Goal: Task Accomplishment & Management: Manage account settings

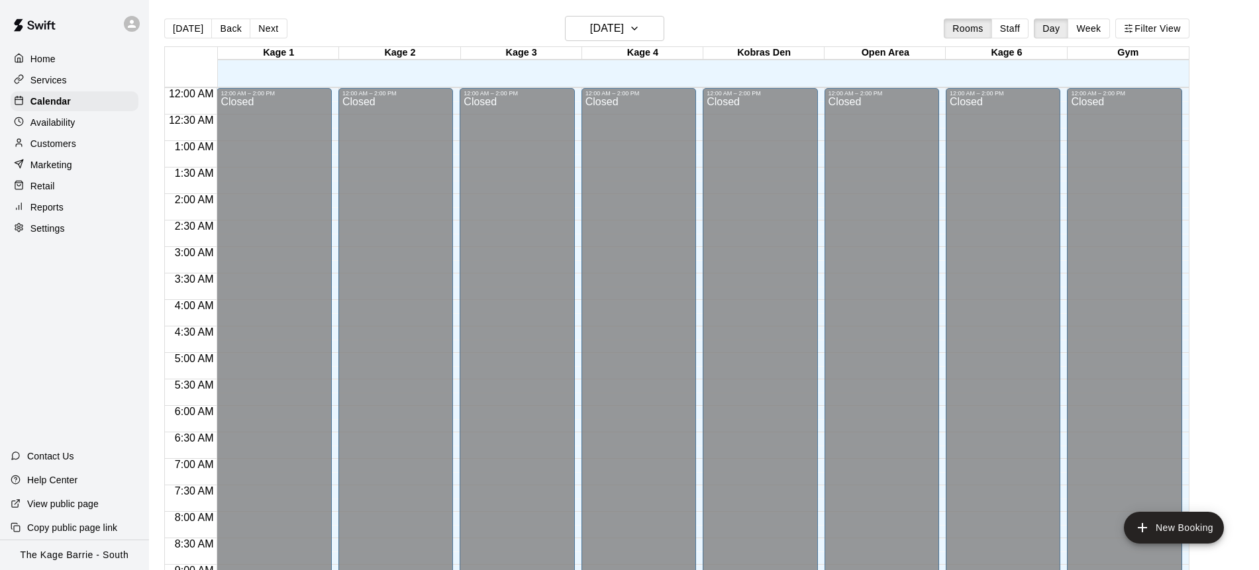
scroll to position [709, 0]
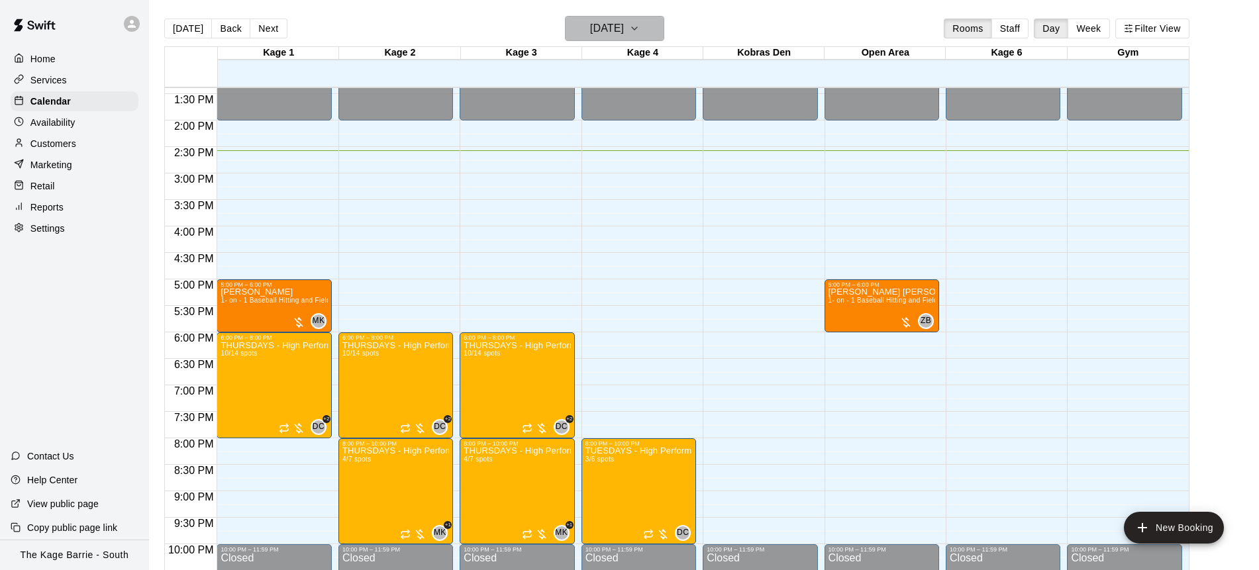
click at [640, 31] on icon "button" at bounding box center [634, 29] width 11 height 16
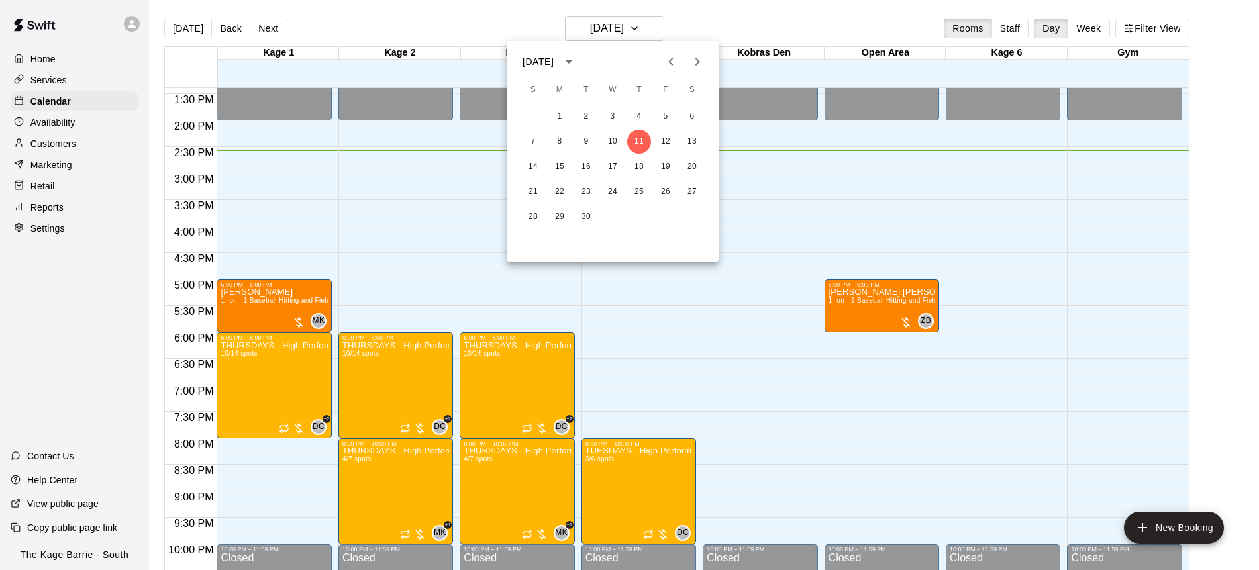
drag, startPoint x: 317, startPoint y: 11, endPoint x: 268, endPoint y: 19, distance: 49.6
click at [309, 12] on div at bounding box center [629, 285] width 1259 height 570
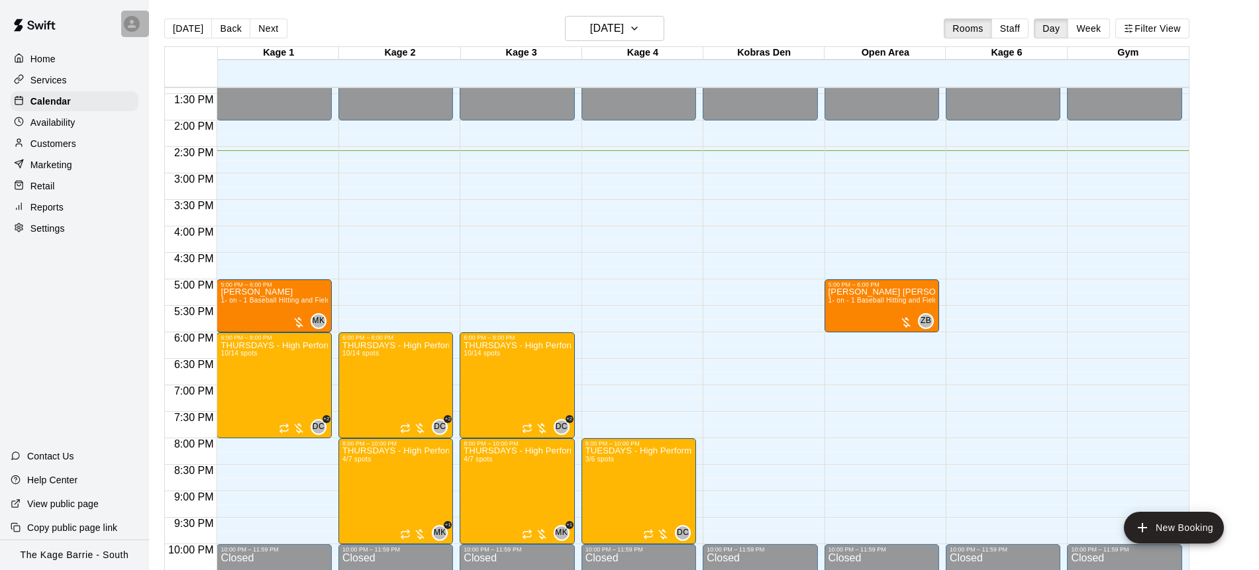
click at [129, 23] on icon at bounding box center [132, 24] width 12 height 12
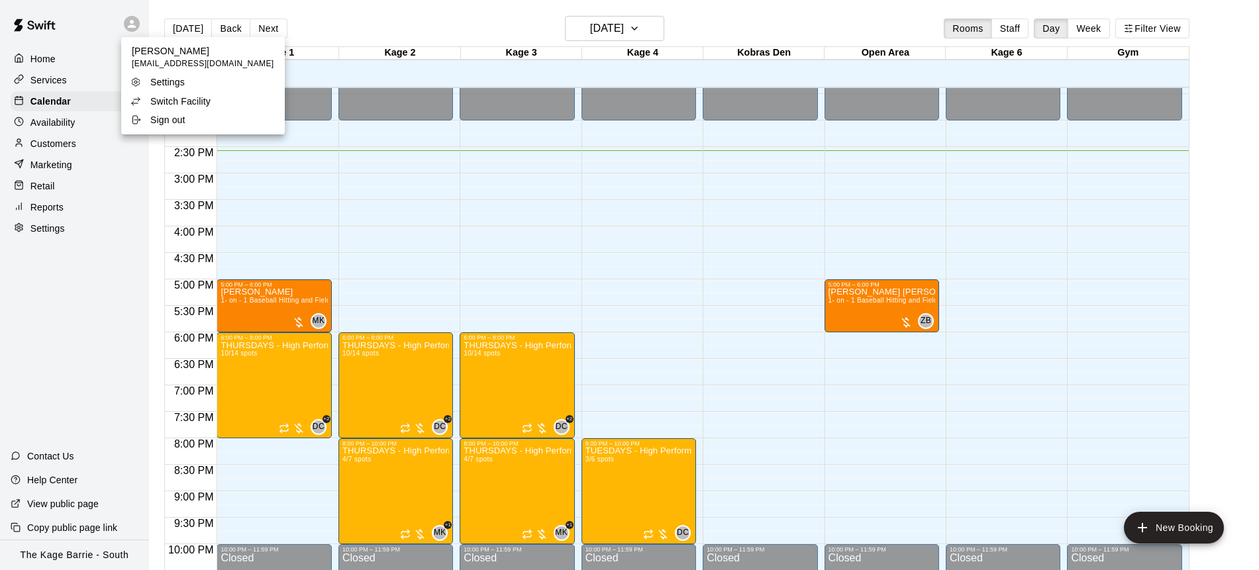
click at [239, 101] on li "Switch Facility" at bounding box center [203, 101] width 164 height 19
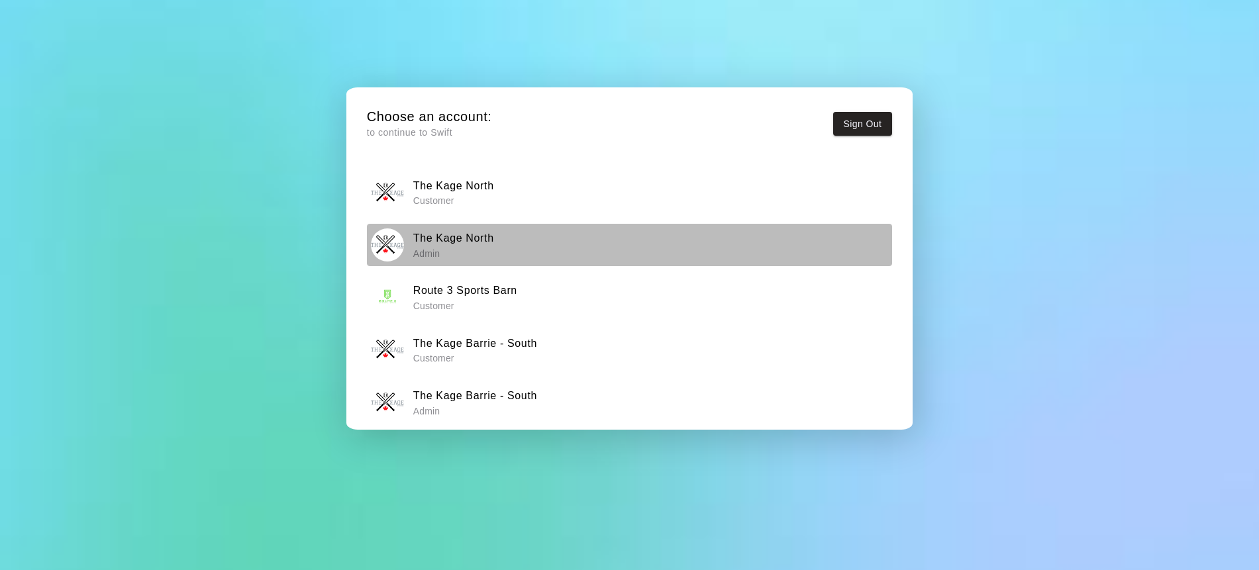
click at [494, 242] on div "The Kage North Admin" at bounding box center [629, 245] width 517 height 33
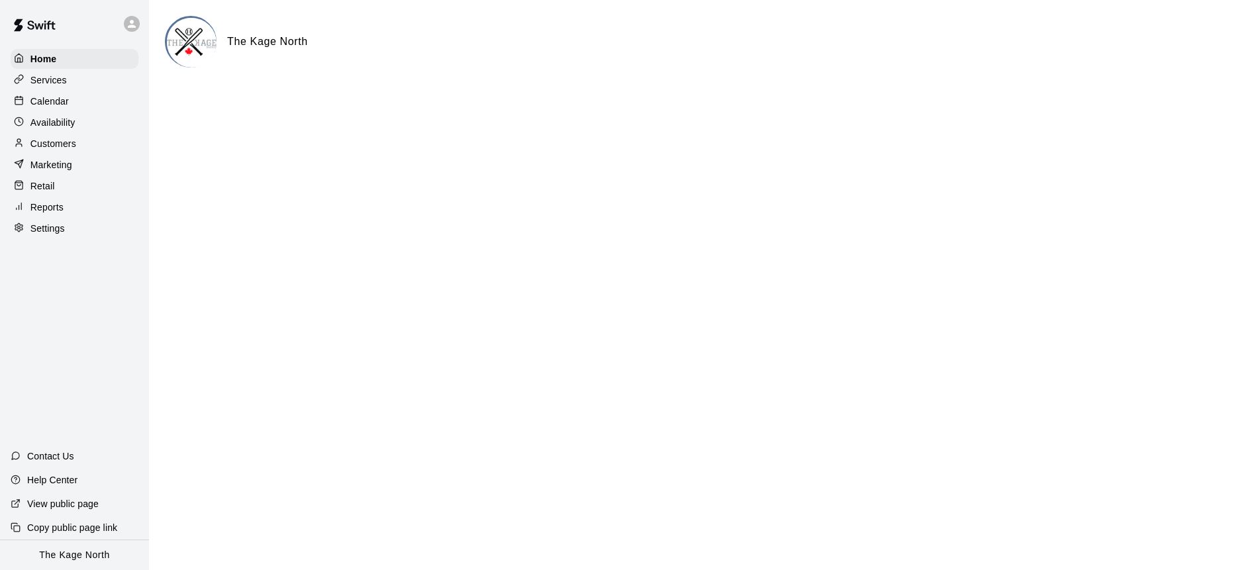
click at [99, 99] on div "Calendar" at bounding box center [75, 101] width 128 height 20
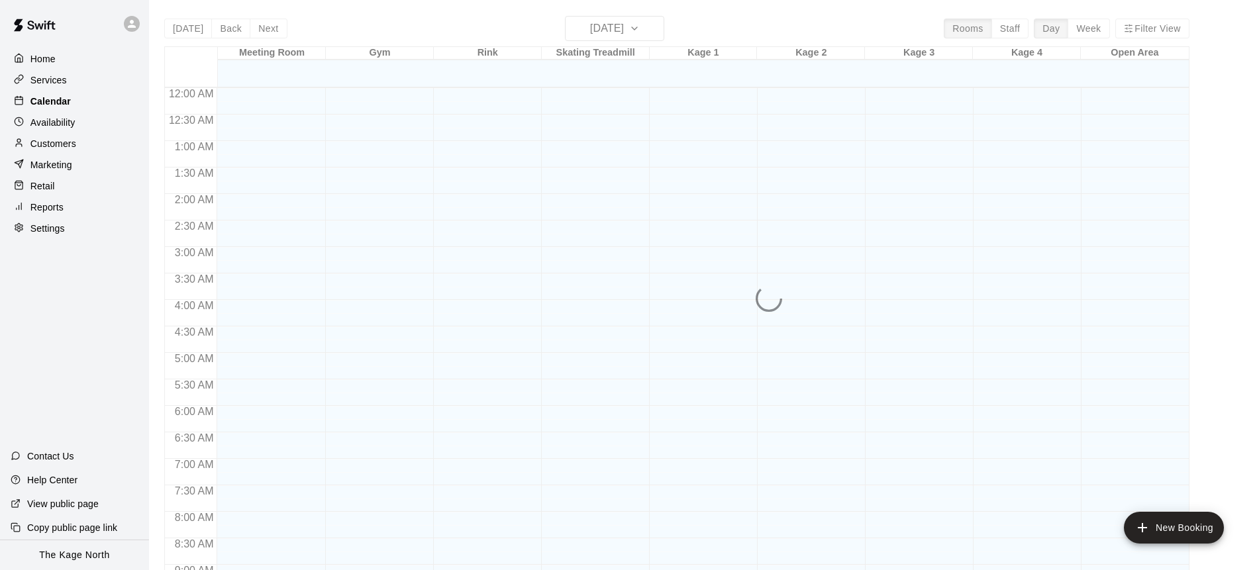
scroll to position [735, 0]
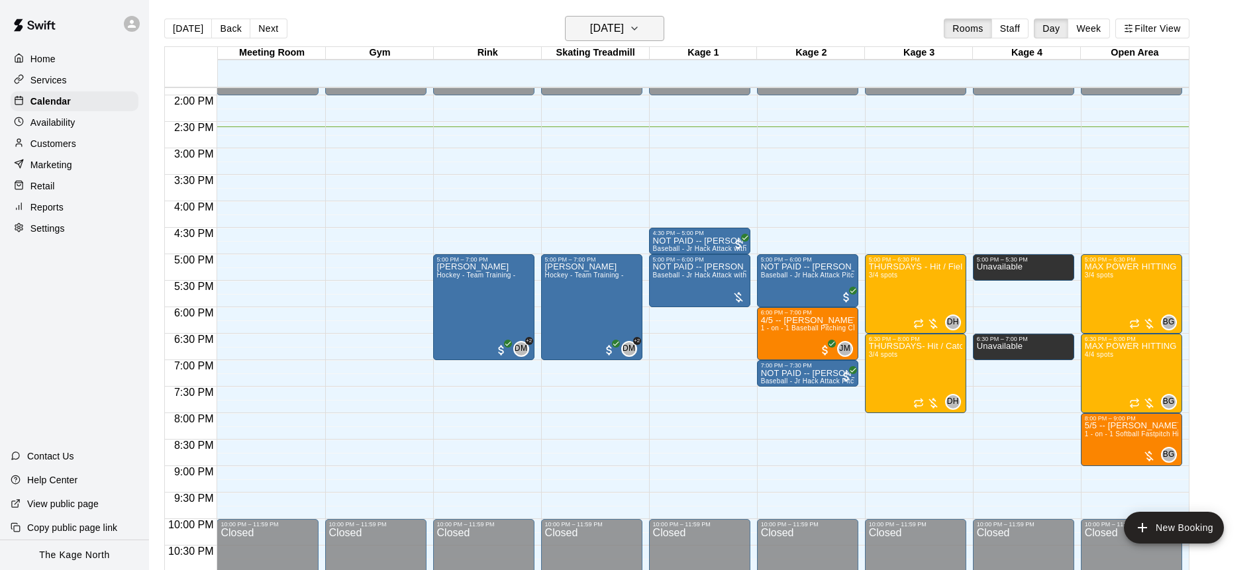
click at [640, 33] on icon "button" at bounding box center [634, 29] width 11 height 16
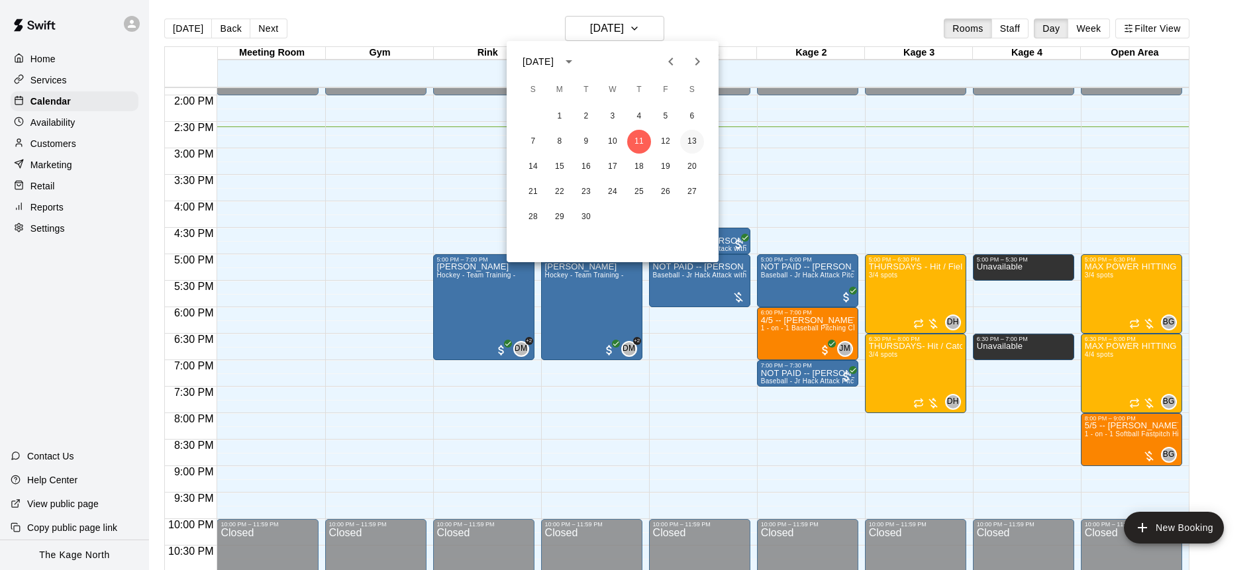
click at [692, 137] on button "13" at bounding box center [692, 142] width 24 height 24
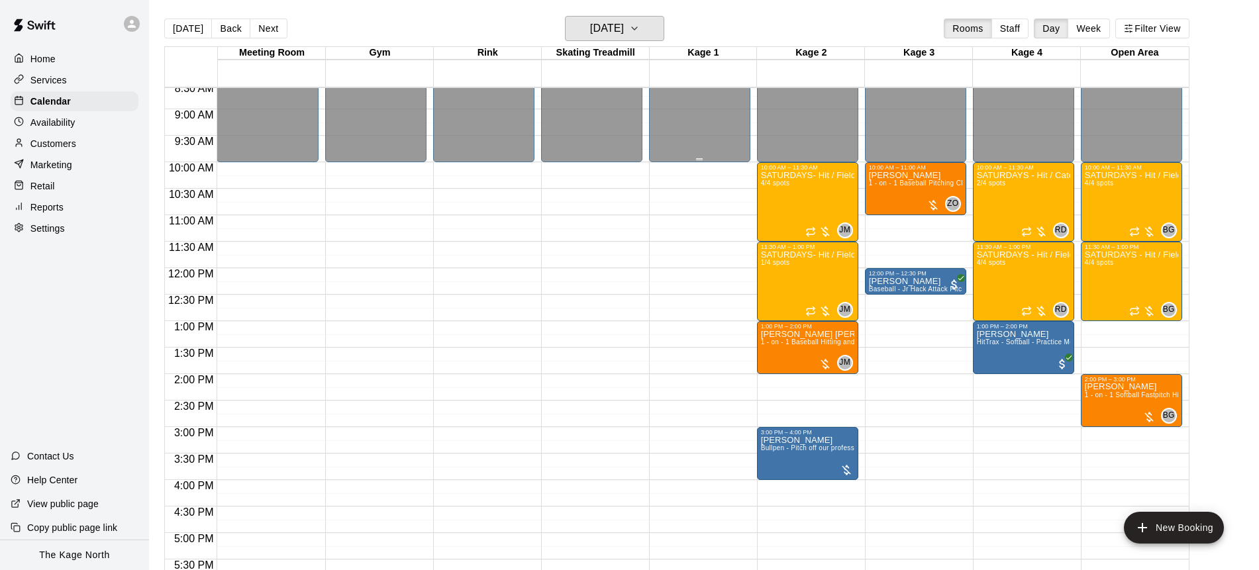
scroll to position [448, 0]
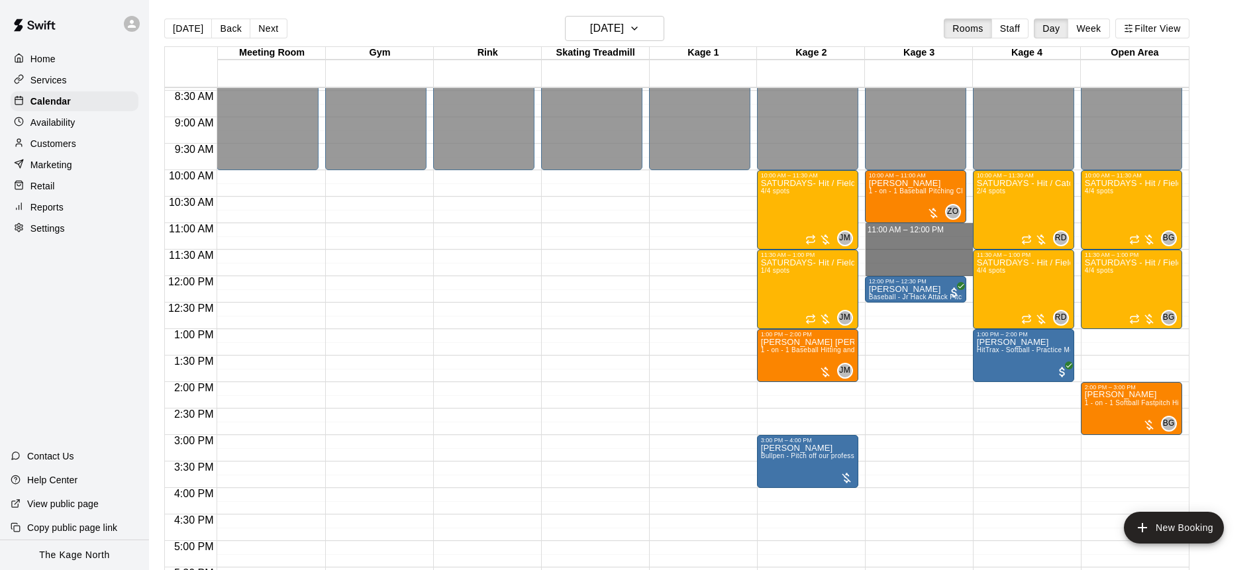
drag, startPoint x: 913, startPoint y: 227, endPoint x: 919, endPoint y: 266, distance: 40.3
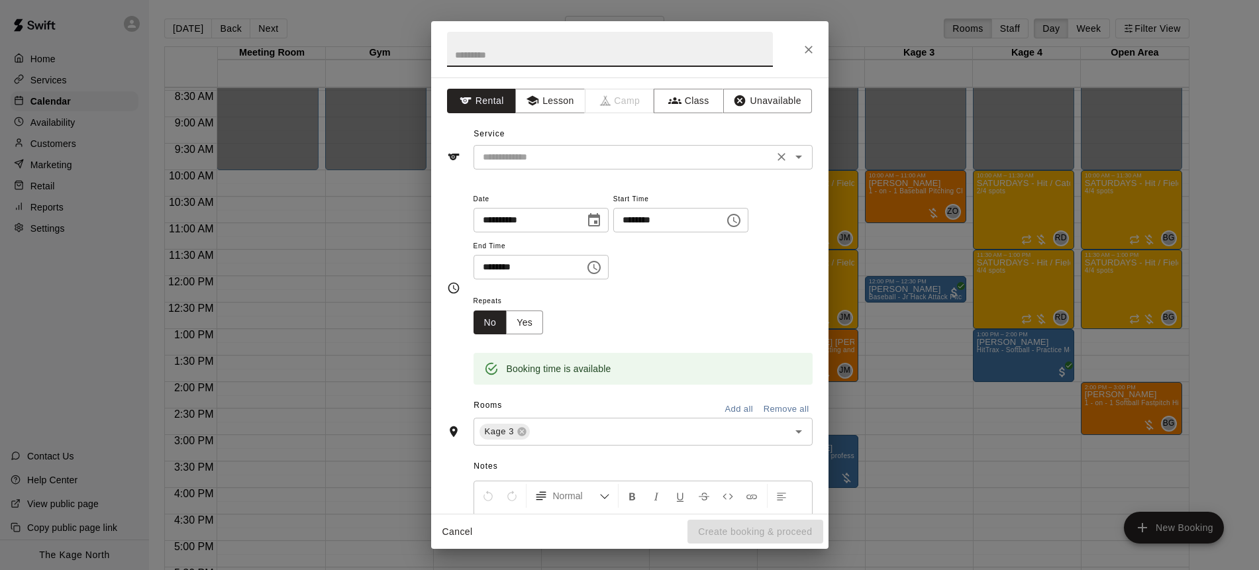
click at [599, 164] on input "text" at bounding box center [624, 157] width 292 height 17
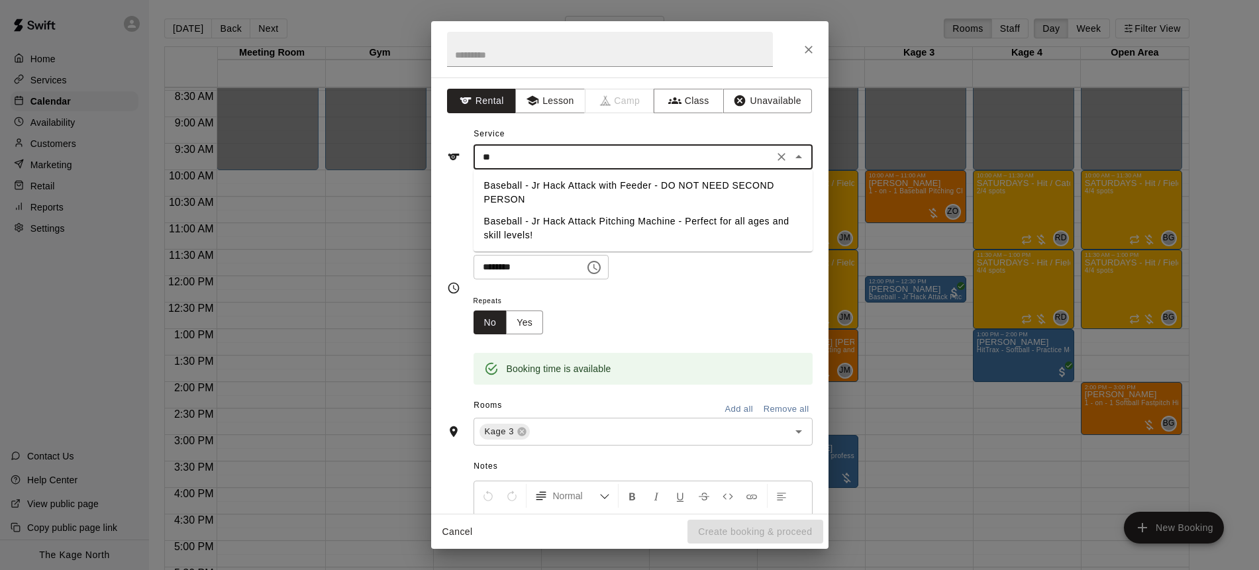
click at [625, 227] on li "Baseball - Jr Hack Attack Pitching Machine - Perfect for all ages and skill lev…" at bounding box center [643, 229] width 339 height 36
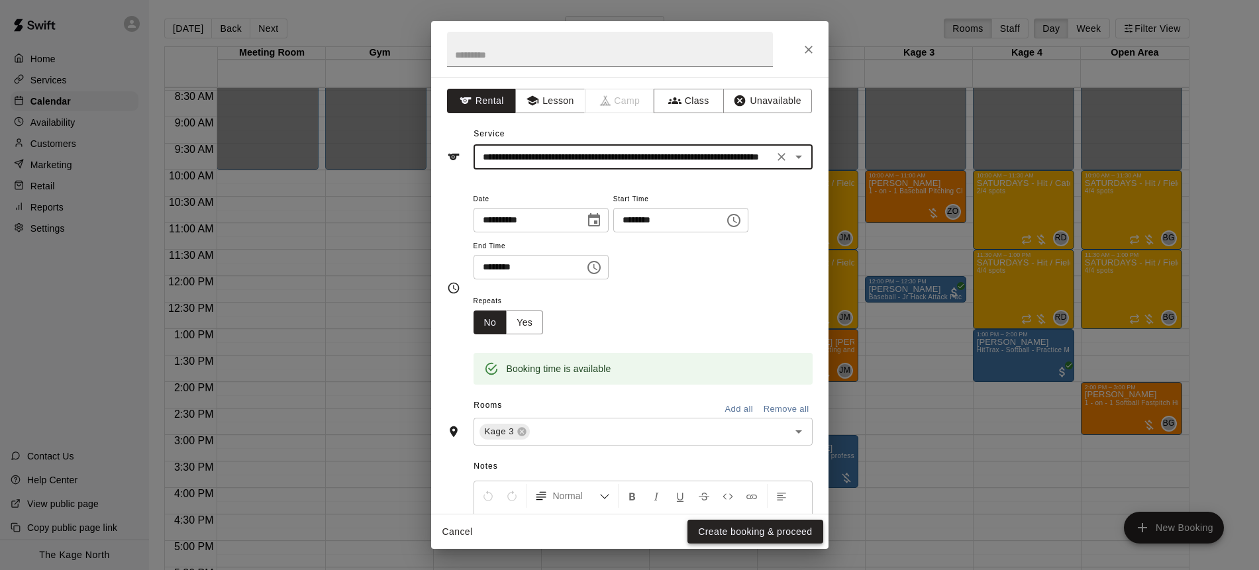
type input "**********"
click at [759, 531] on button "Create booking & proceed" at bounding box center [755, 532] width 135 height 25
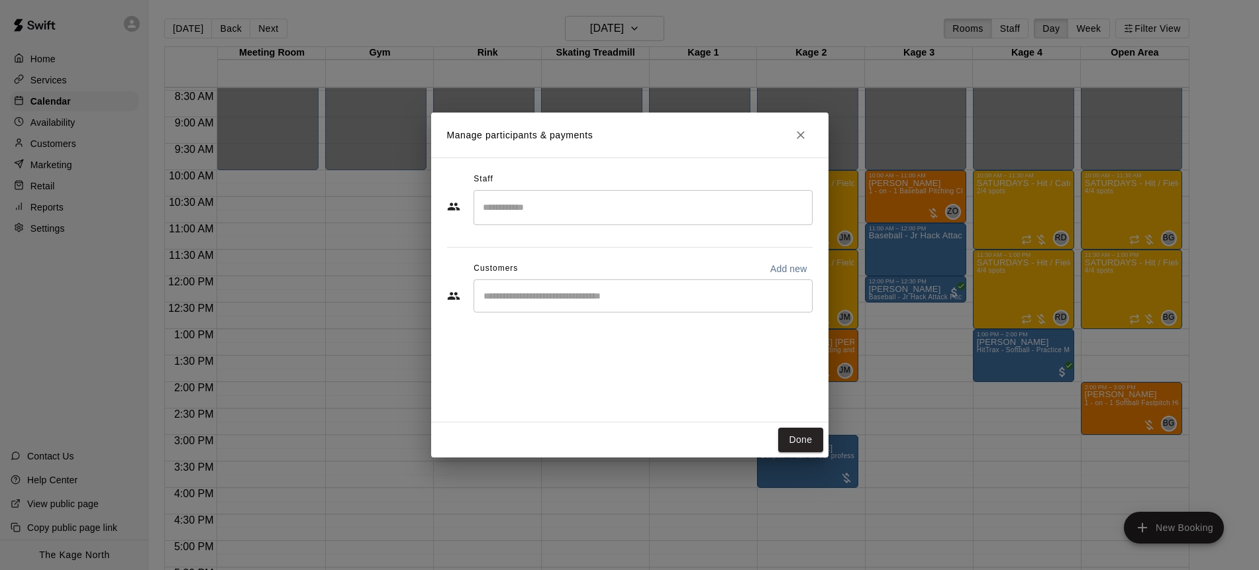
click at [673, 307] on div "​" at bounding box center [643, 296] width 339 height 33
click at [792, 268] on p "Add new" at bounding box center [788, 268] width 37 height 13
select select "**"
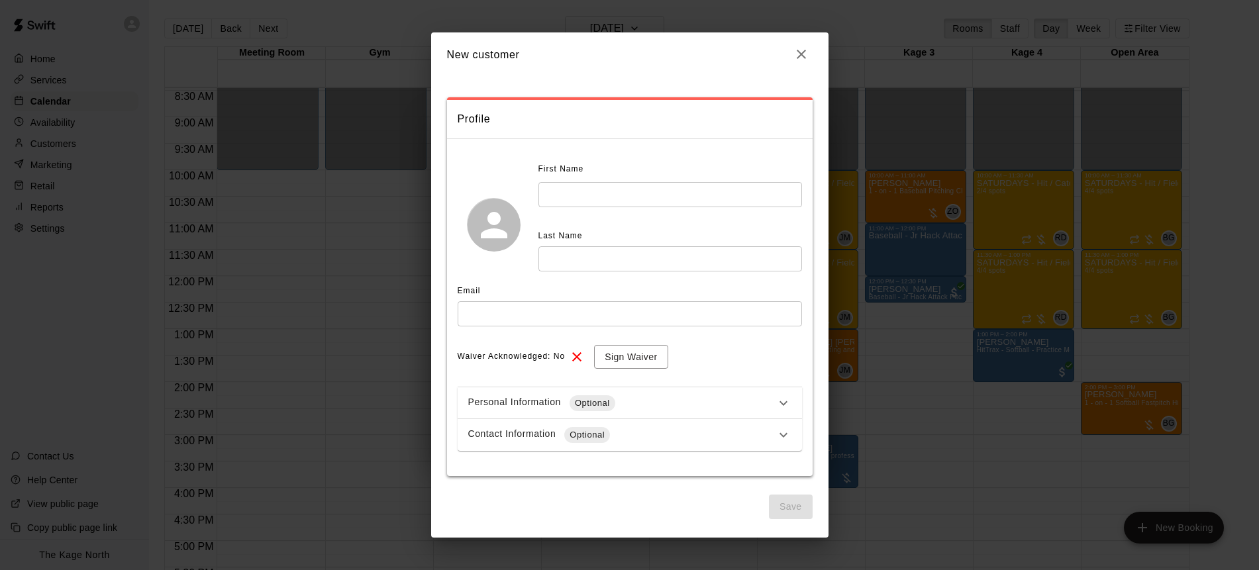
click at [607, 186] on input "text" at bounding box center [671, 194] width 264 height 25
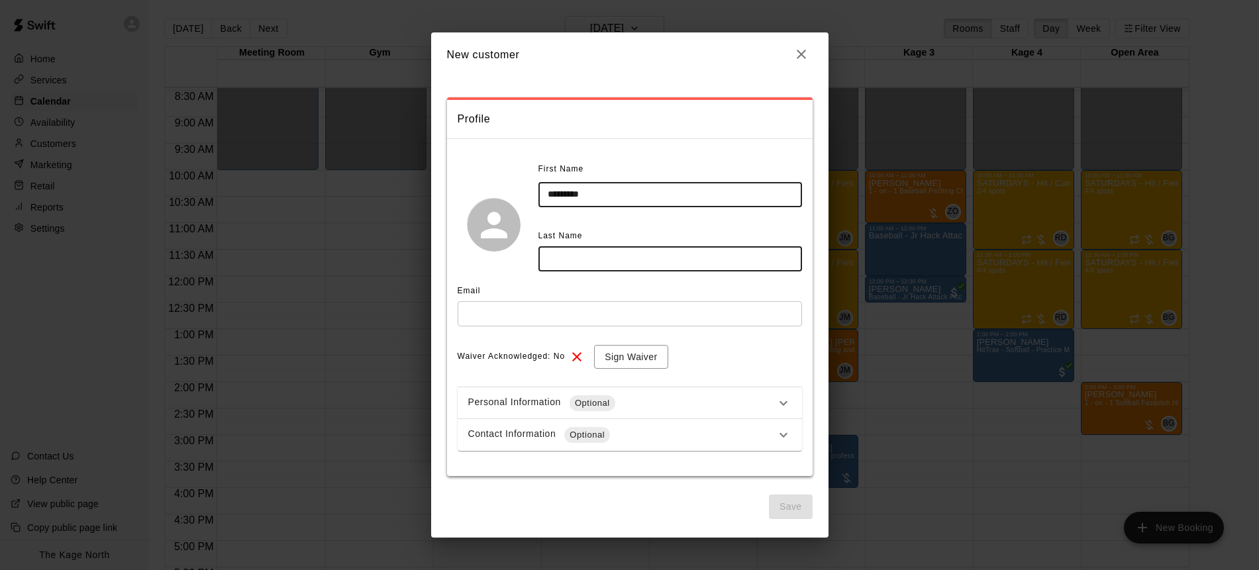
type input "********"
type input "*****"
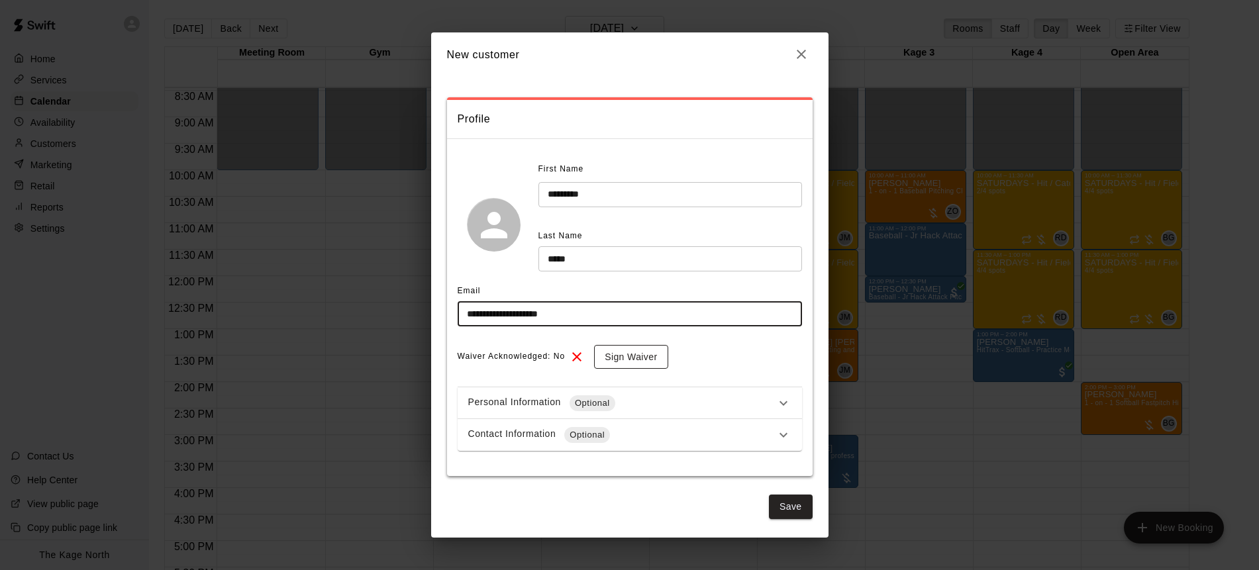
type input "**********"
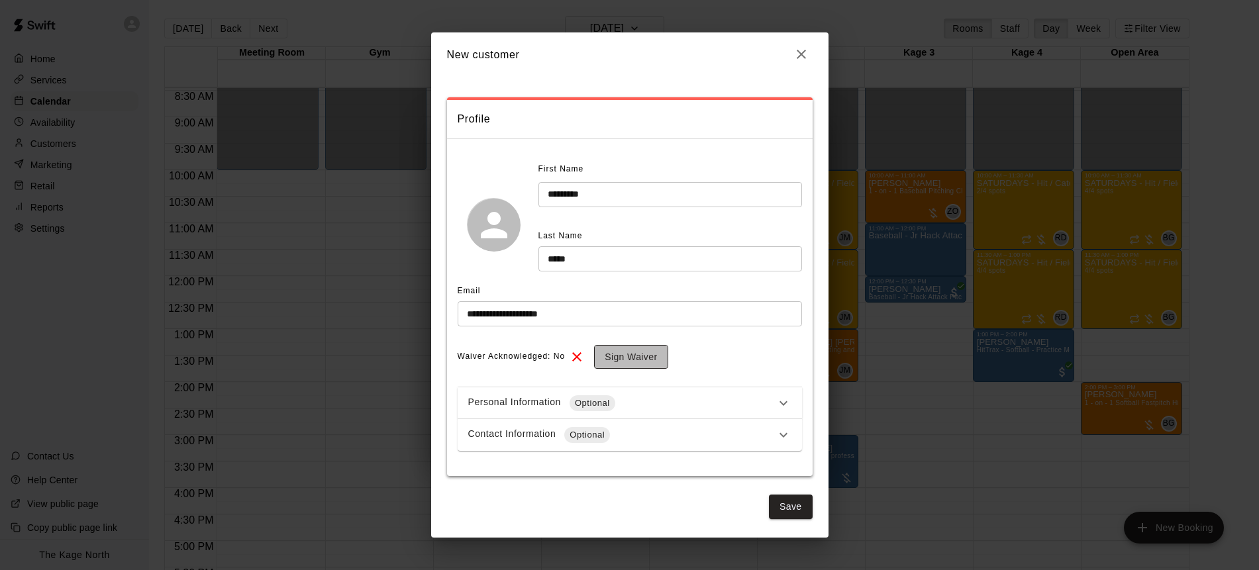
click at [619, 359] on button "Sign Waiver" at bounding box center [631, 357] width 74 height 25
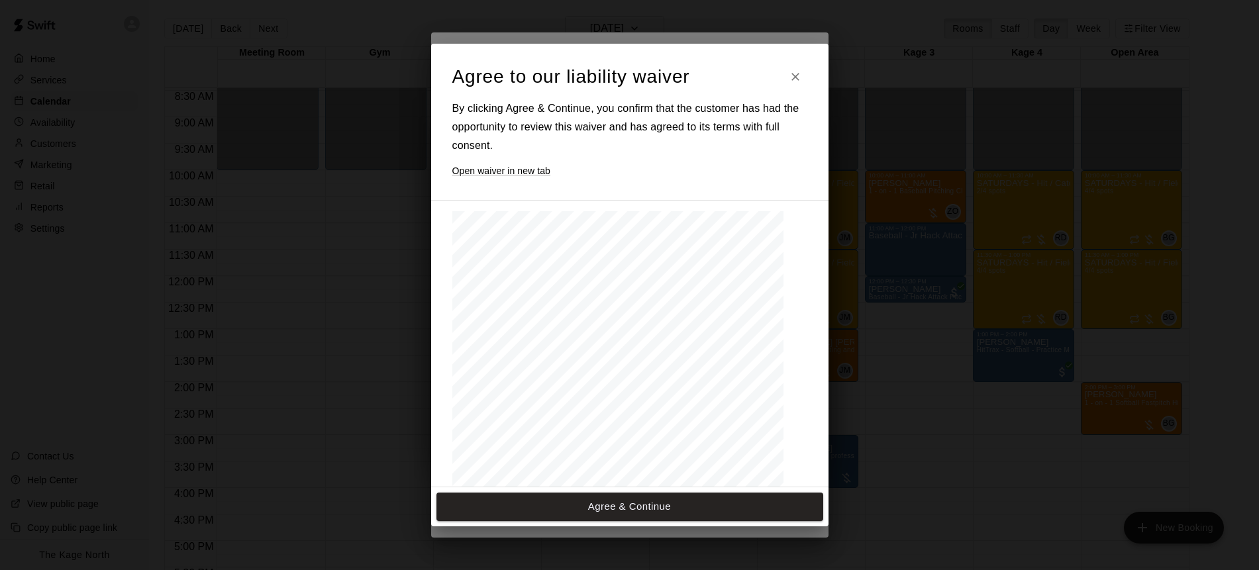
click at [653, 376] on div "The document you are trying to load requires Adobe Reader 8 or higher. You may …" at bounding box center [617, 425] width 331 height 429
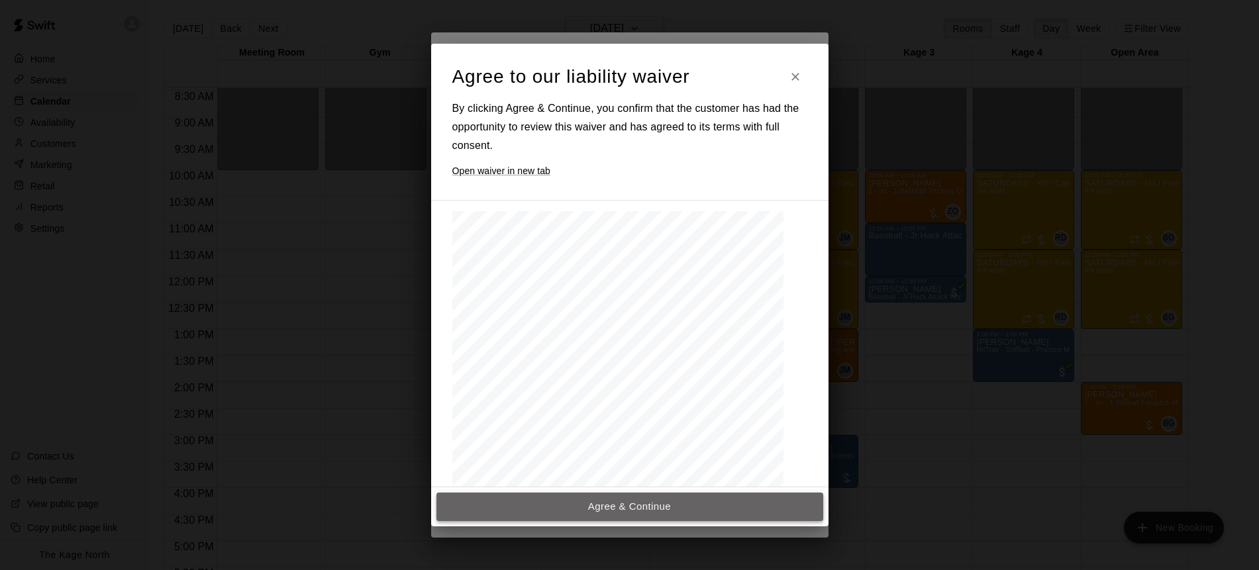
click at [677, 505] on button "Agree & Continue" at bounding box center [630, 507] width 387 height 28
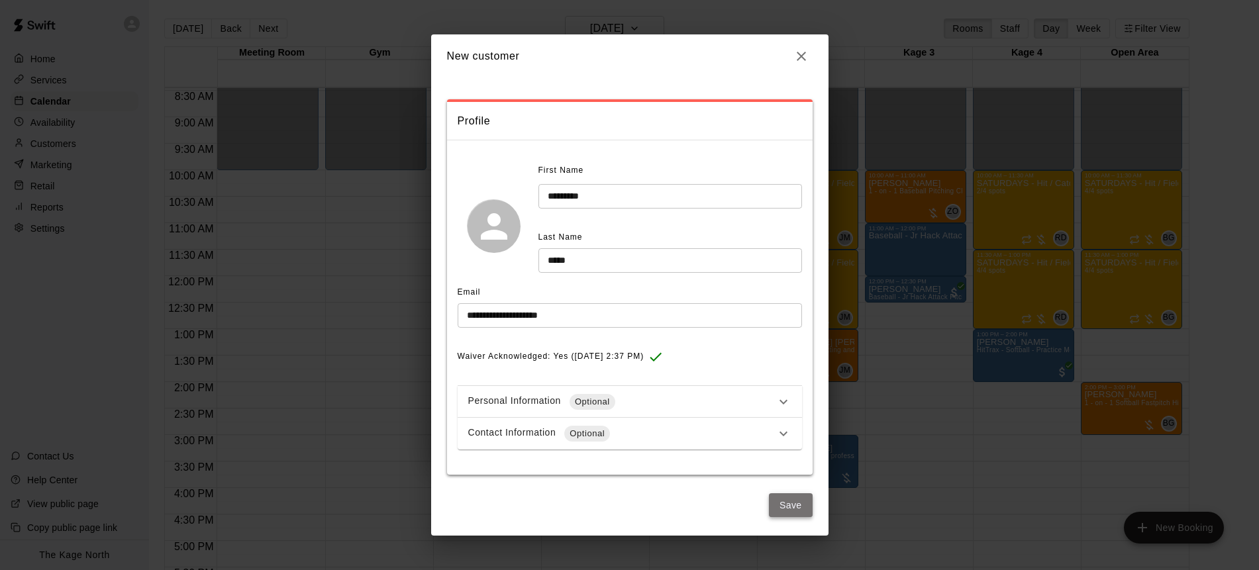
click at [795, 507] on button "Save" at bounding box center [791, 505] width 44 height 25
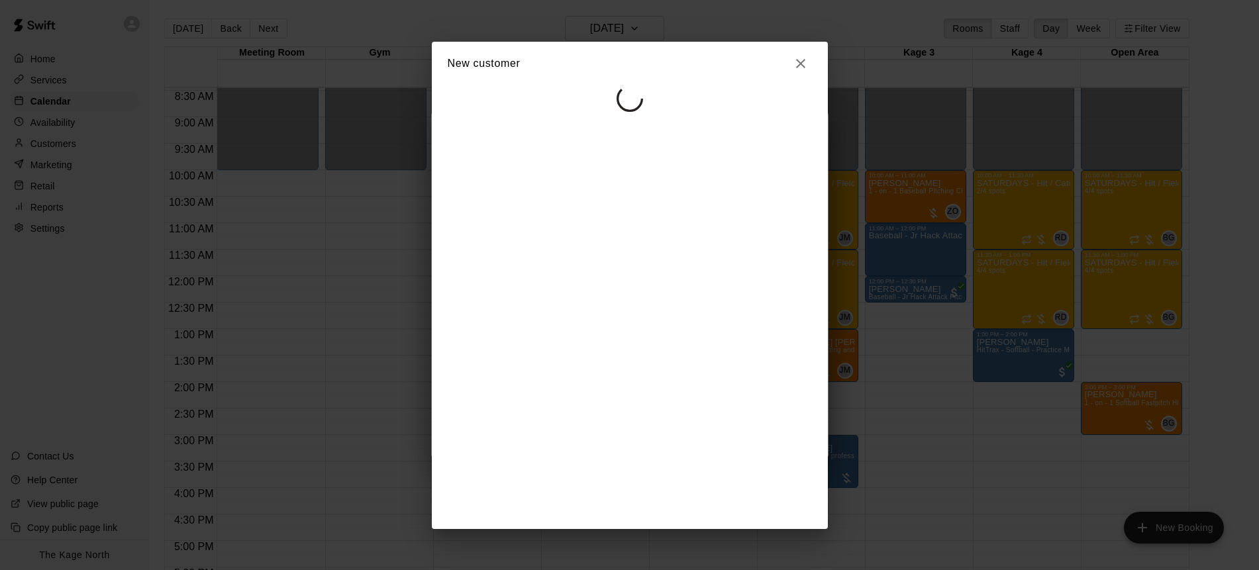
select select "**"
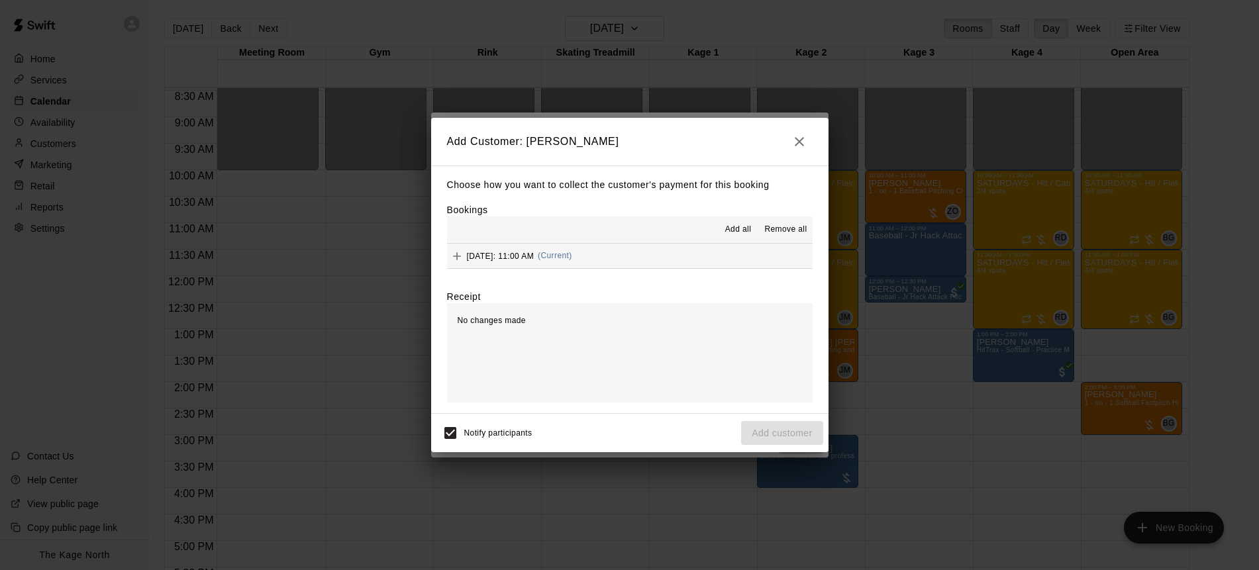
click at [737, 235] on span "Add all" at bounding box center [738, 229] width 26 height 13
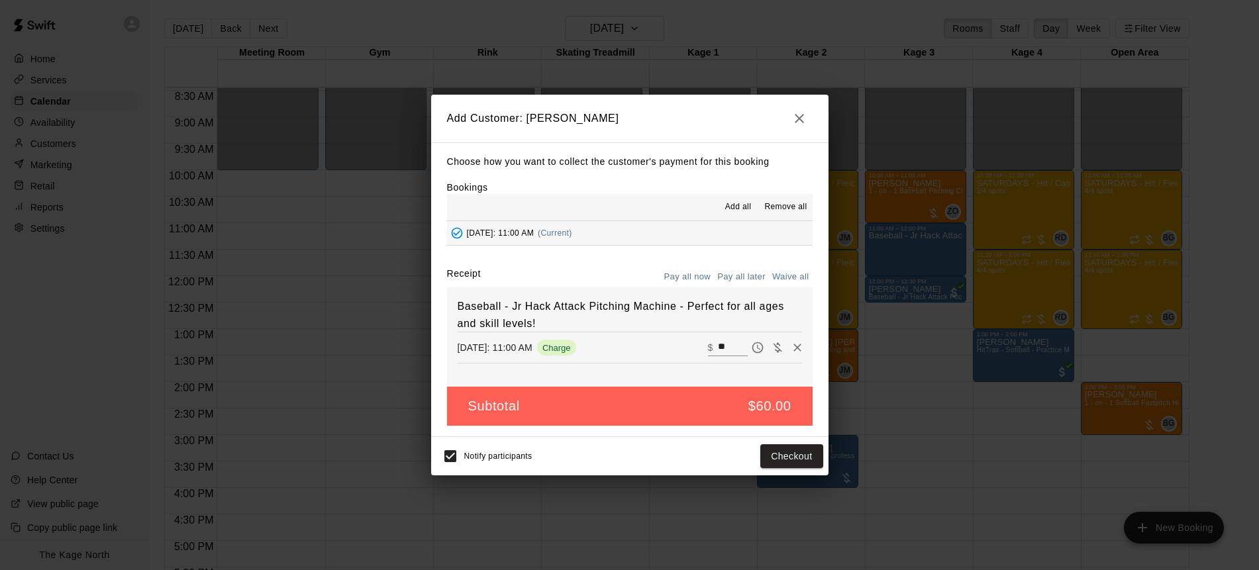
click at [751, 279] on button "Pay all later" at bounding box center [741, 277] width 55 height 21
click at [799, 459] on button "Add customer" at bounding box center [781, 456] width 81 height 25
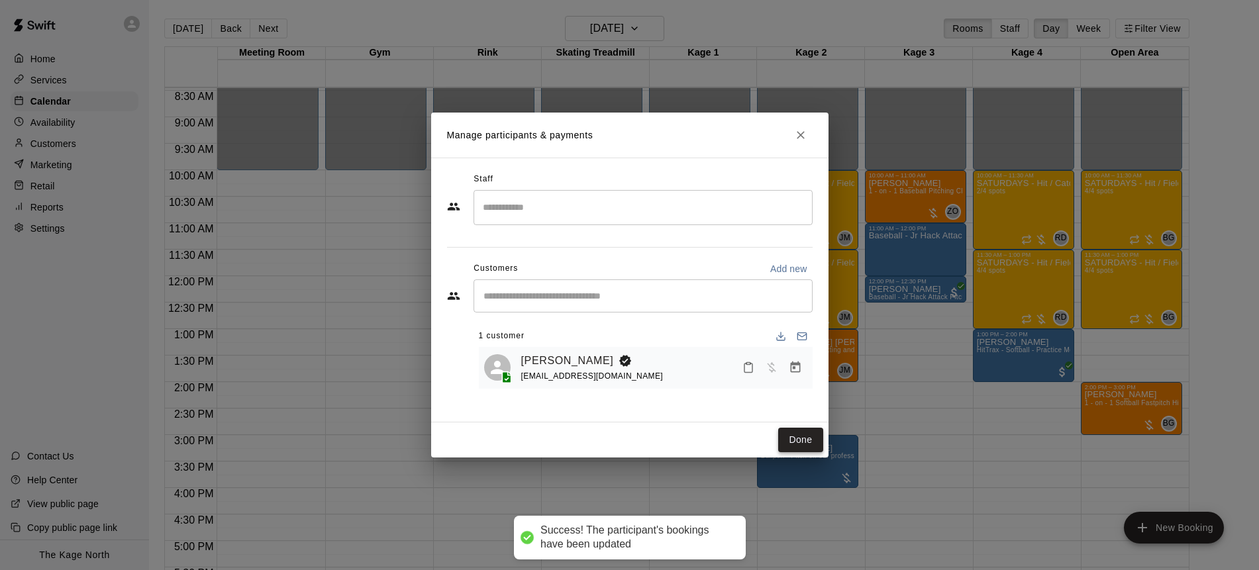
click at [813, 440] on button "Done" at bounding box center [800, 440] width 44 height 25
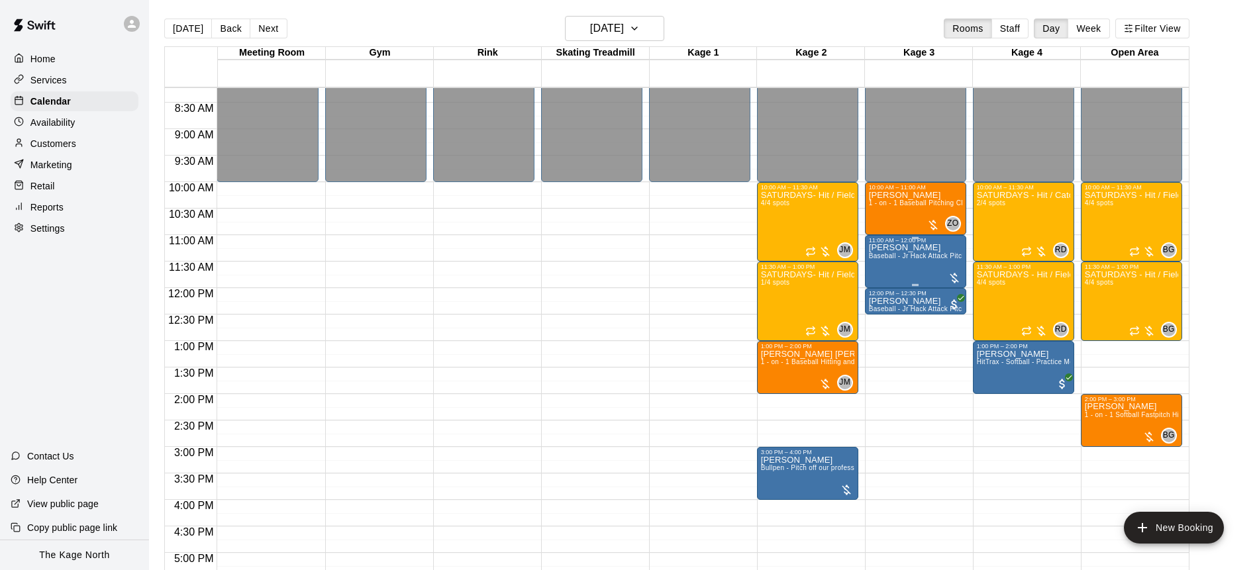
scroll to position [431, 0]
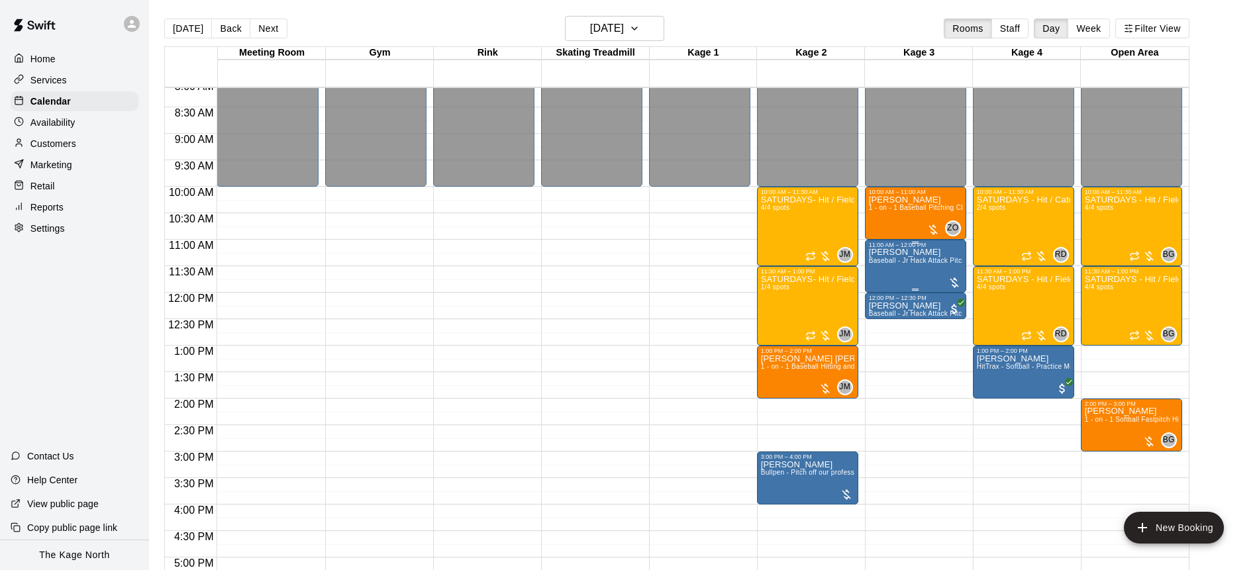
click at [900, 270] on div "Brittani Baker Baseball - Jr Hack Attack Pitching Machine - Perfect for all age…" at bounding box center [915, 533] width 93 height 570
click at [886, 325] on icon "delete" at bounding box center [882, 325] width 9 height 12
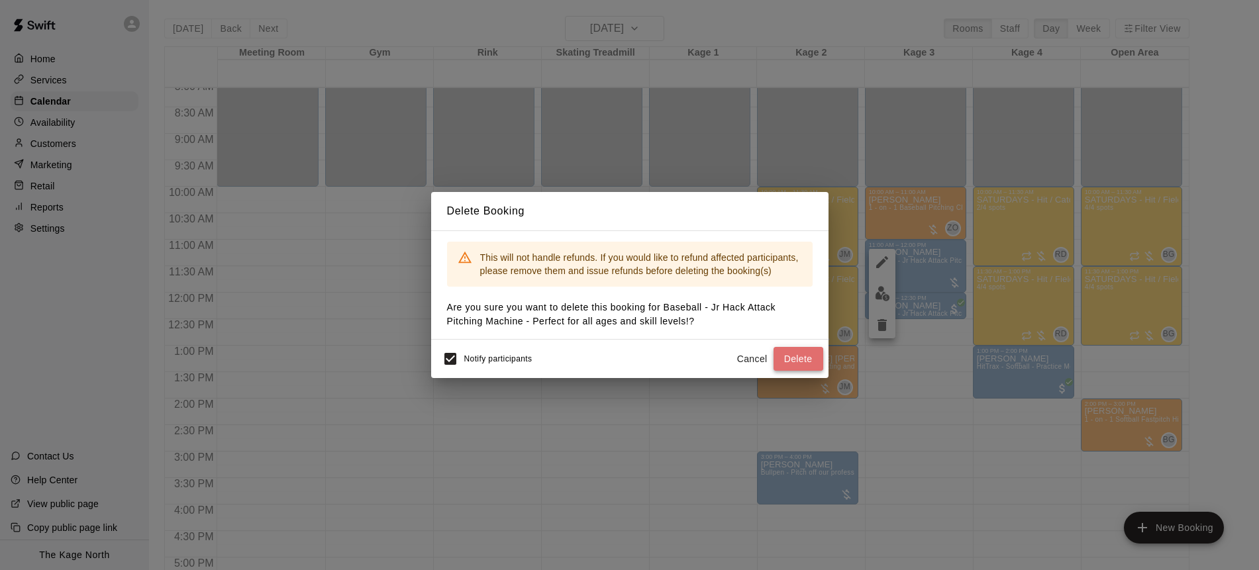
click at [817, 360] on button "Delete" at bounding box center [799, 359] width 50 height 25
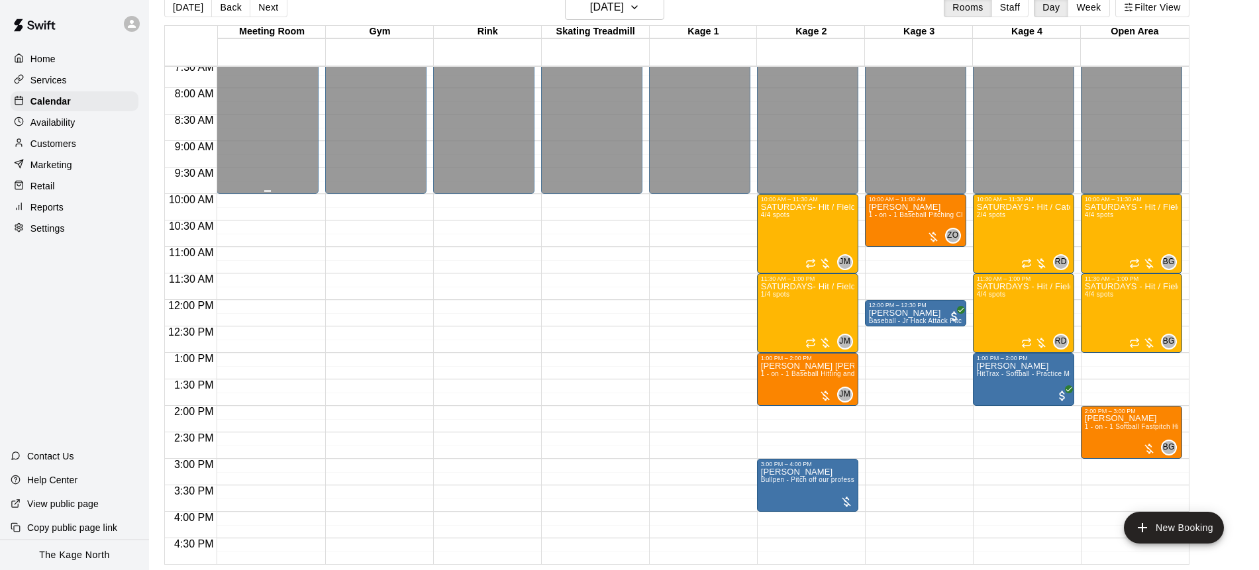
scroll to position [413, 0]
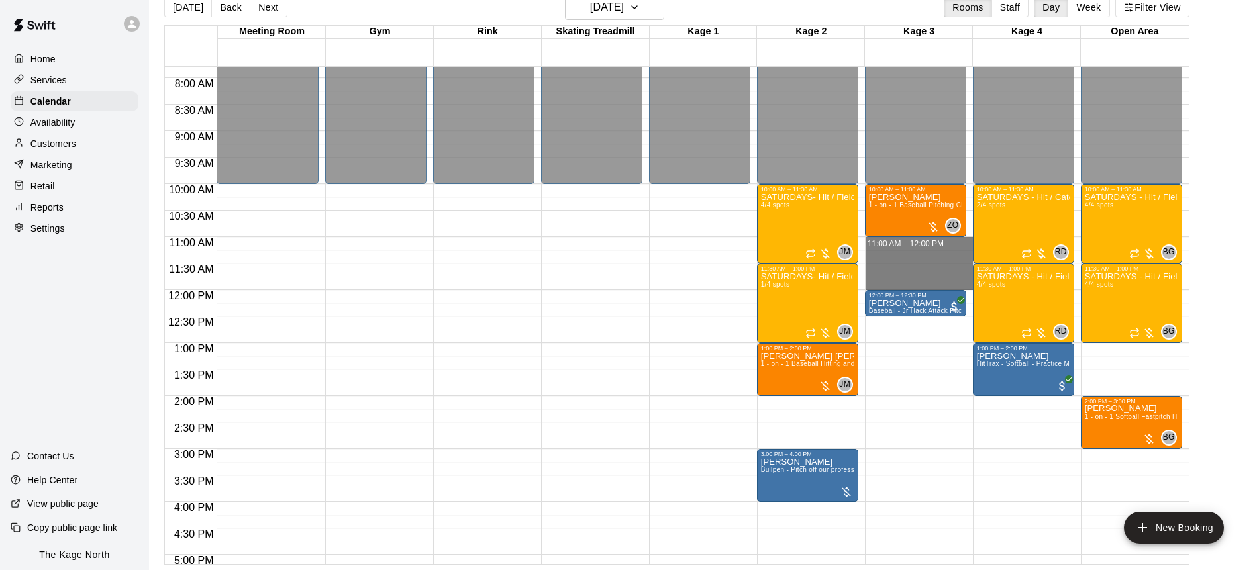
drag, startPoint x: 920, startPoint y: 243, endPoint x: 919, endPoint y: 282, distance: 38.4
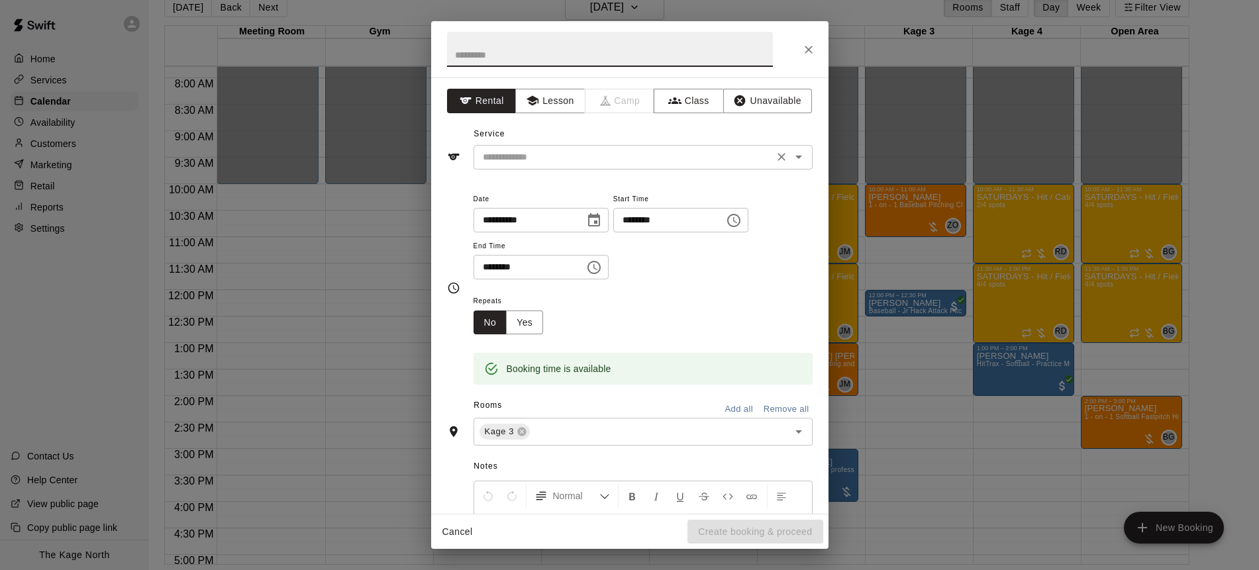
click at [574, 162] on input "text" at bounding box center [624, 157] width 292 height 17
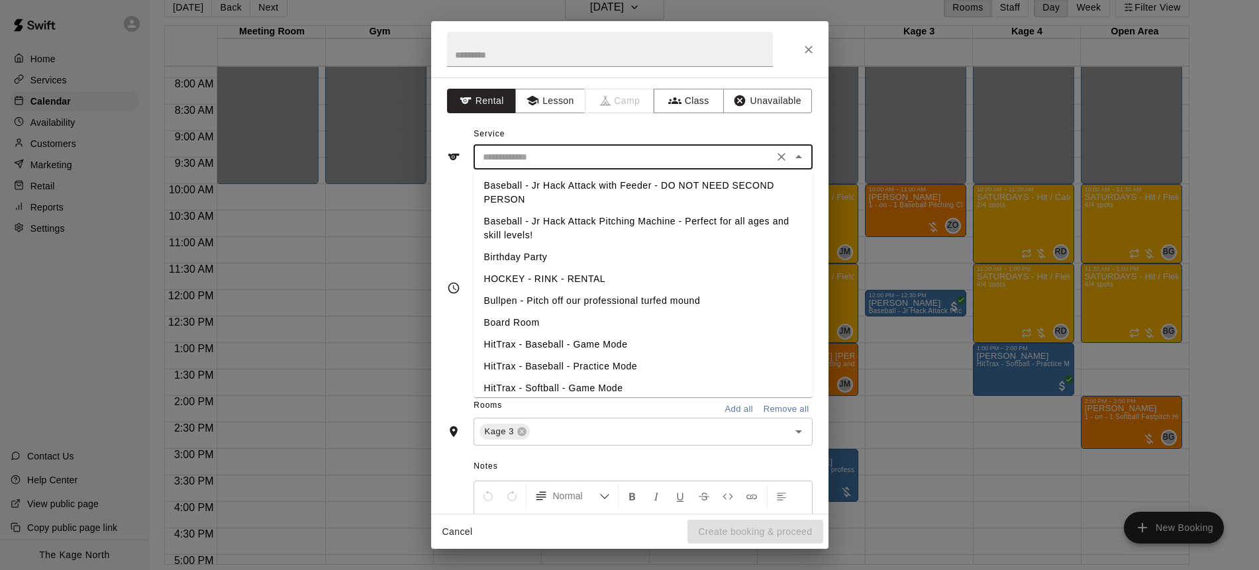
click at [642, 222] on li "Baseball - Jr Hack Attack Pitching Machine - Perfect for all ages and skill lev…" at bounding box center [643, 229] width 339 height 36
type input "**********"
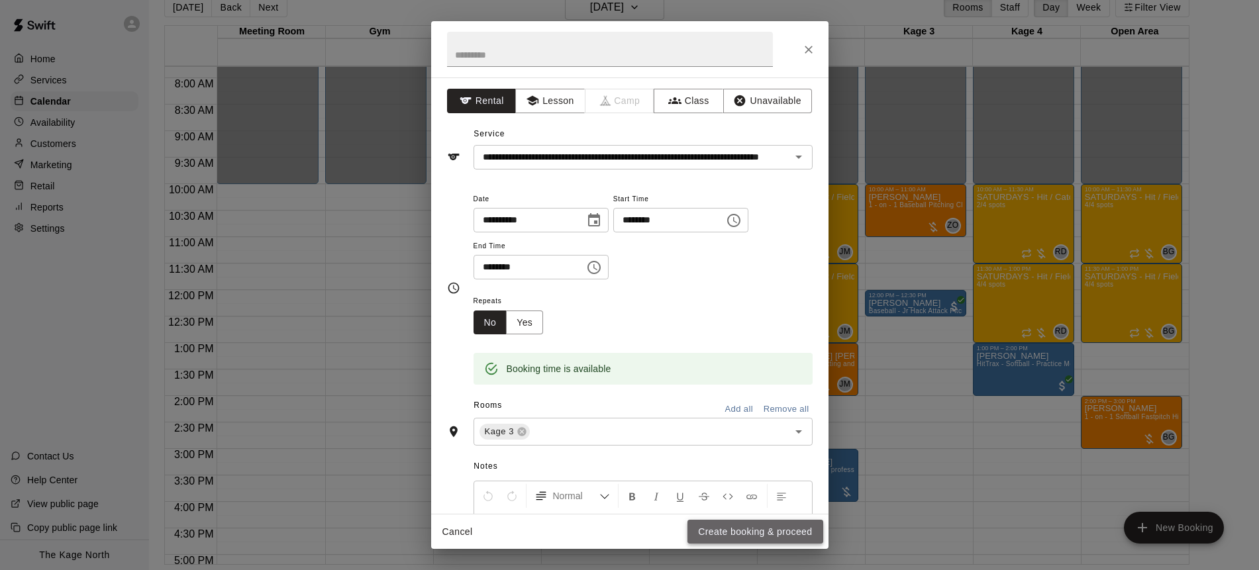
click at [763, 537] on button "Create booking & proceed" at bounding box center [755, 532] width 135 height 25
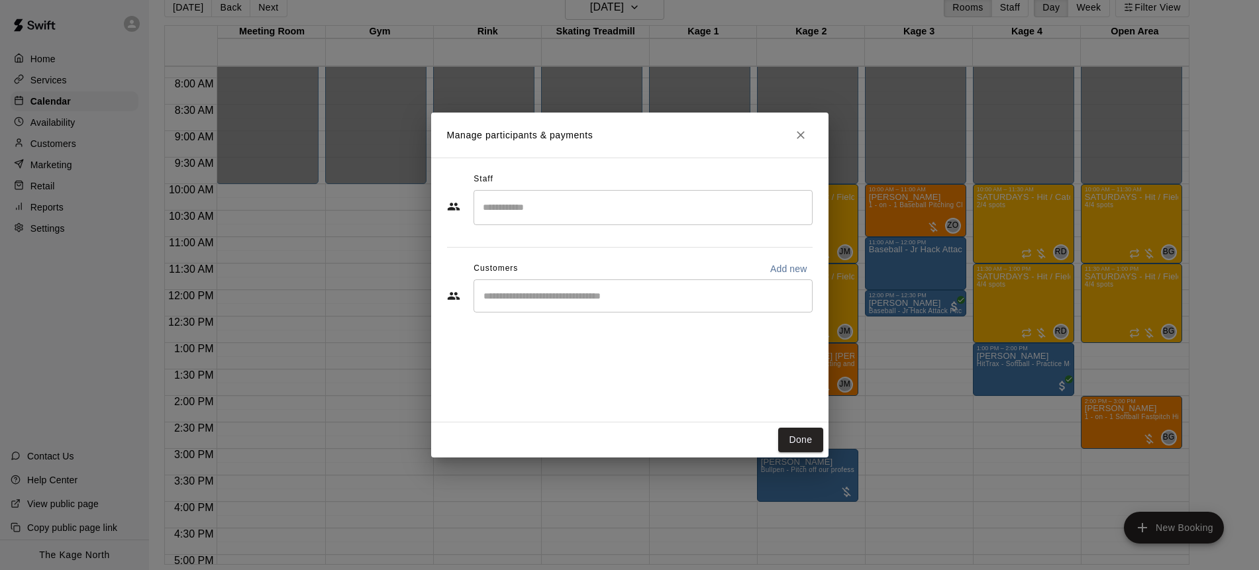
click at [566, 287] on div "​" at bounding box center [643, 296] width 339 height 33
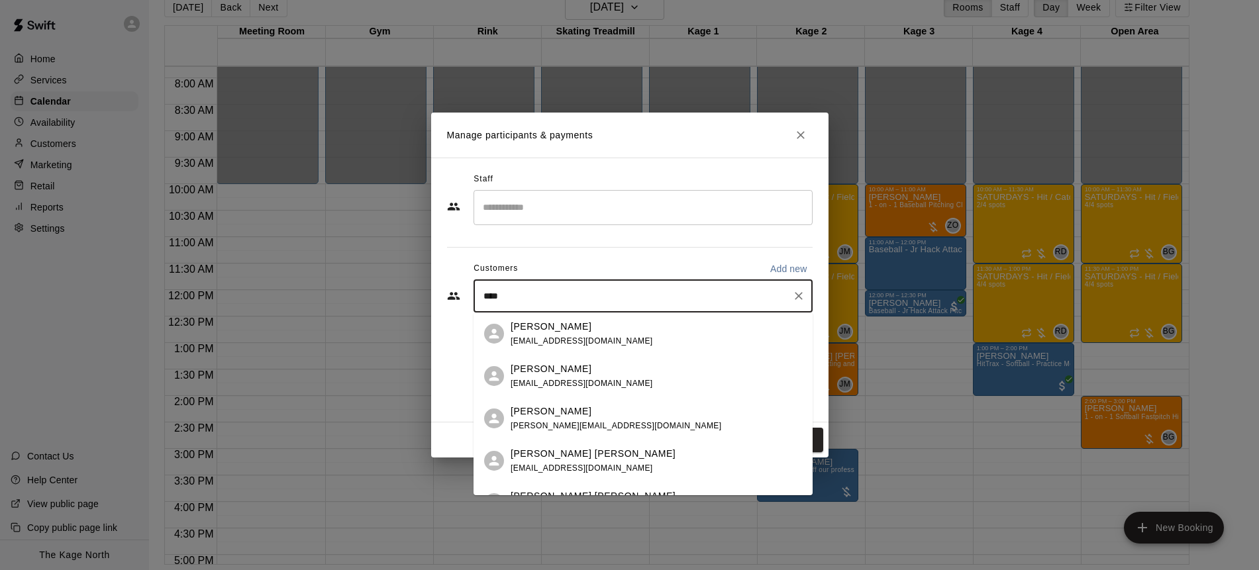
type input "*****"
drag, startPoint x: 607, startPoint y: 349, endPoint x: 602, endPoint y: 327, distance: 22.3
click at [602, 327] on div "Brittani Baker brittobaker@gmail.com" at bounding box center [656, 334] width 291 height 28
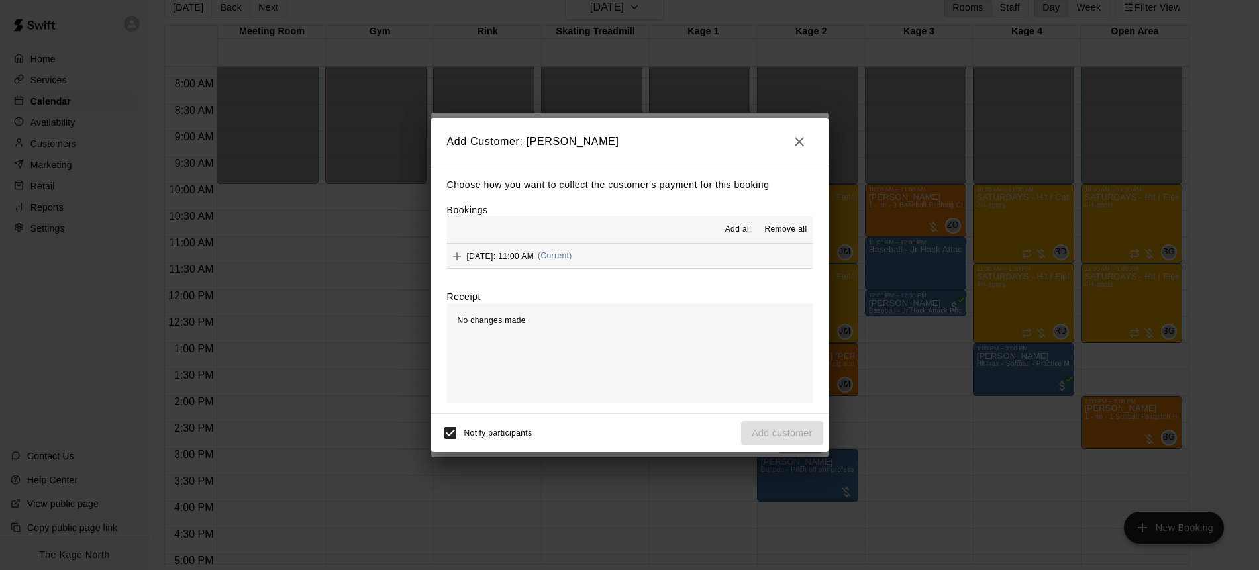
click at [739, 238] on button "Add all" at bounding box center [738, 229] width 42 height 21
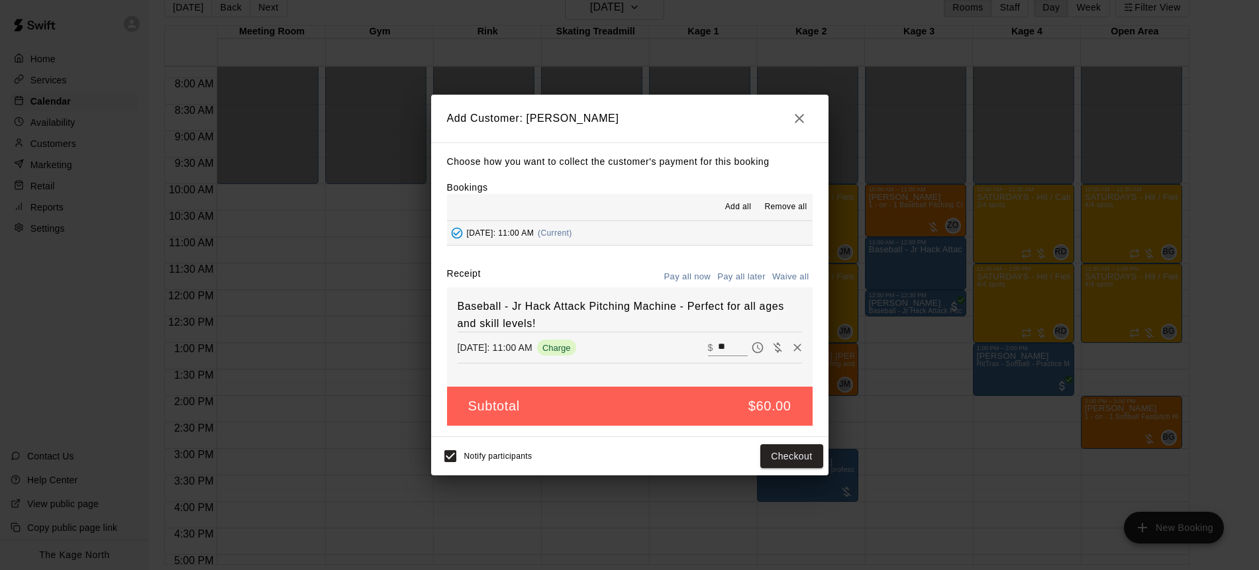
drag, startPoint x: 743, startPoint y: 278, endPoint x: 784, endPoint y: 369, distance: 99.9
click at [743, 278] on button "Pay all later" at bounding box center [741, 277] width 55 height 21
click at [787, 446] on button "Add customer" at bounding box center [781, 456] width 81 height 25
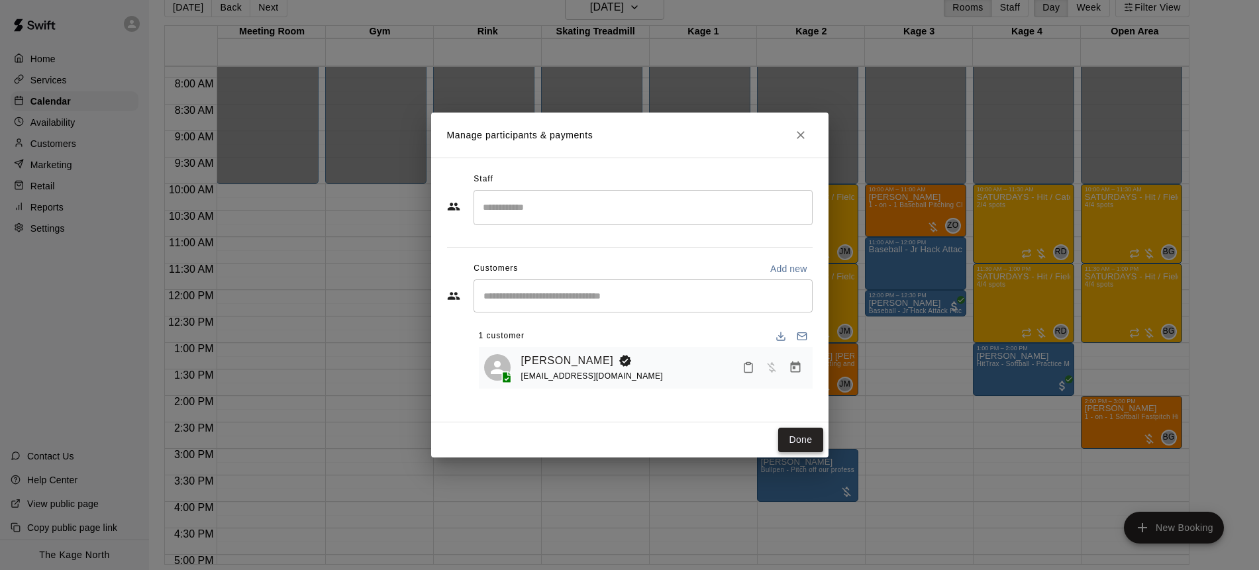
click at [806, 444] on button "Done" at bounding box center [800, 440] width 44 height 25
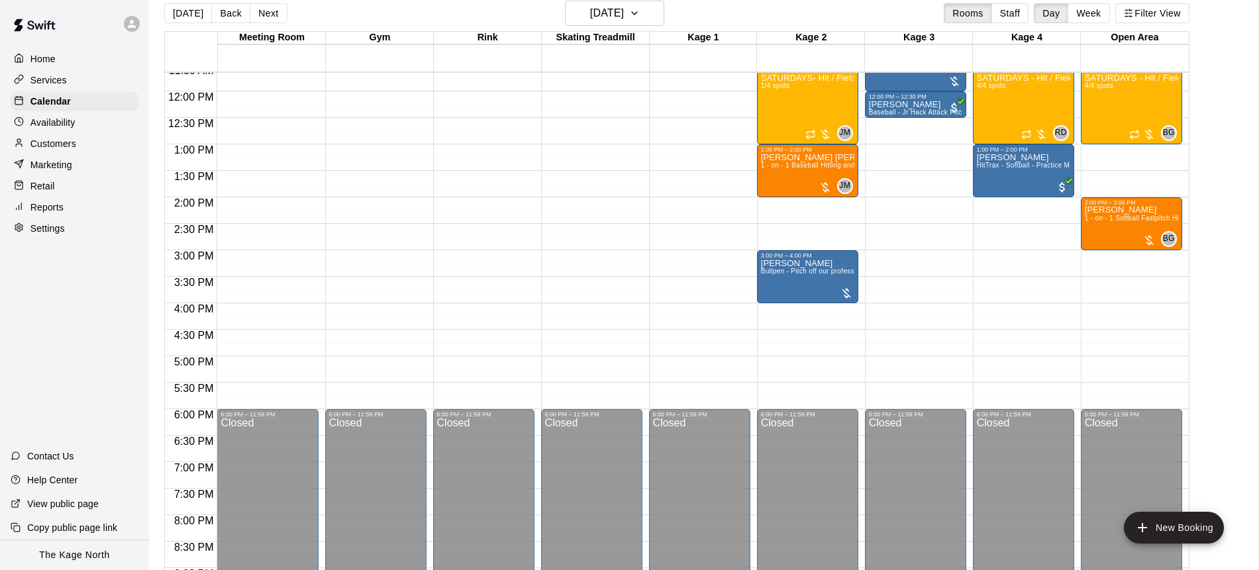
scroll to position [482, 0]
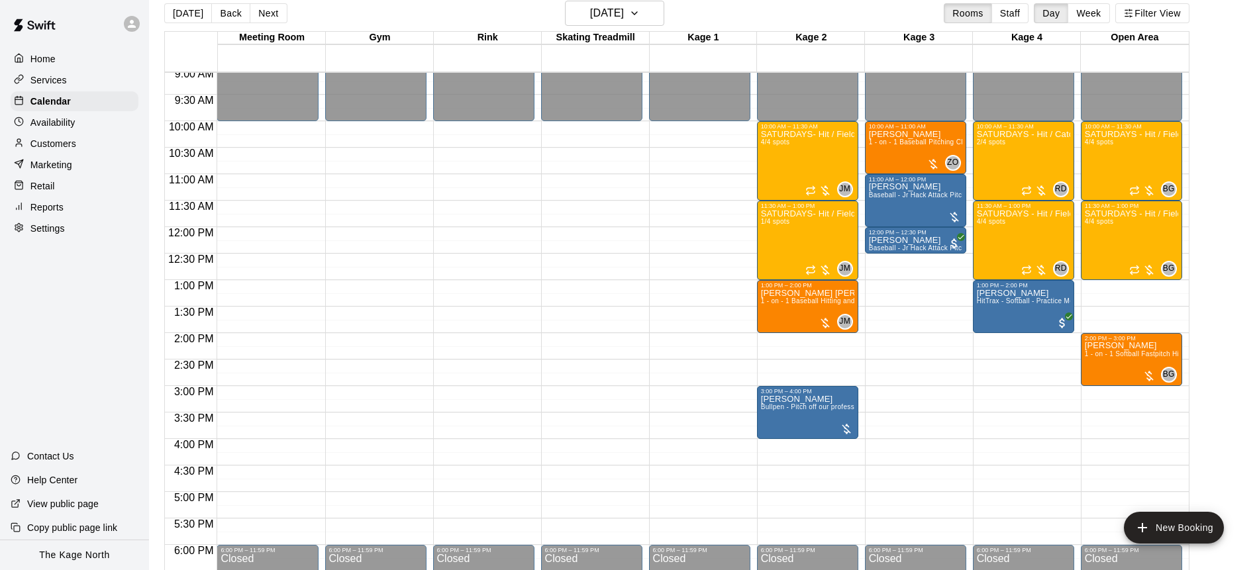
click at [132, 28] on icon at bounding box center [132, 24] width 12 height 12
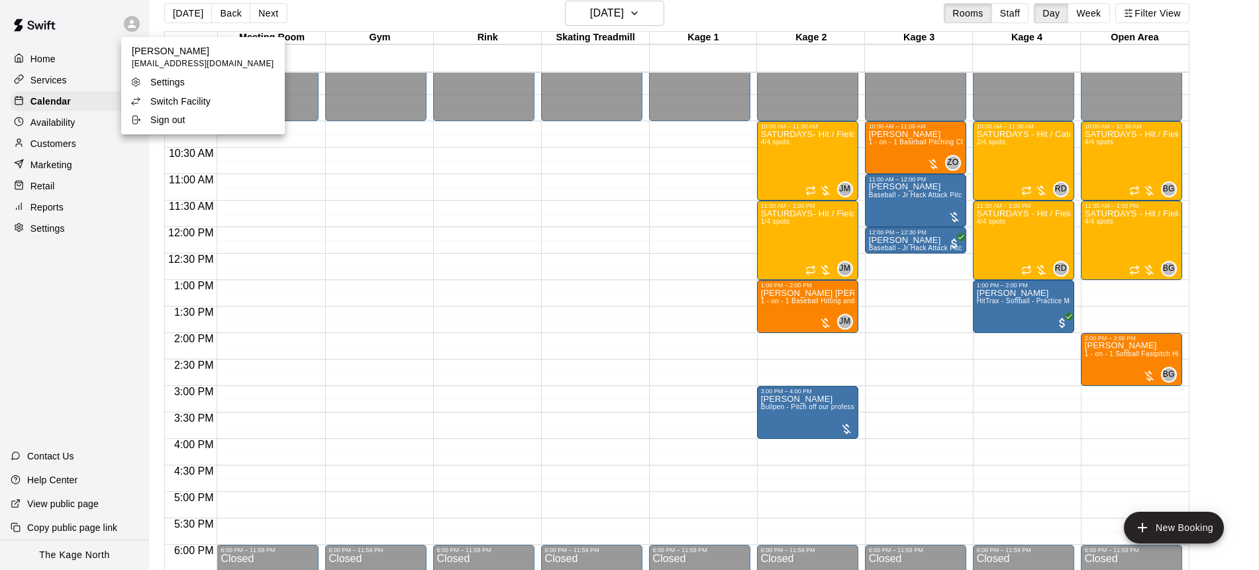
click at [215, 105] on div "Switch Facility" at bounding box center [173, 101] width 86 height 13
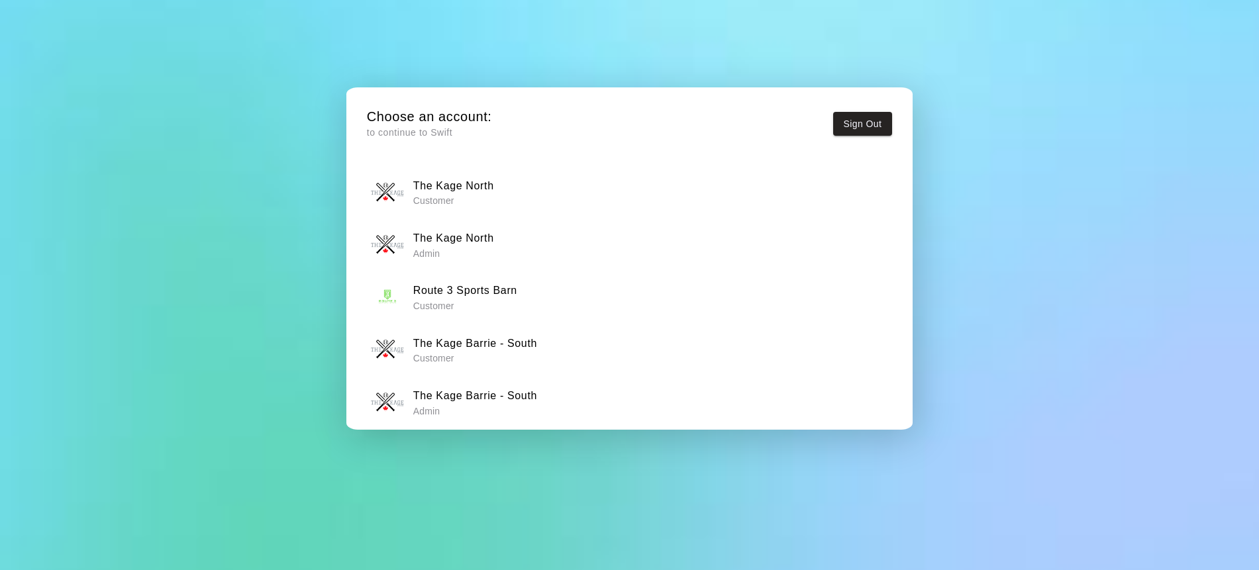
scroll to position [10, 0]
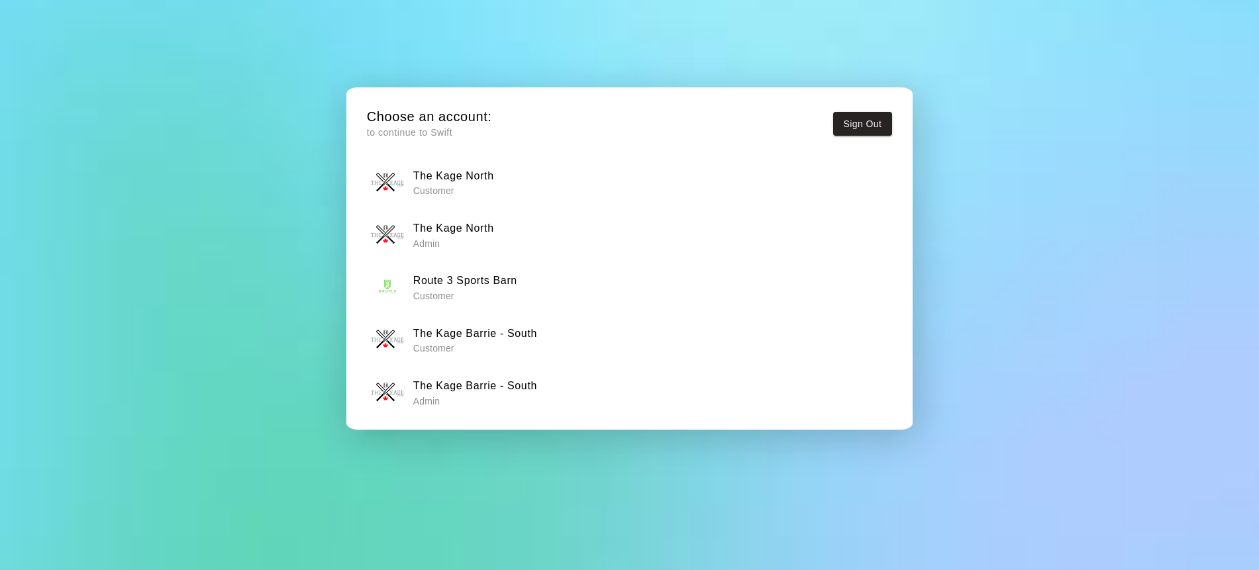
click at [570, 399] on div "The Kage Barrie - South Admin" at bounding box center [629, 392] width 517 height 33
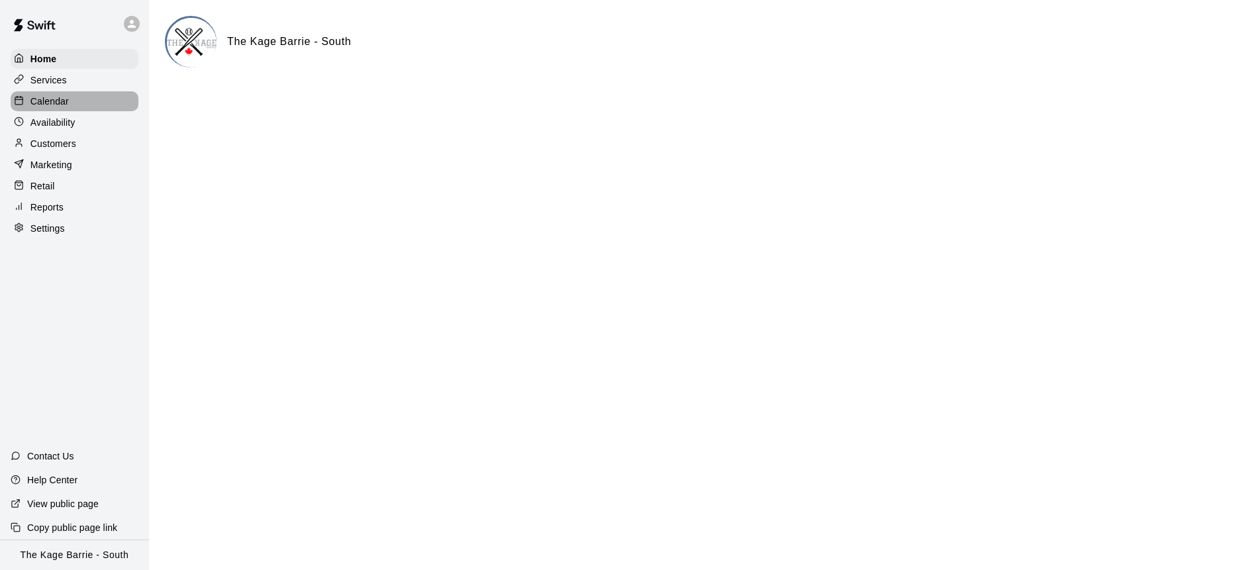
click at [77, 100] on div "Calendar" at bounding box center [75, 101] width 128 height 20
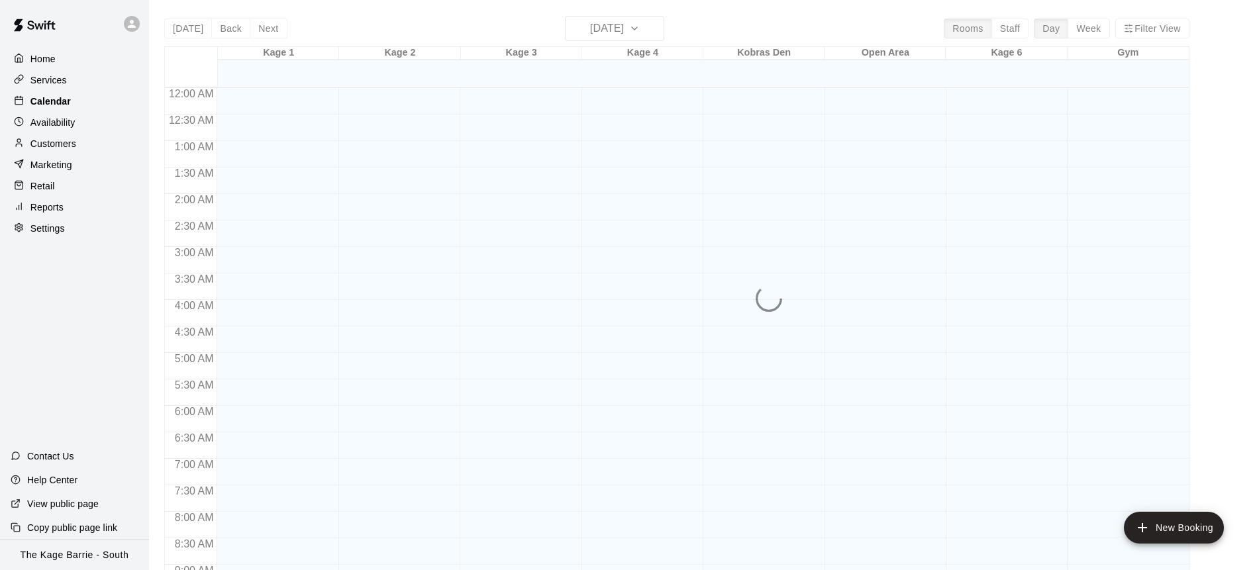
scroll to position [735, 0]
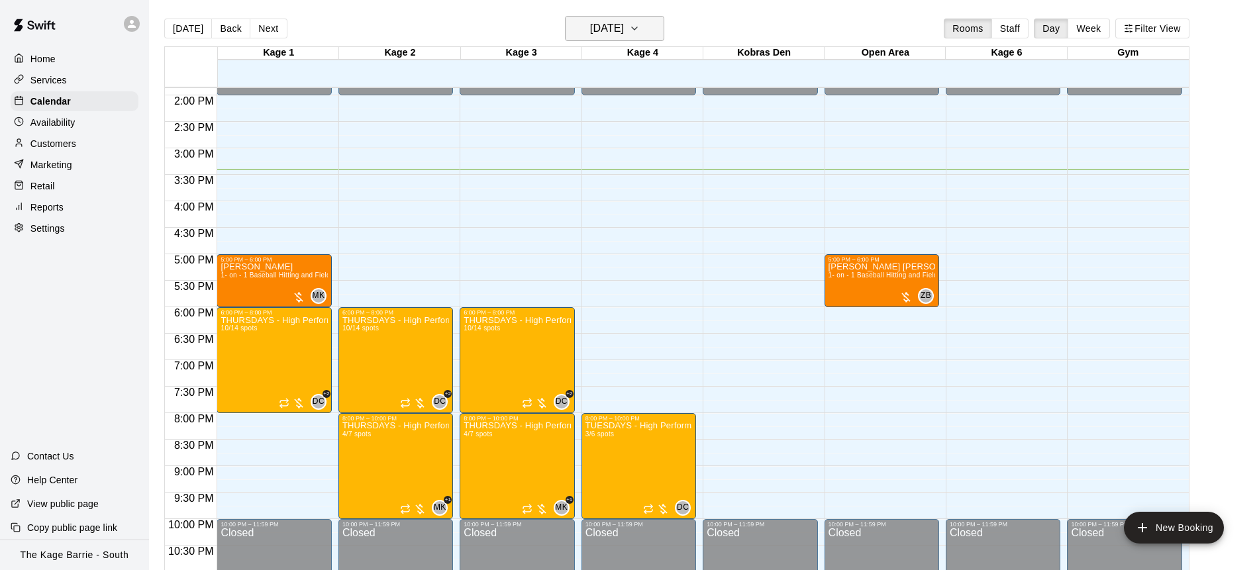
click at [640, 26] on icon "button" at bounding box center [634, 29] width 11 height 16
click at [640, 30] on icon "button" at bounding box center [634, 29] width 11 height 16
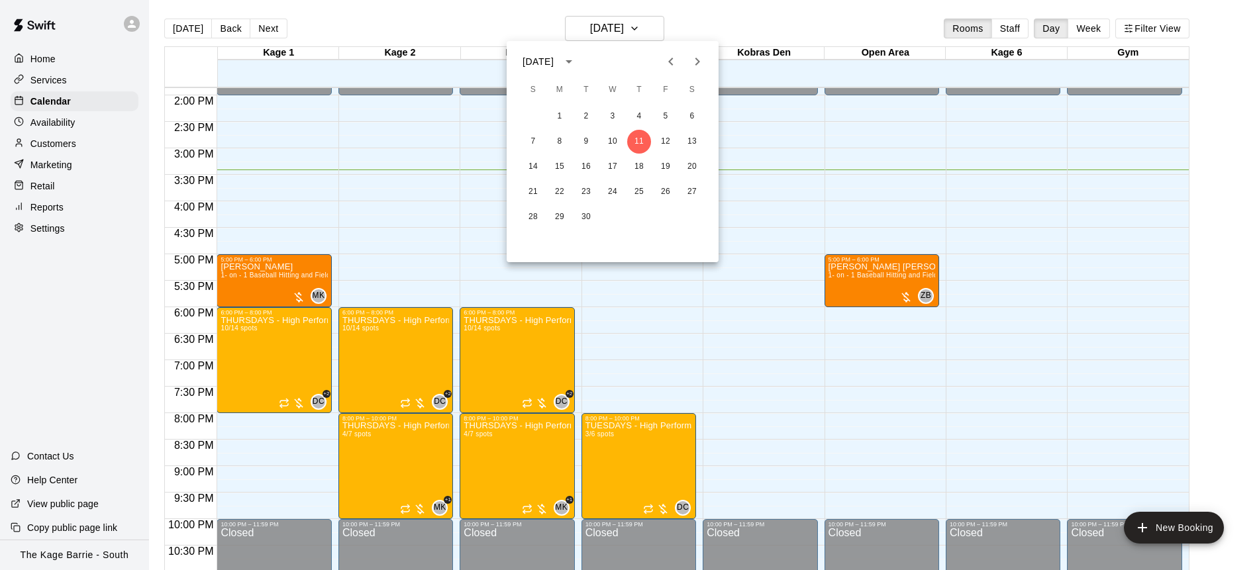
click at [696, 59] on icon "Next month" at bounding box center [698, 62] width 5 height 8
click at [566, 214] on button "27" at bounding box center [560, 217] width 24 height 24
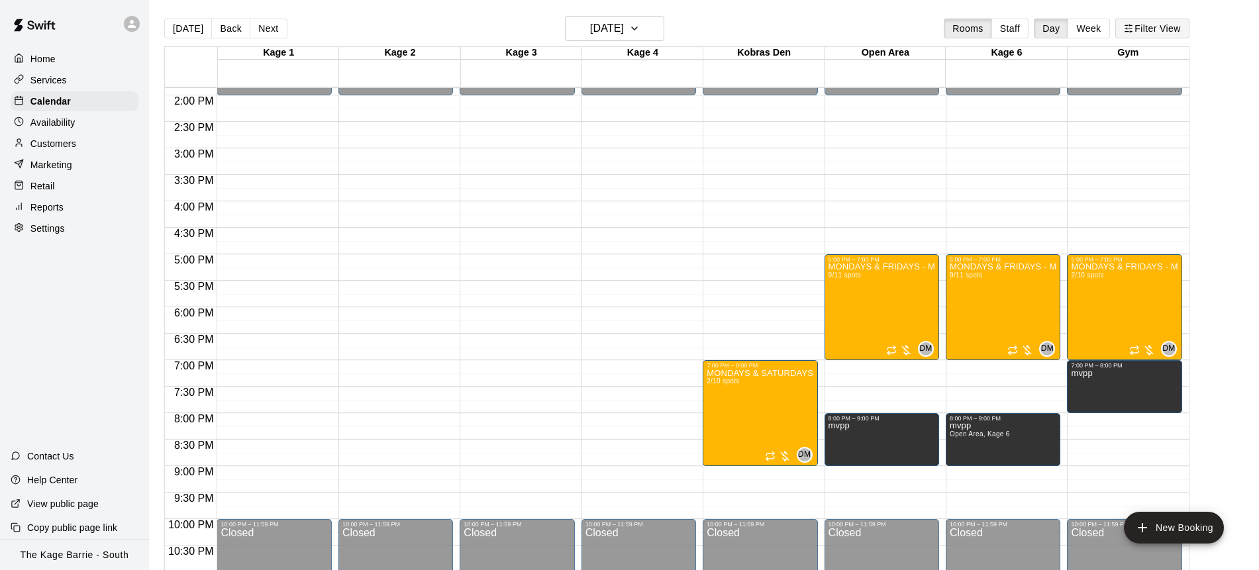
click at [1161, 29] on button "Filter View" at bounding box center [1152, 29] width 74 height 20
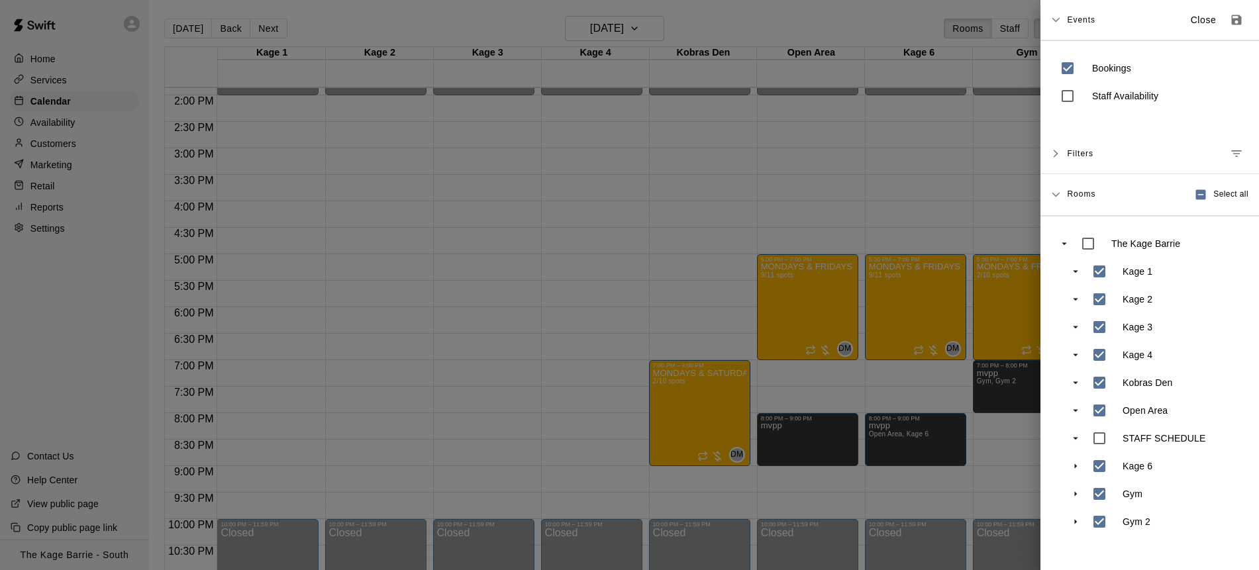
click at [625, 277] on div at bounding box center [629, 285] width 1259 height 570
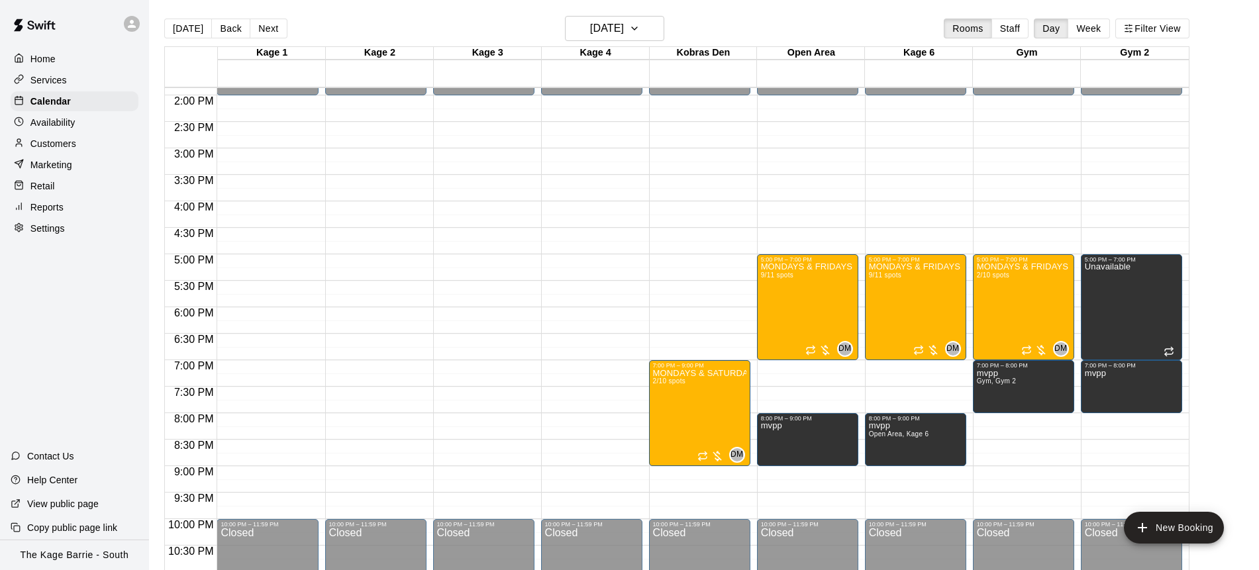
scroll to position [17, 0]
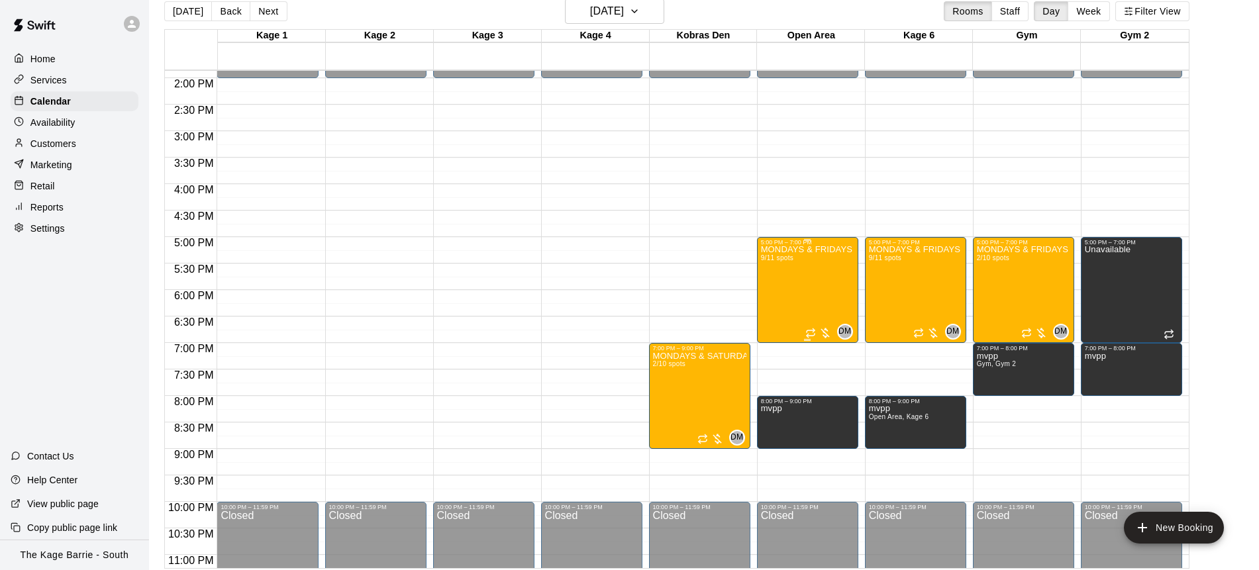
click at [802, 289] on div "MONDAYS & FRIDAYS - Max Velocity Pitching Program - 12U - 13U 9/11 spots" at bounding box center [807, 531] width 93 height 570
click at [780, 288] on img "edit" at bounding box center [774, 291] width 15 height 15
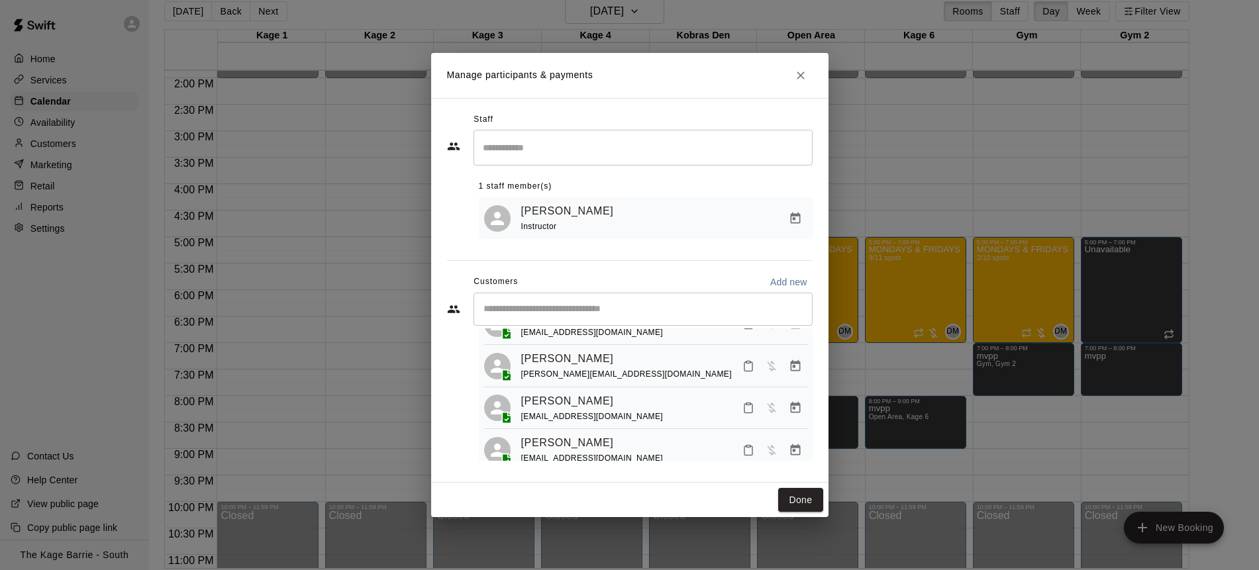
scroll to position [289, 0]
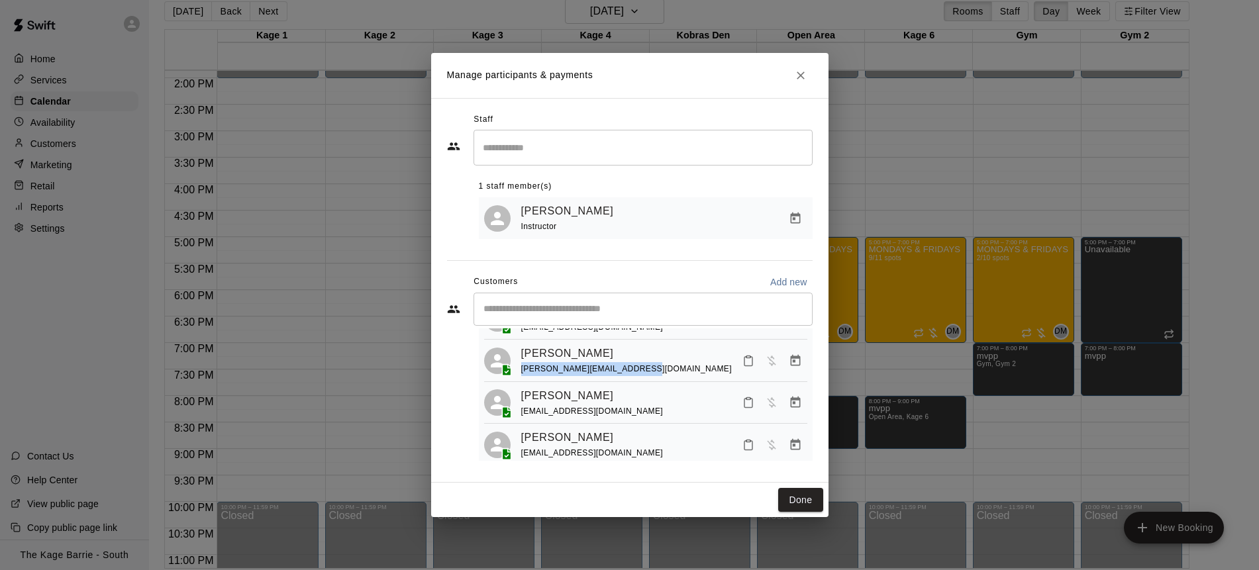
drag, startPoint x: 638, startPoint y: 356, endPoint x: 521, endPoint y: 361, distance: 117.3
click at [521, 360] on div "Marcus Rupke laura_aitchison@hotmail.com" at bounding box center [664, 360] width 286 height 31
copy span "[PERSON_NAME][EMAIL_ADDRESS][DOMAIN_NAME]"
drag, startPoint x: 590, startPoint y: 401, endPoint x: 519, endPoint y: 404, distance: 70.3
click at [519, 401] on div "Max Poweska jkpoweska@gmail.com" at bounding box center [645, 402] width 323 height 31
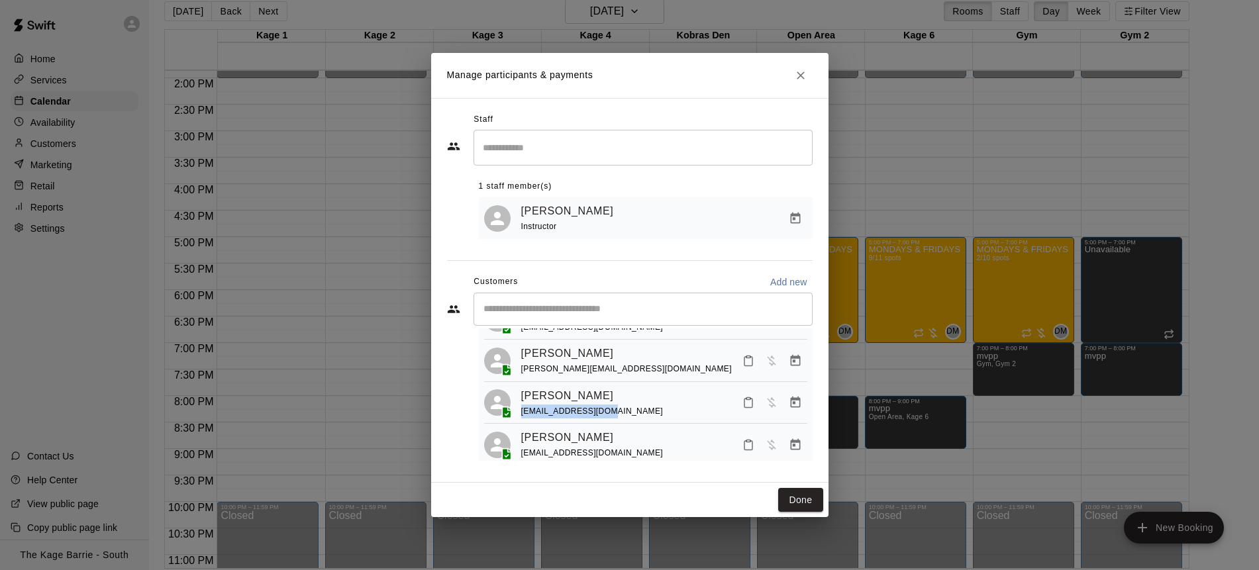
copy span "jkpoweska@gmail.com"
click at [805, 77] on icon "Close" at bounding box center [800, 75] width 13 height 13
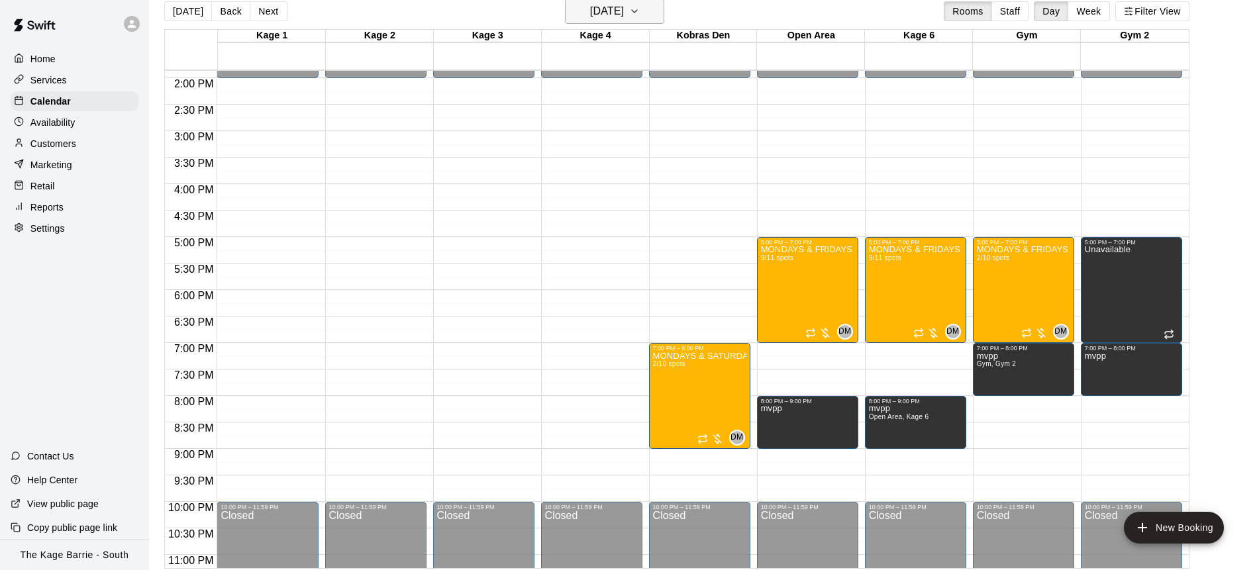
click at [640, 13] on icon "button" at bounding box center [634, 11] width 11 height 16
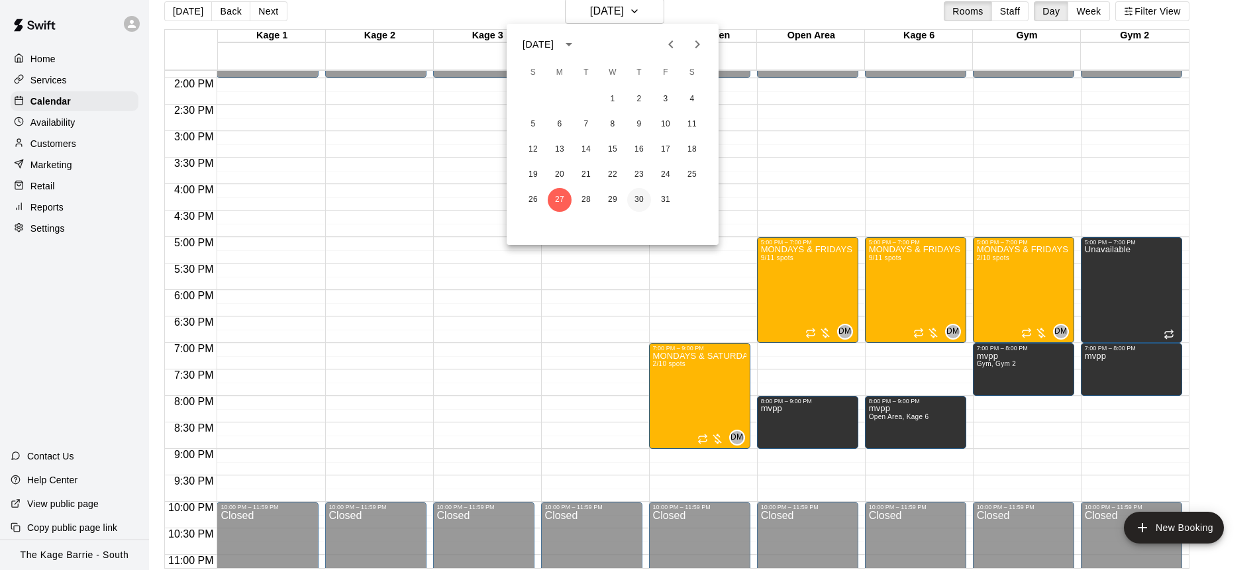
click at [643, 198] on button "30" at bounding box center [639, 200] width 24 height 24
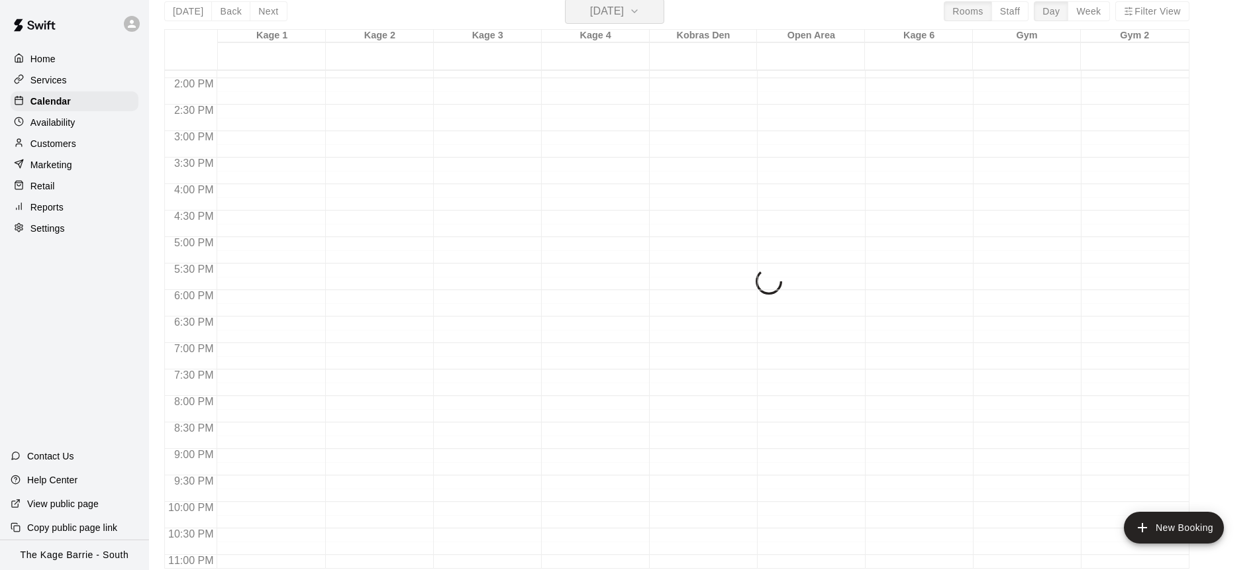
scroll to position [16, 0]
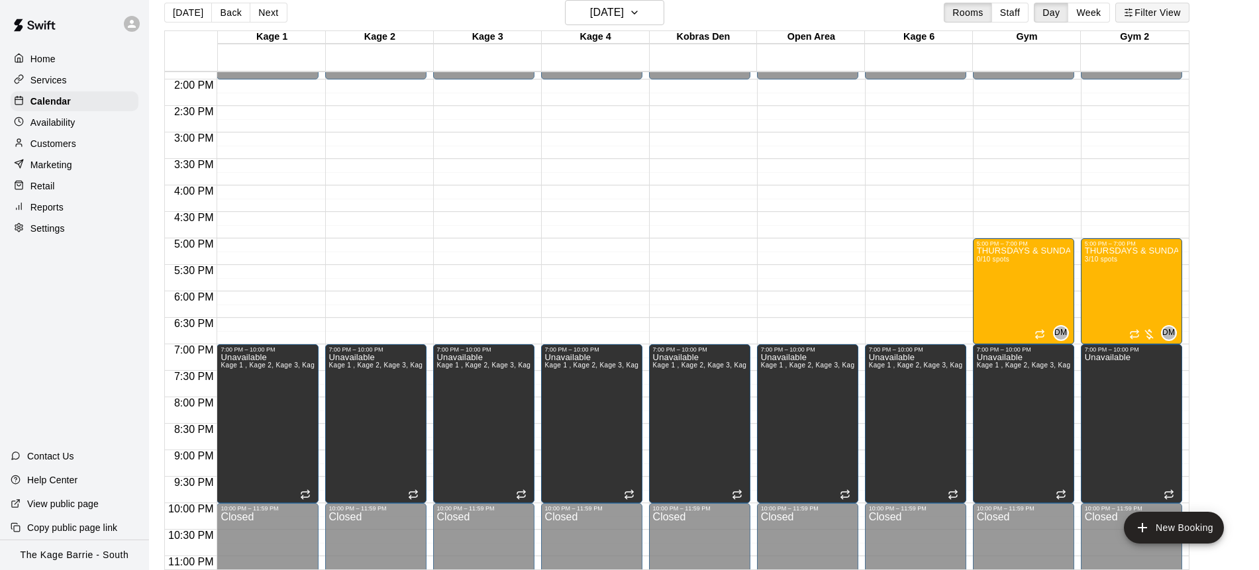
click at [1174, 15] on button "Filter View" at bounding box center [1152, 13] width 74 height 20
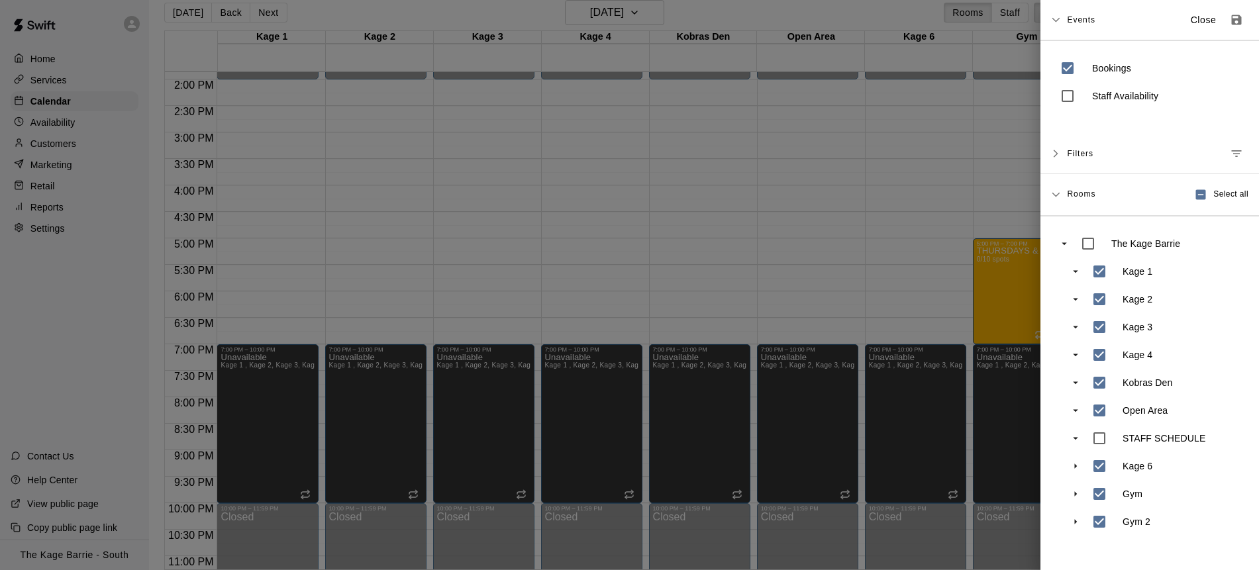
click at [922, 220] on div at bounding box center [629, 285] width 1259 height 570
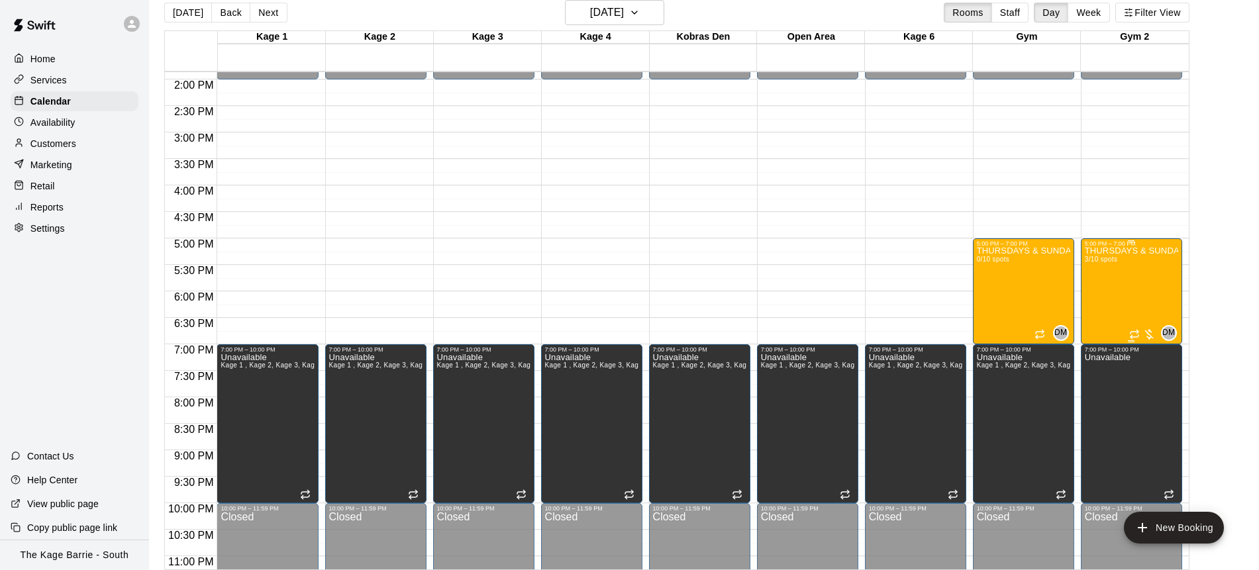
click at [1129, 283] on div "THURSDAYS & SUNDAYS - Max Velocity Pitching Program - 16U - 18U 3/10 spots" at bounding box center [1131, 532] width 93 height 570
click at [1106, 290] on button "edit" at bounding box center [1098, 293] width 26 height 26
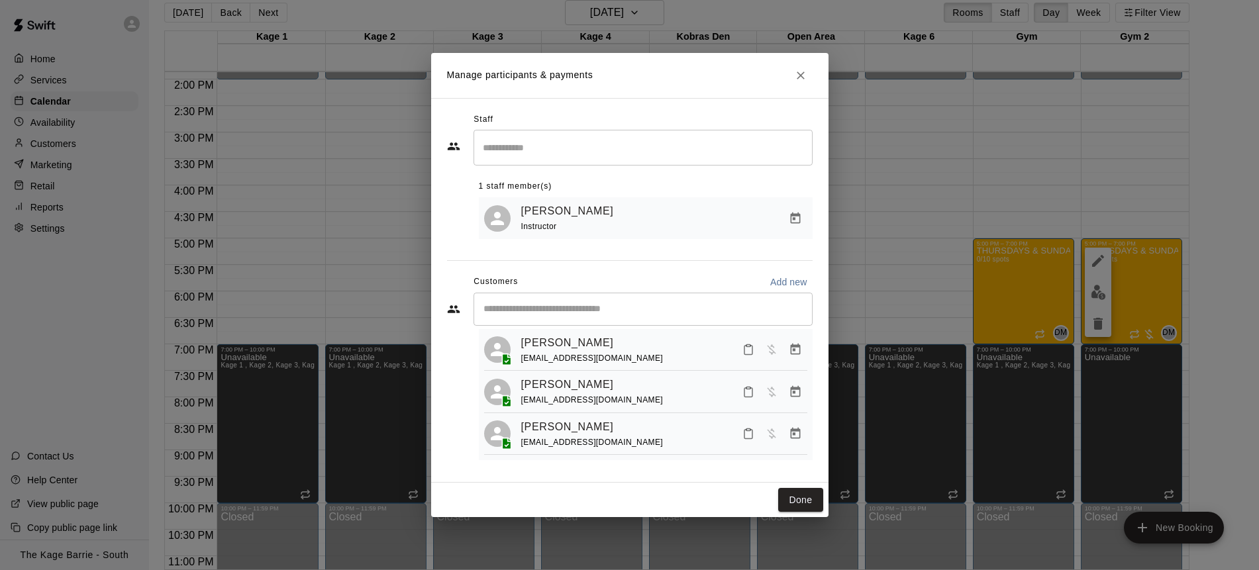
scroll to position [0, 0]
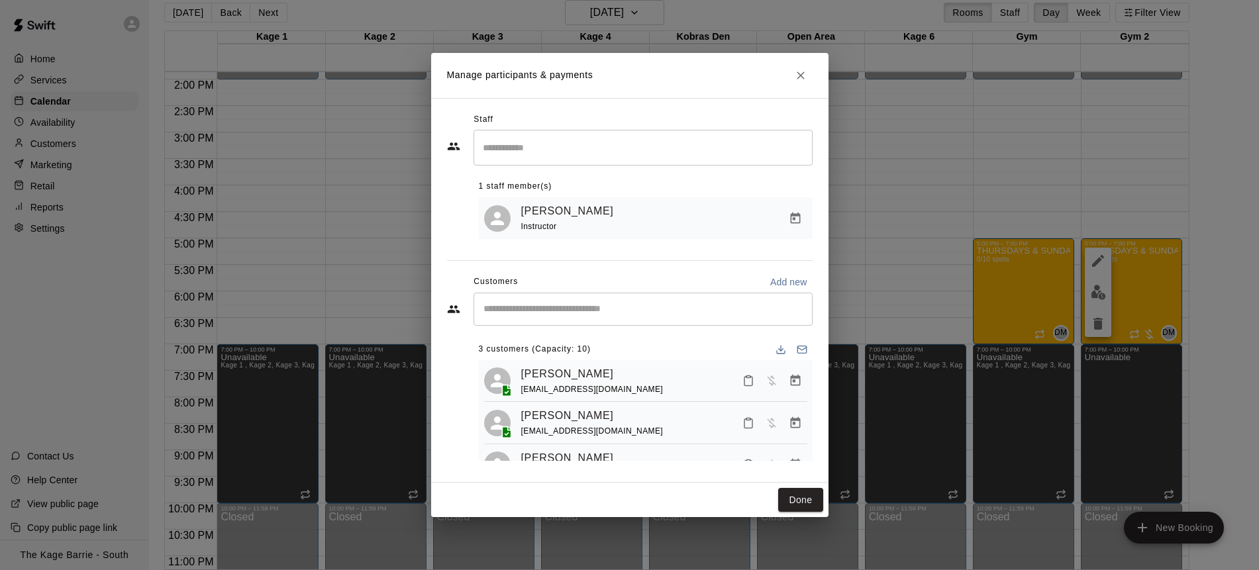
click at [801, 77] on icon "Close" at bounding box center [800, 75] width 13 height 13
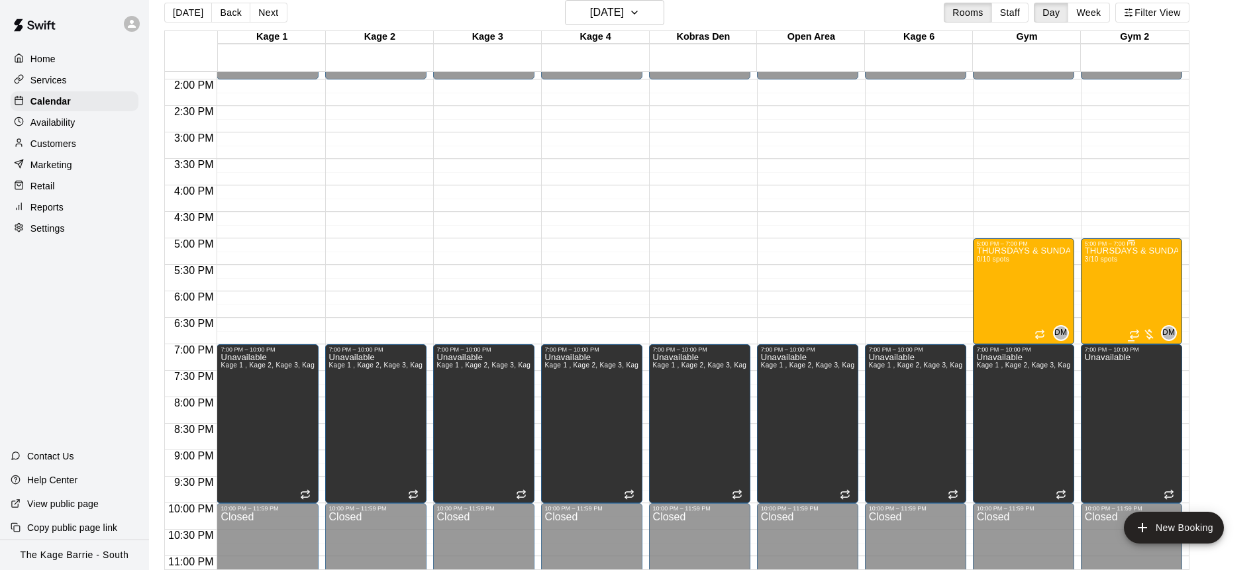
click at [1116, 280] on div "THURSDAYS & SUNDAYS - Max Velocity Pitching Program - 16U - 18U 3/10 spots" at bounding box center [1131, 532] width 93 height 570
click at [1102, 259] on icon "edit" at bounding box center [1098, 261] width 12 height 12
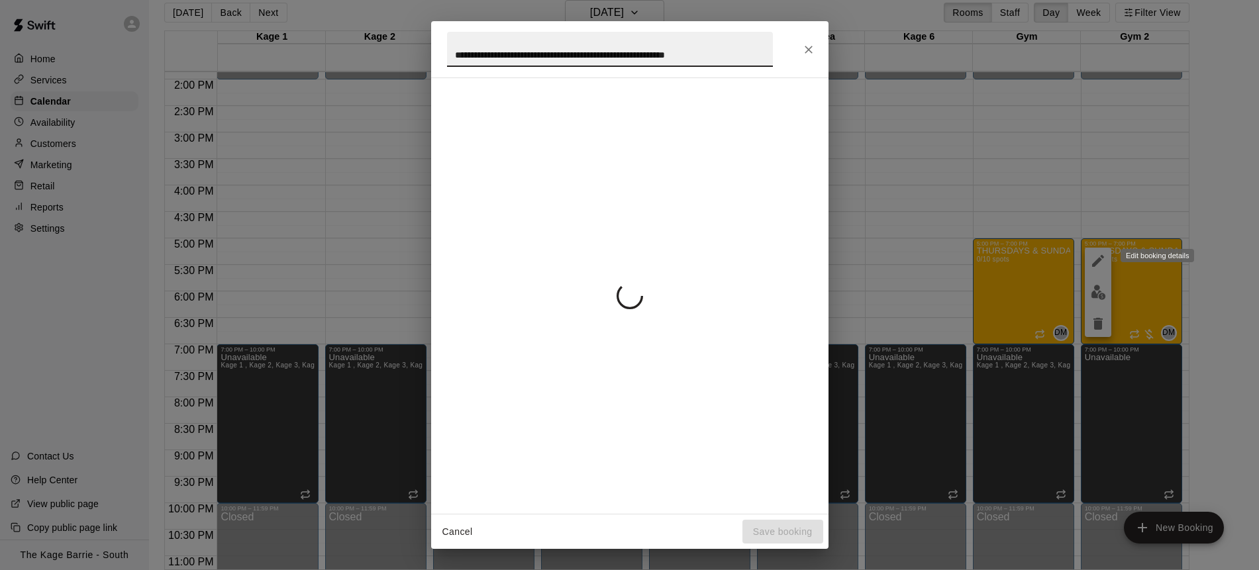
scroll to position [0, 10]
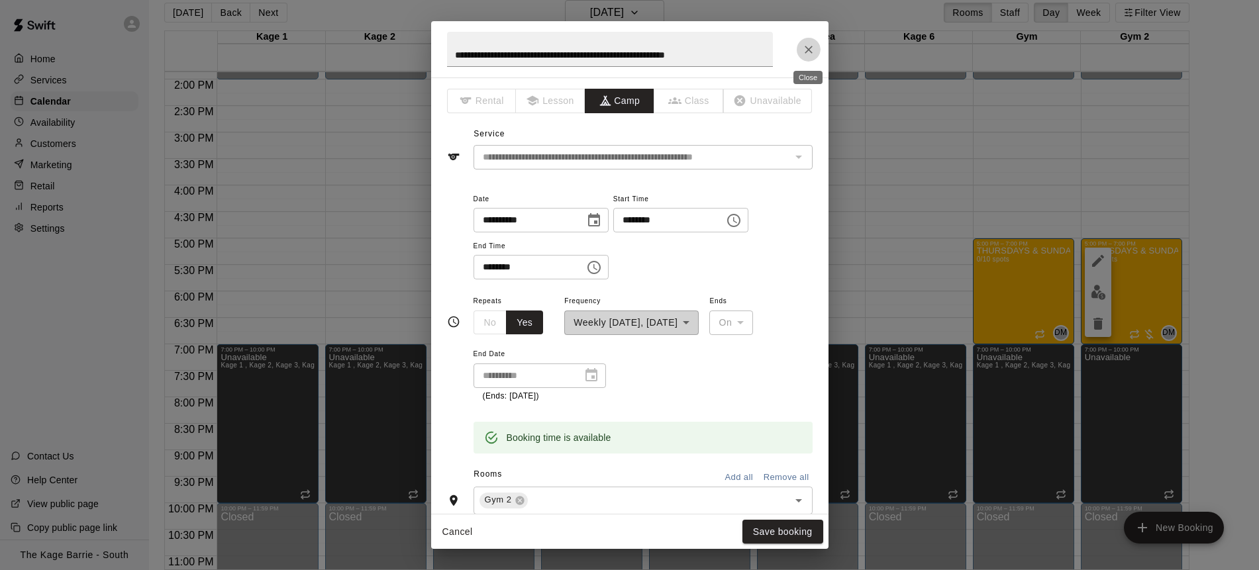
click at [805, 49] on icon "Close" at bounding box center [808, 49] width 13 height 13
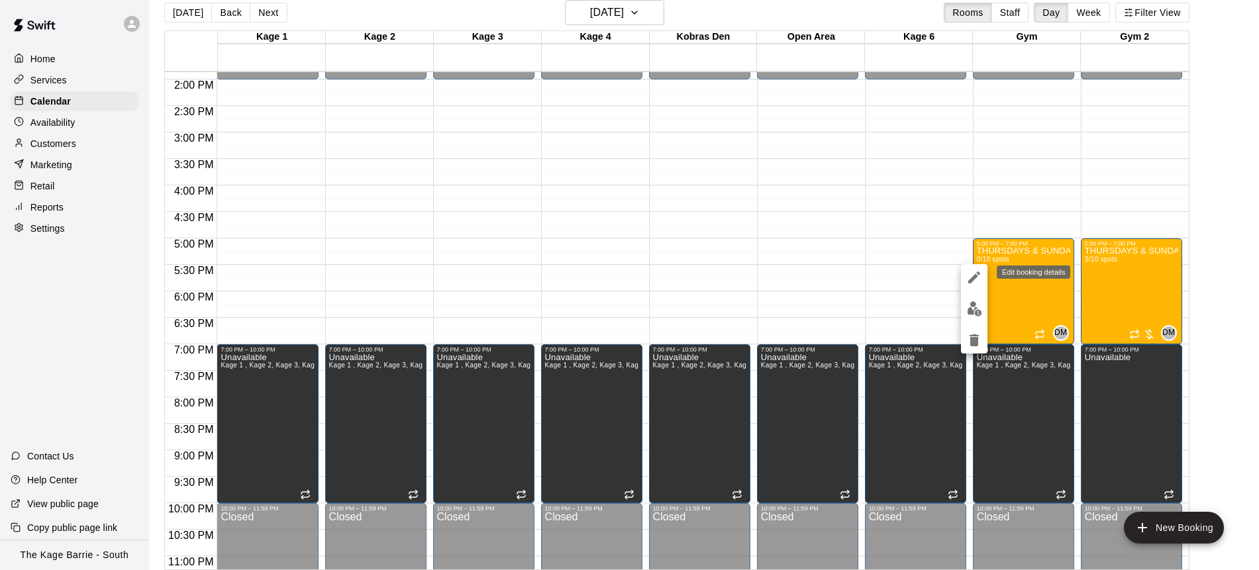
click at [980, 278] on icon "edit" at bounding box center [974, 278] width 16 height 16
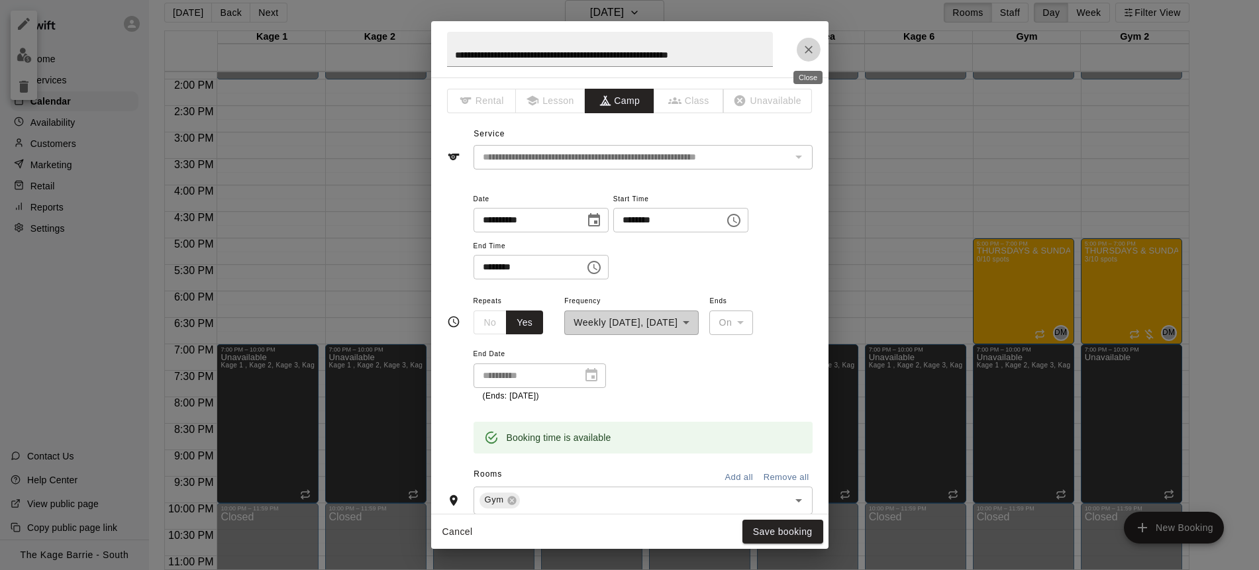
click at [811, 45] on icon "Close" at bounding box center [808, 49] width 13 height 13
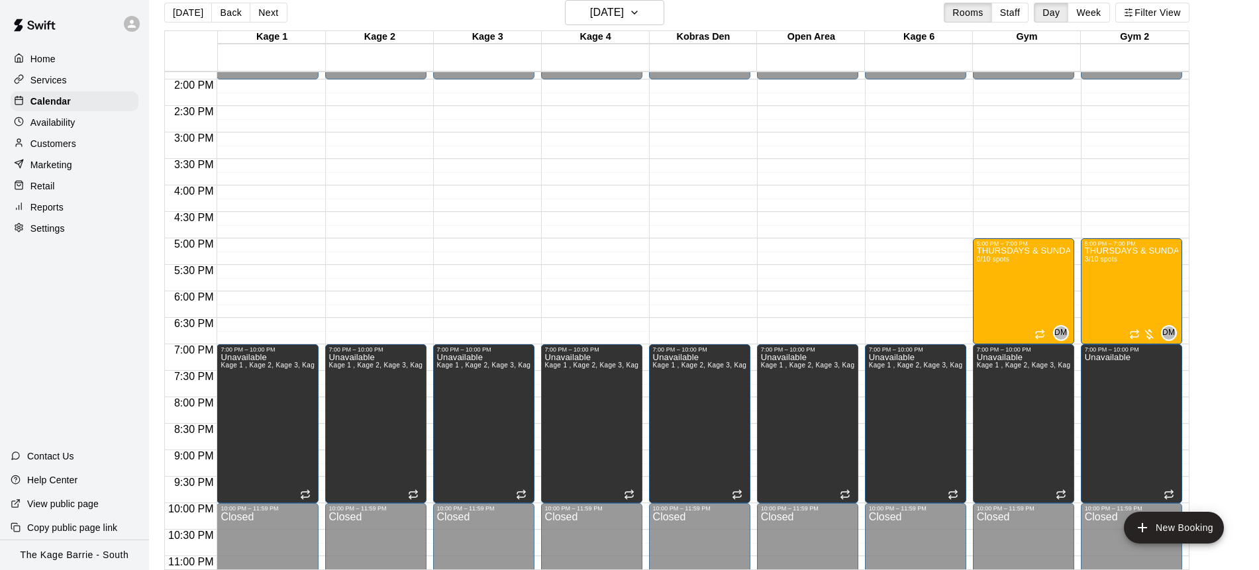
click at [88, 85] on div "Services" at bounding box center [75, 80] width 128 height 20
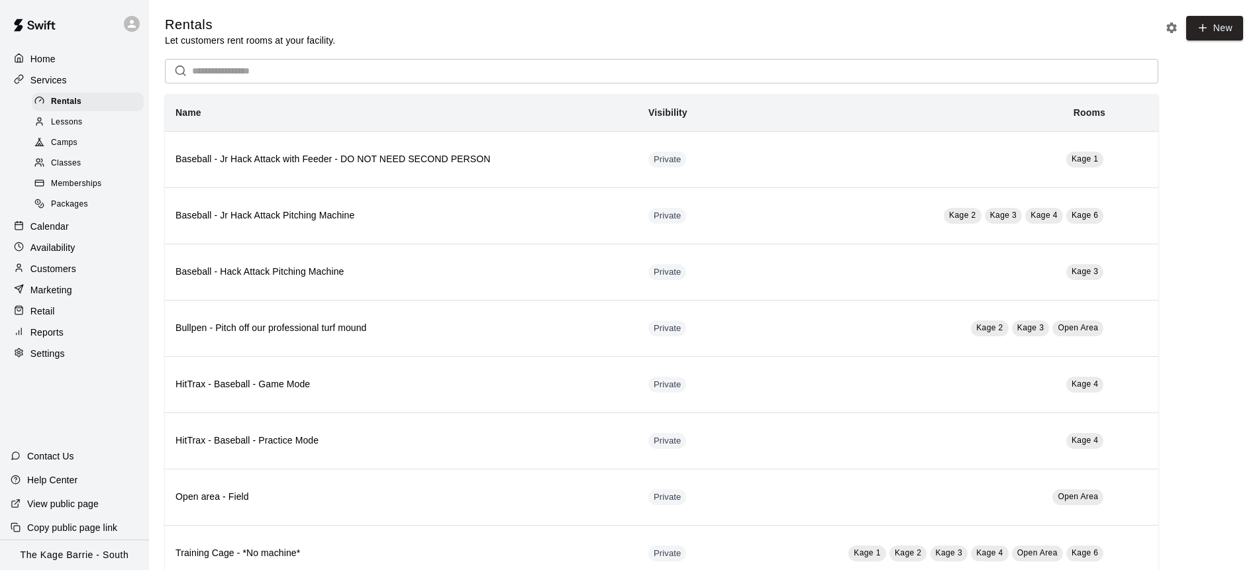
click at [85, 144] on div "Camps" at bounding box center [88, 143] width 112 height 19
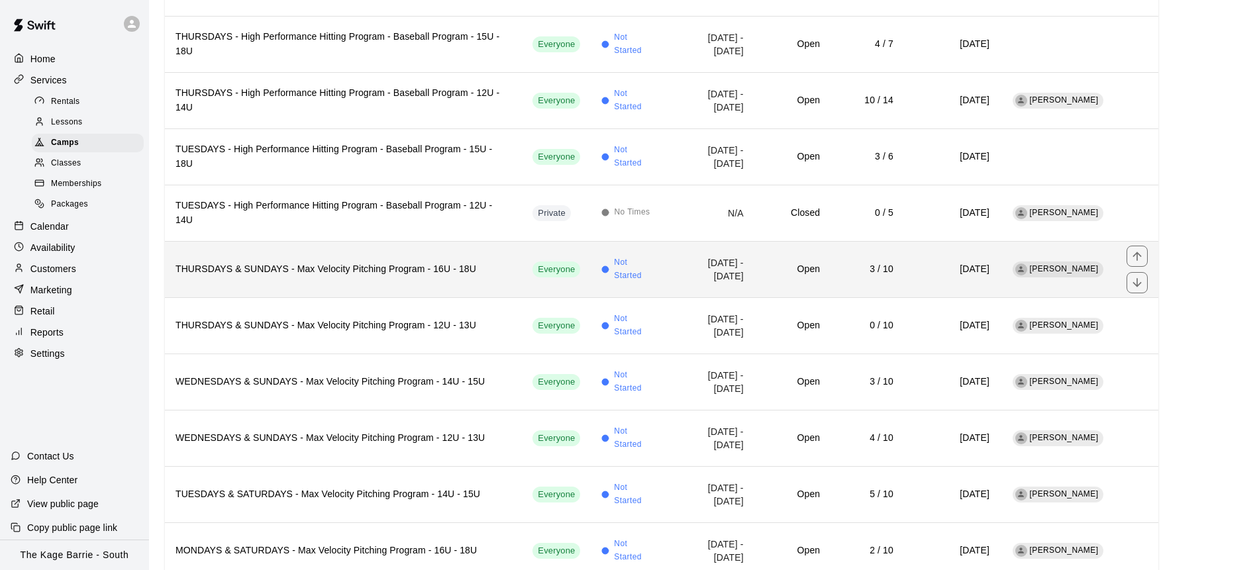
scroll to position [401, 0]
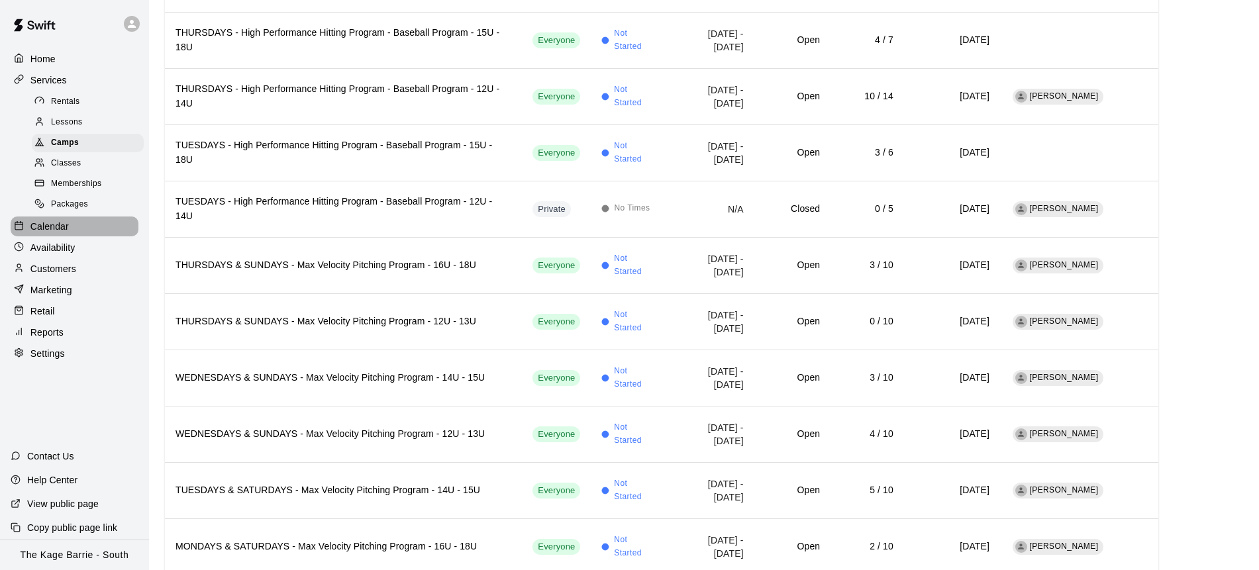
drag, startPoint x: 85, startPoint y: 225, endPoint x: 74, endPoint y: 223, distance: 11.3
click at [85, 225] on div "Calendar" at bounding box center [75, 227] width 128 height 20
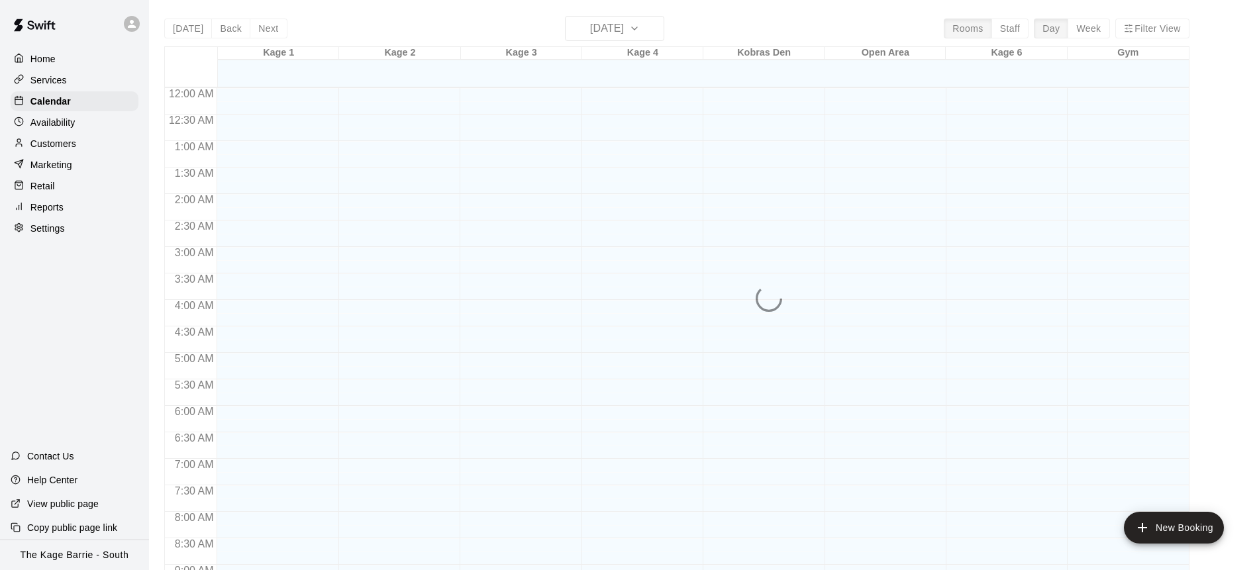
scroll to position [735, 0]
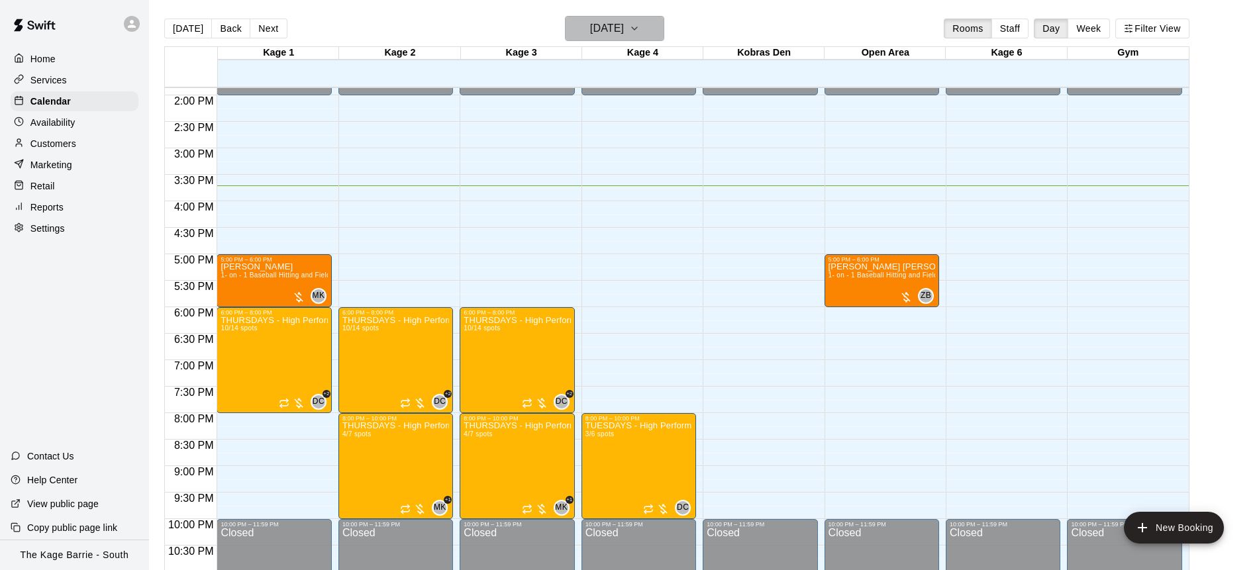
click at [640, 36] on icon "button" at bounding box center [634, 29] width 11 height 16
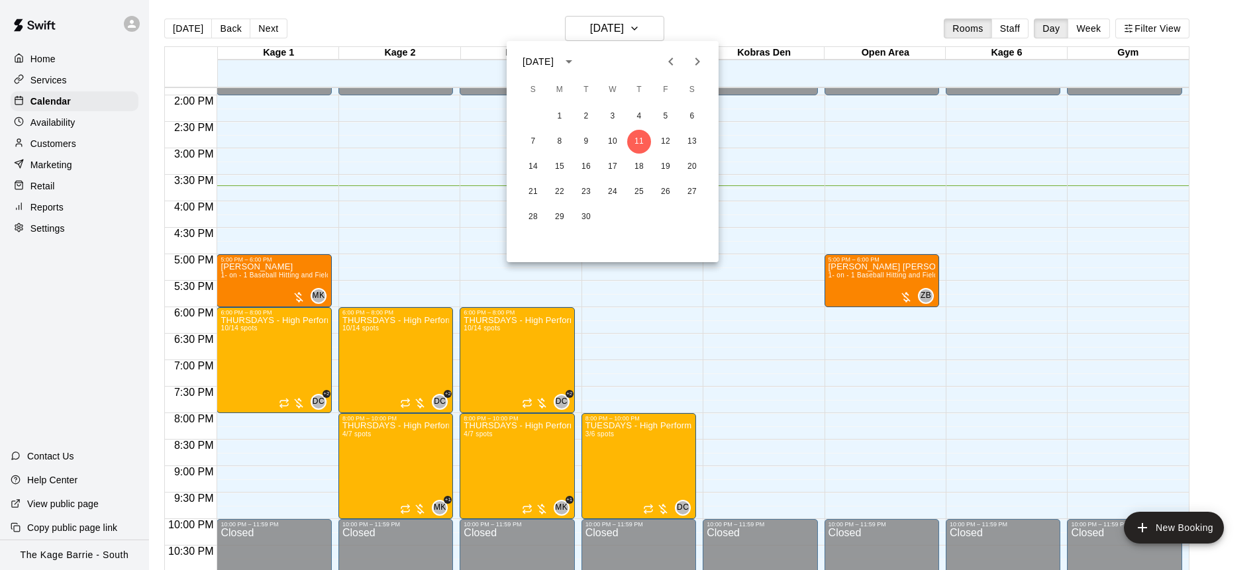
click at [695, 57] on icon "Next month" at bounding box center [698, 62] width 16 height 16
click at [643, 209] on button "30" at bounding box center [639, 217] width 24 height 24
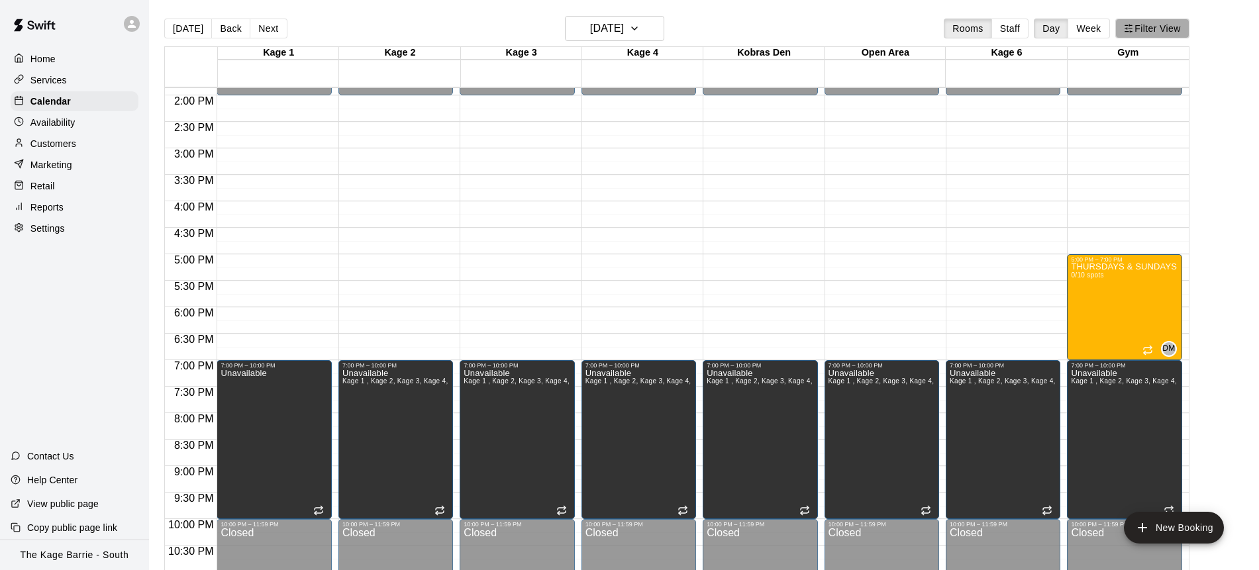
click at [1159, 31] on button "Filter View" at bounding box center [1152, 29] width 74 height 20
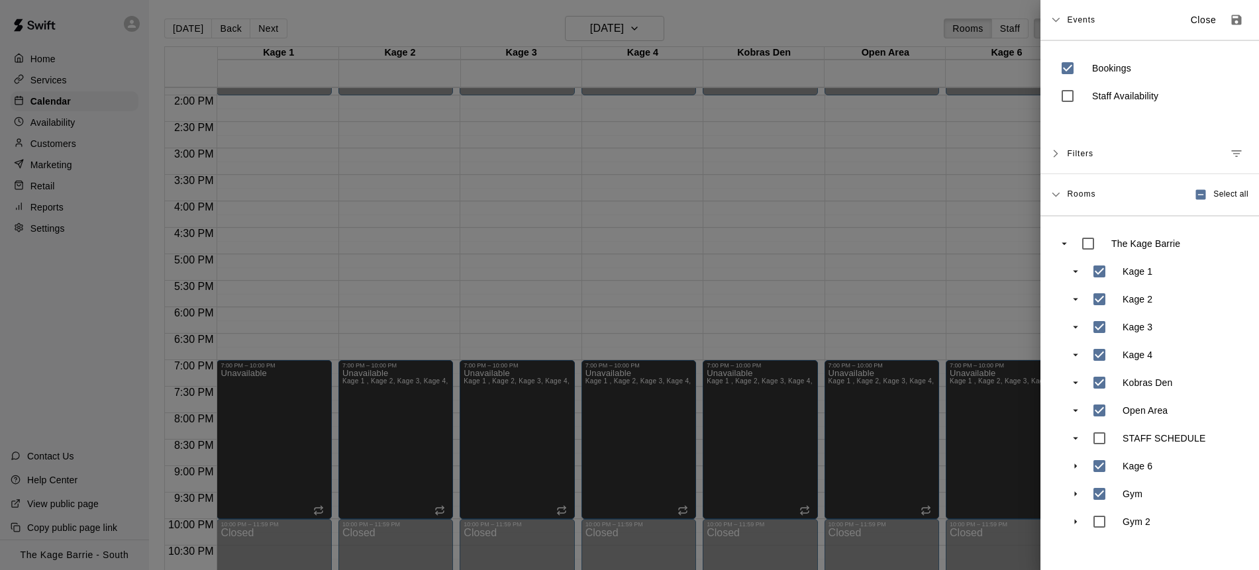
click at [947, 315] on div at bounding box center [629, 285] width 1259 height 570
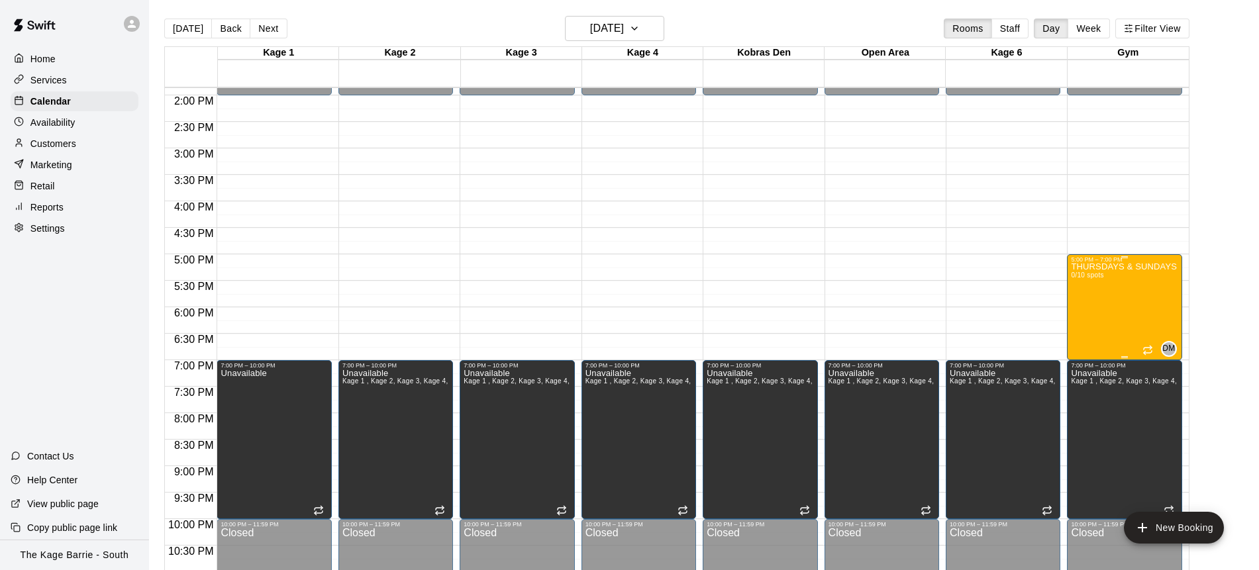
click at [1080, 315] on div "THURSDAYS & SUNDAYS - Max Velocity Pitching Program - 16U - 18U 0/10 spots" at bounding box center [1124, 548] width 107 height 570
click at [1085, 284] on icon "edit" at bounding box center [1084, 277] width 16 height 16
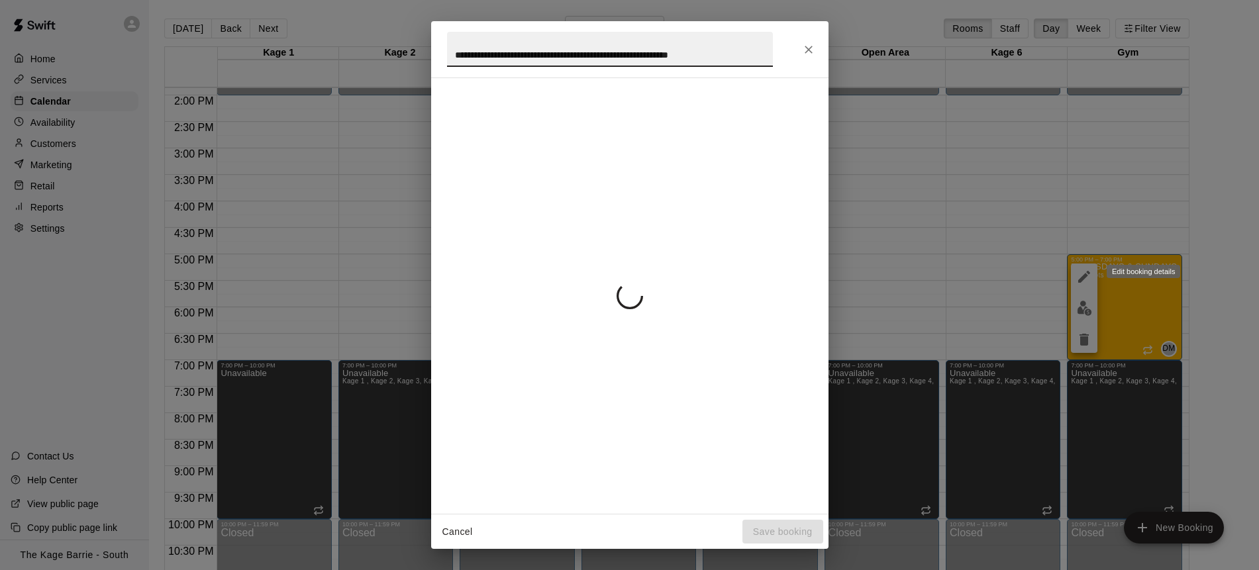
scroll to position [0, 13]
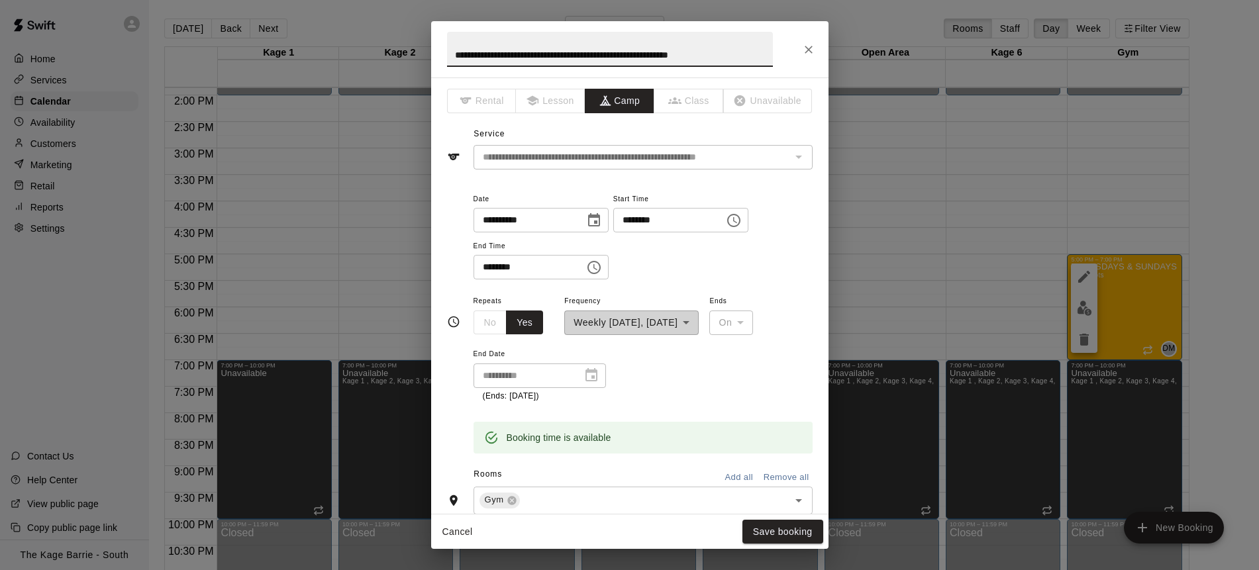
drag, startPoint x: 762, startPoint y: 55, endPoint x: 716, endPoint y: 56, distance: 46.4
click at [715, 56] on input "**********" at bounding box center [610, 49] width 326 height 35
type input "**********"
click at [793, 538] on button "Save booking" at bounding box center [783, 532] width 81 height 25
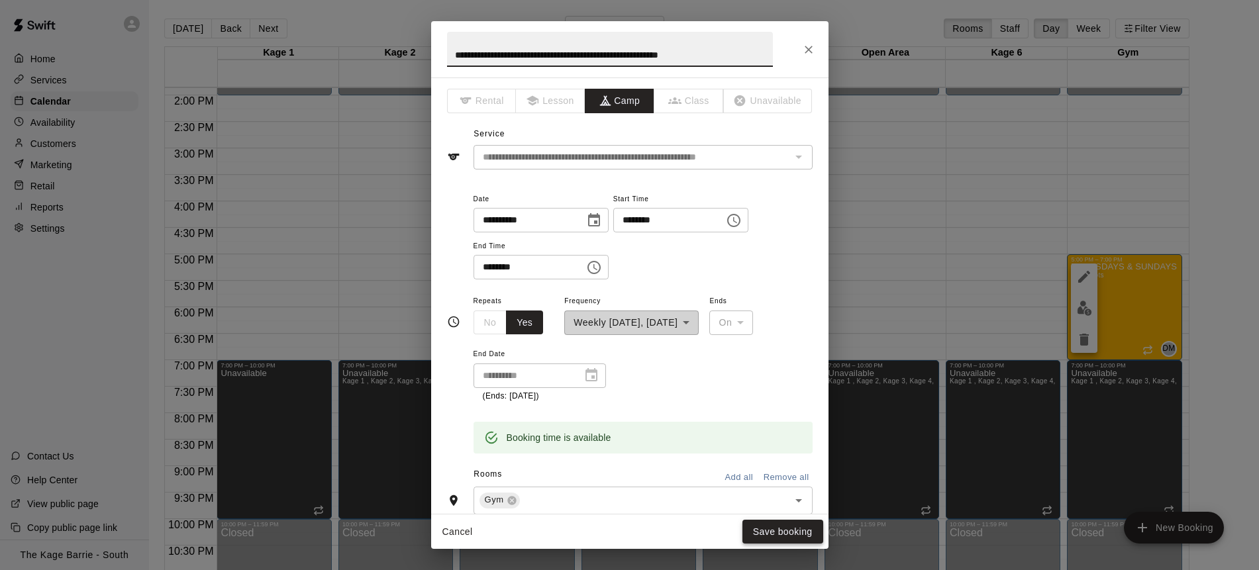
scroll to position [0, 0]
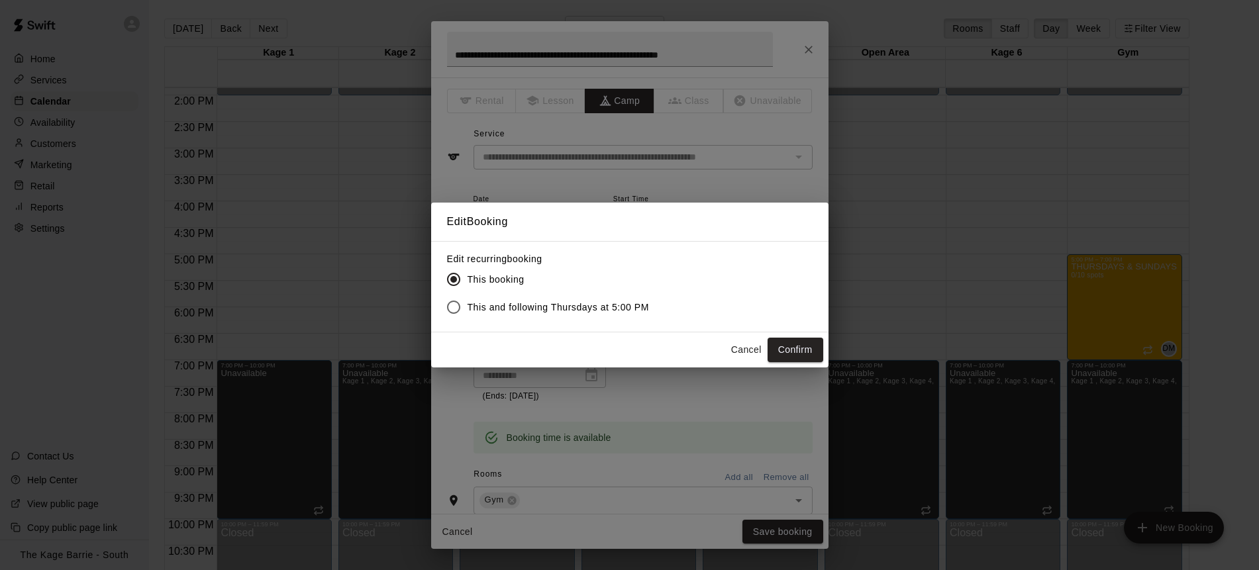
click at [550, 308] on span "This and following Thursdays at 5:00 PM" at bounding box center [559, 308] width 182 height 14
click at [801, 355] on button "Confirm" at bounding box center [796, 350] width 56 height 25
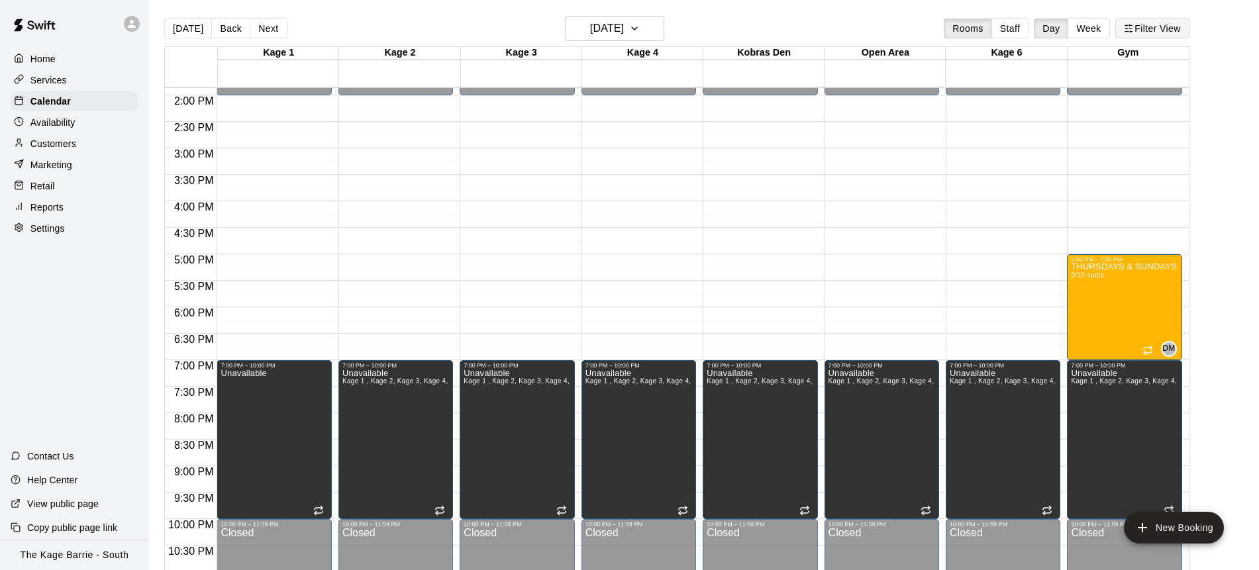
click at [1181, 34] on button "Filter View" at bounding box center [1152, 29] width 74 height 20
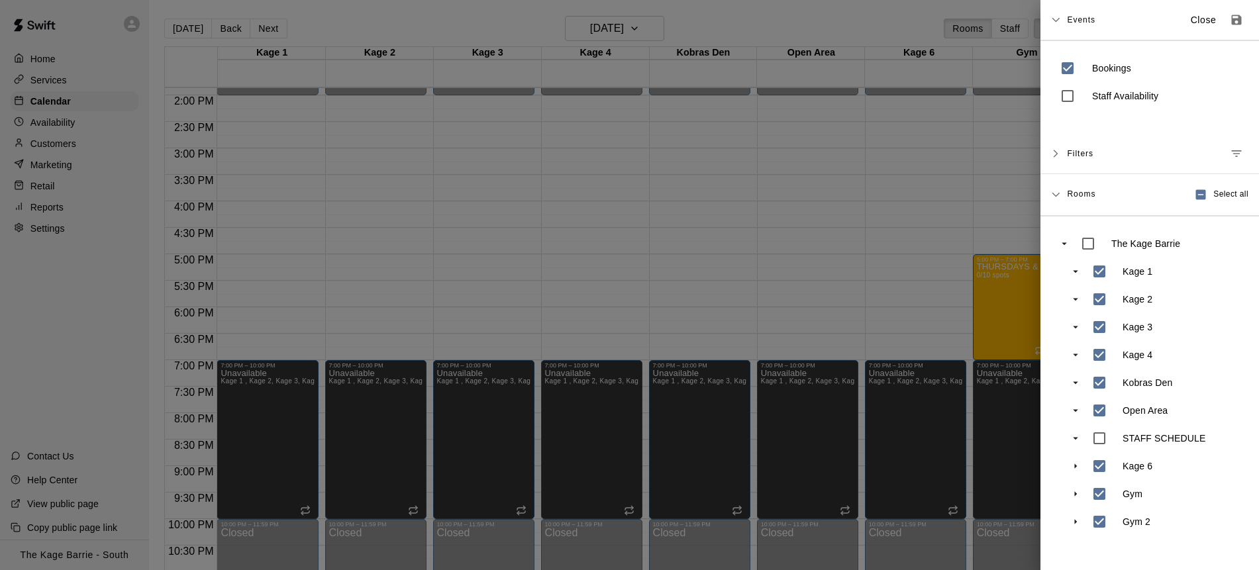
click at [886, 292] on div at bounding box center [629, 285] width 1259 height 570
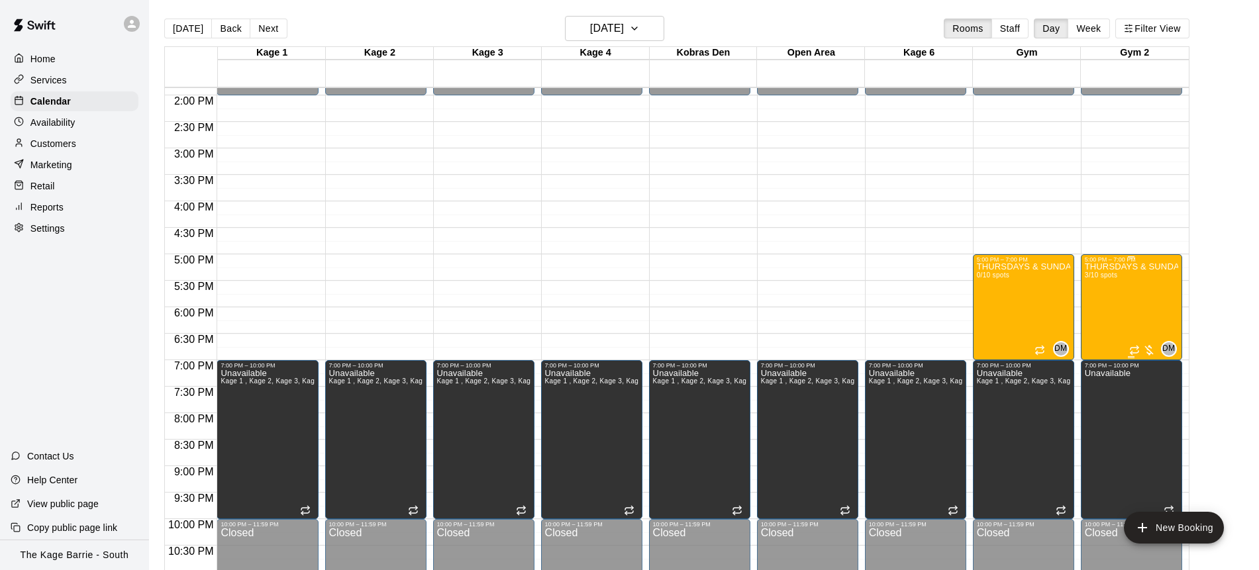
click at [1145, 316] on div "THURSDAYS & SUNDAYS - Max Velocity Pitching Program - 16U - 18U 3/10 spots" at bounding box center [1131, 548] width 93 height 570
click at [1108, 307] on button "edit" at bounding box center [1098, 308] width 26 height 26
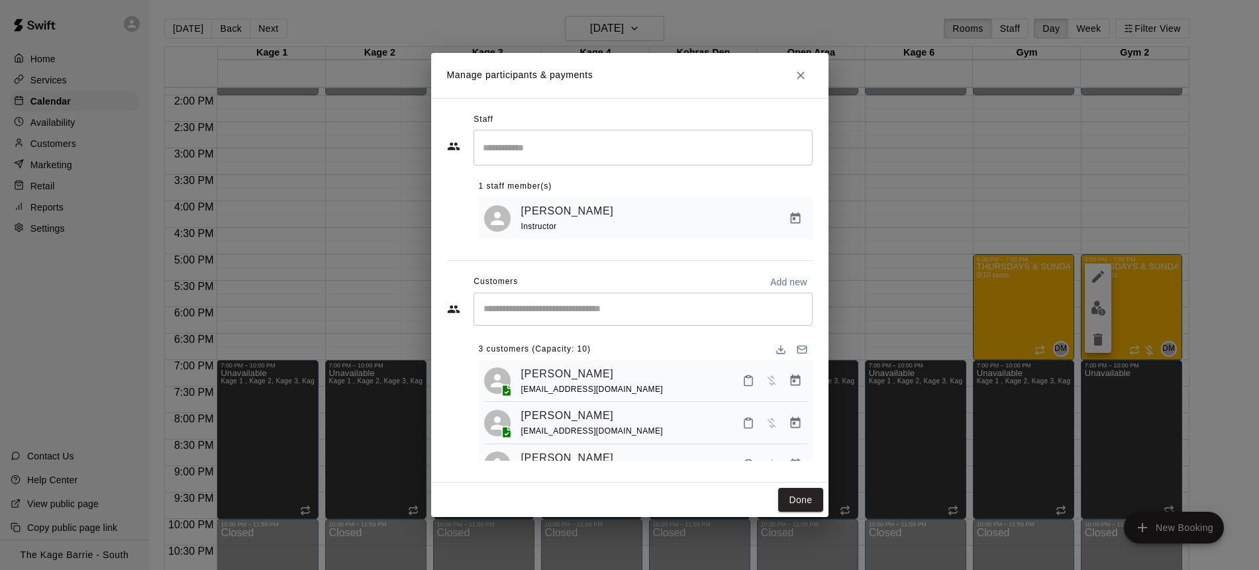
scroll to position [33, 0]
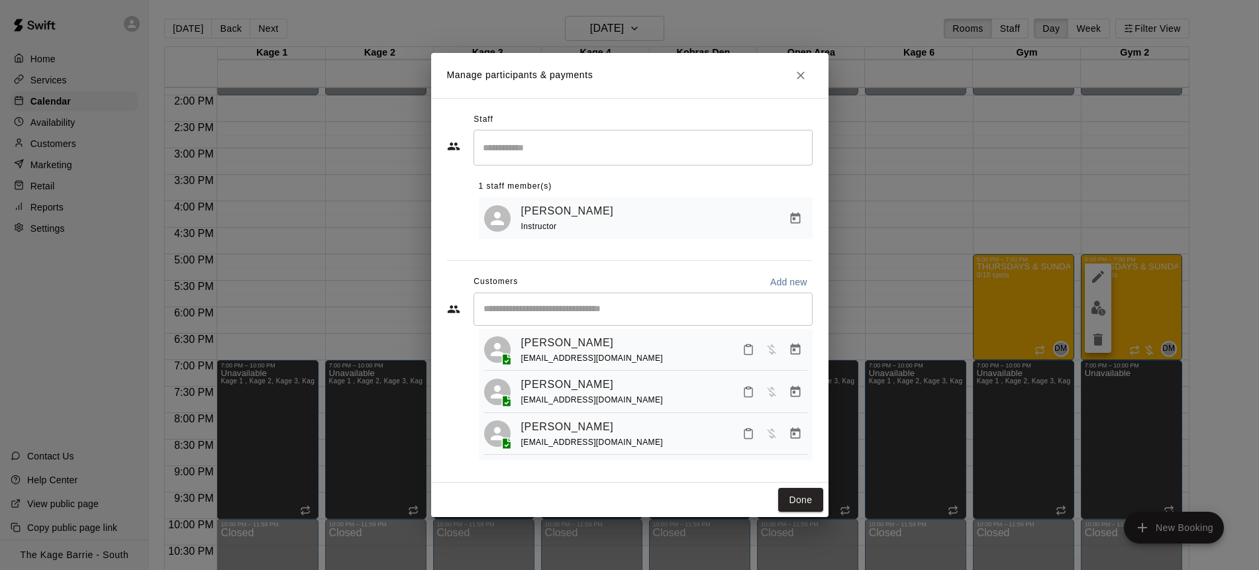
click at [602, 314] on input "Start typing to search customers..." at bounding box center [643, 309] width 327 height 13
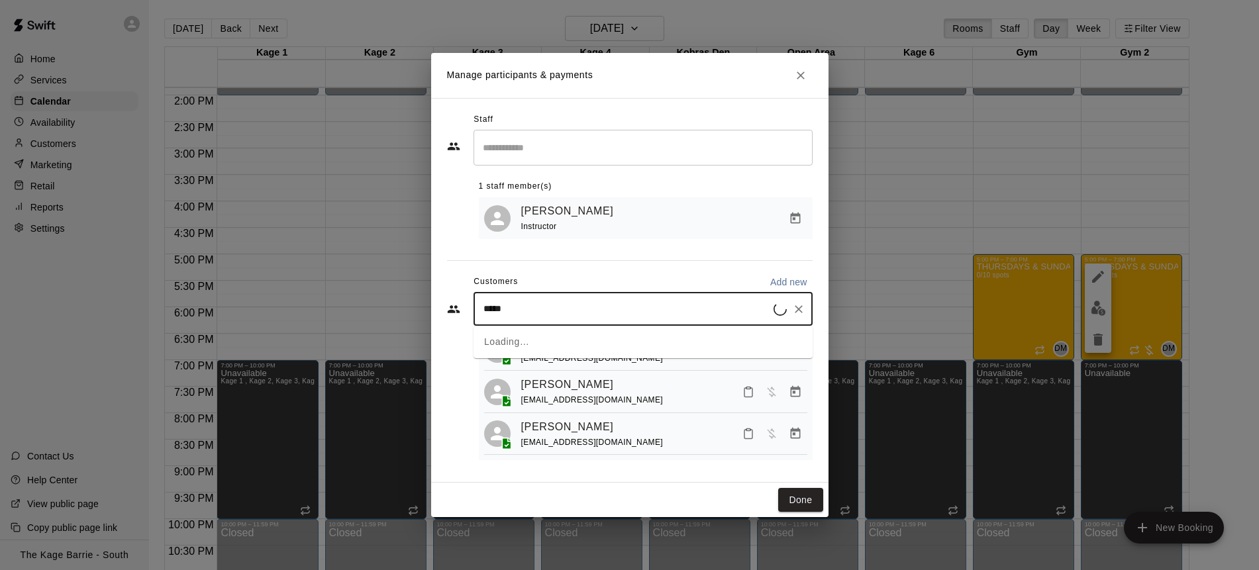
type input "******"
click at [633, 345] on div "Trevor Ambler uvmtrev@yahoo.ca" at bounding box center [656, 347] width 291 height 28
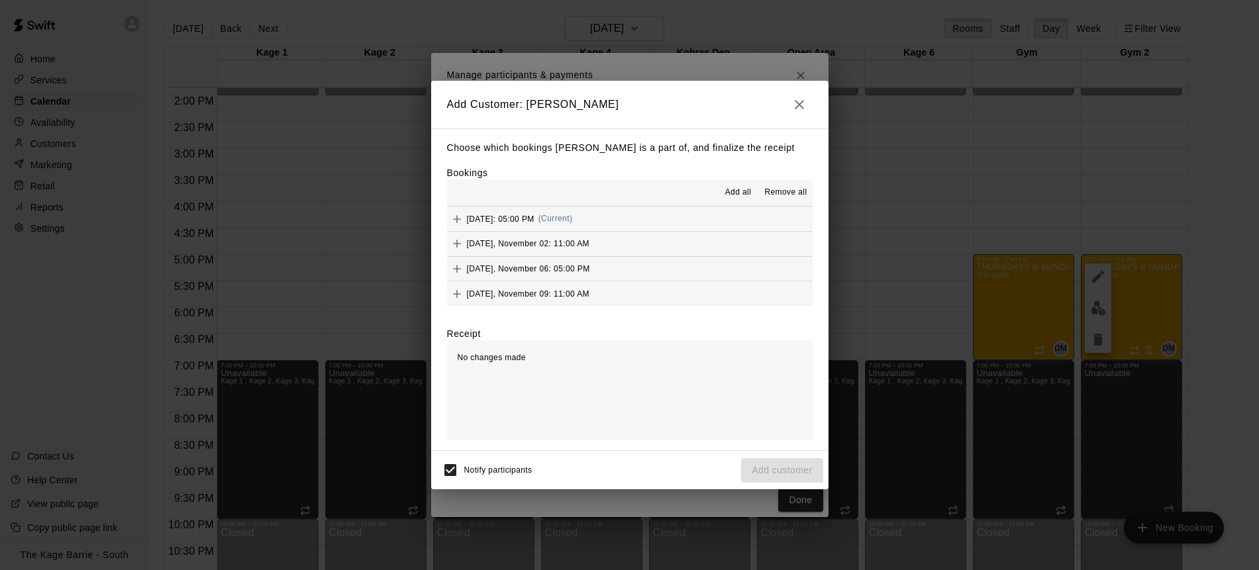
click at [743, 195] on span "Add all" at bounding box center [738, 192] width 26 height 13
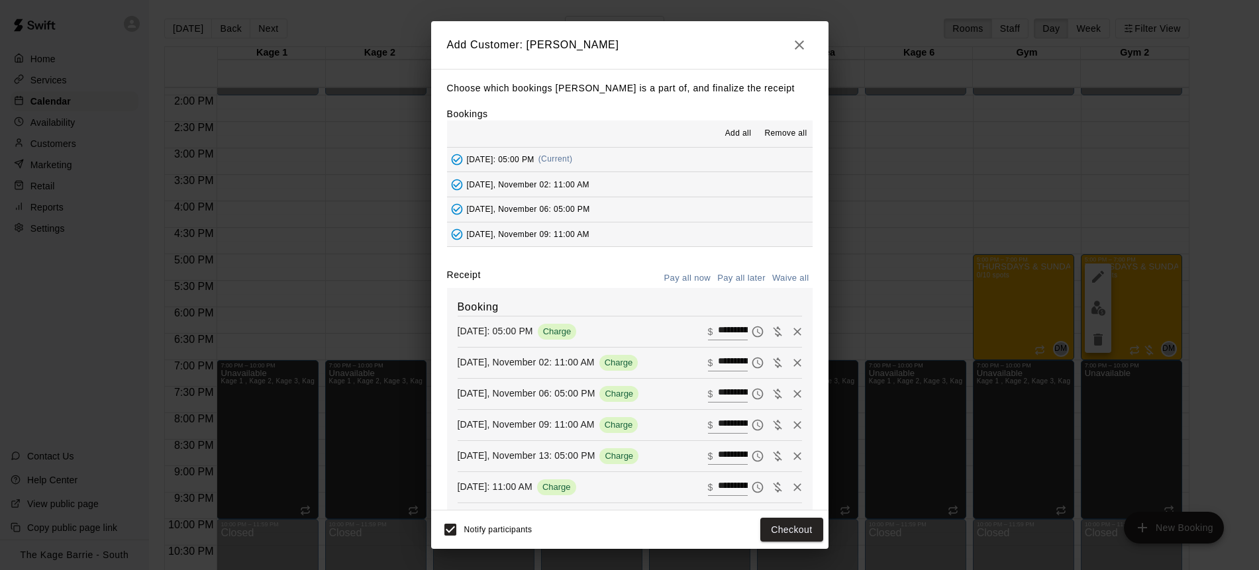
click at [750, 277] on button "Pay all later" at bounding box center [741, 278] width 55 height 21
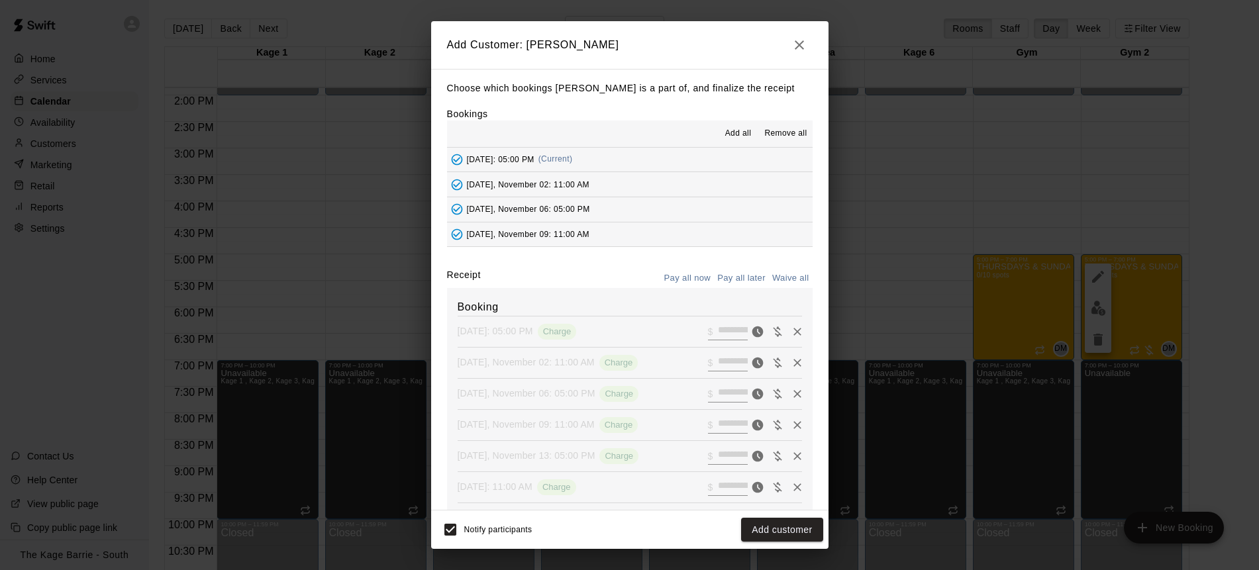
click at [794, 277] on button "Waive all" at bounding box center [791, 278] width 44 height 21
type input "*"
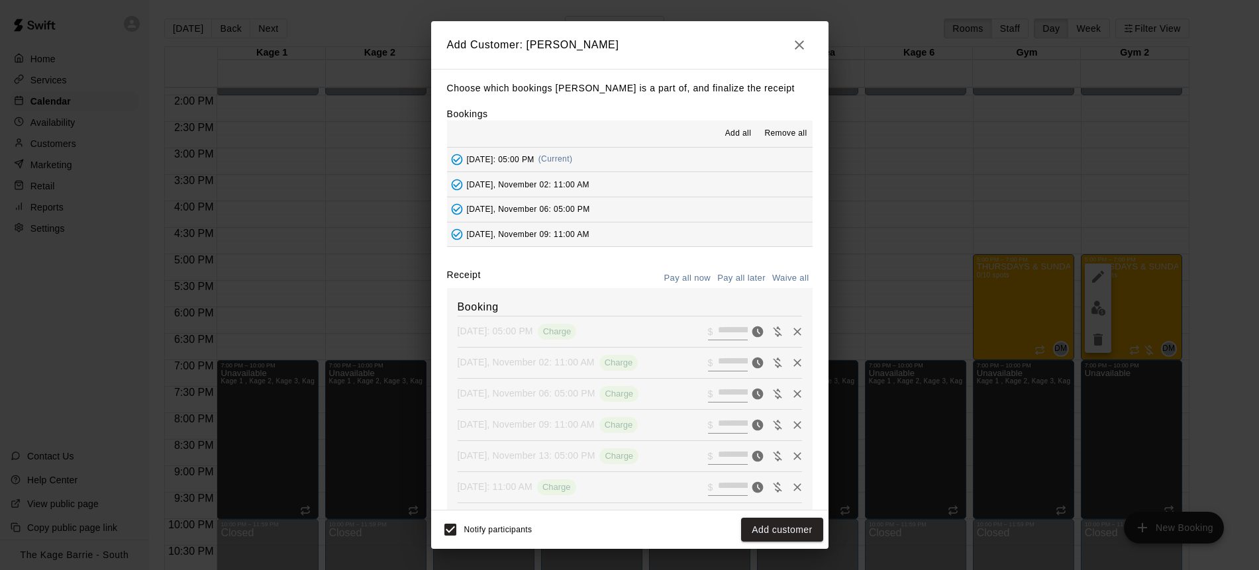
type input "*"
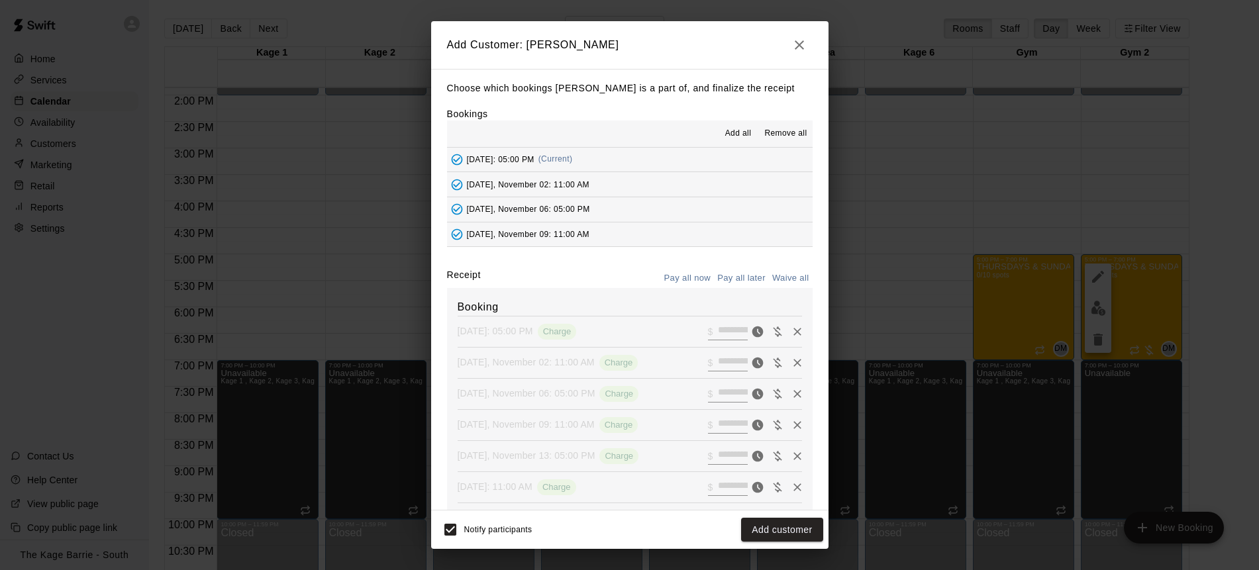
type input "*"
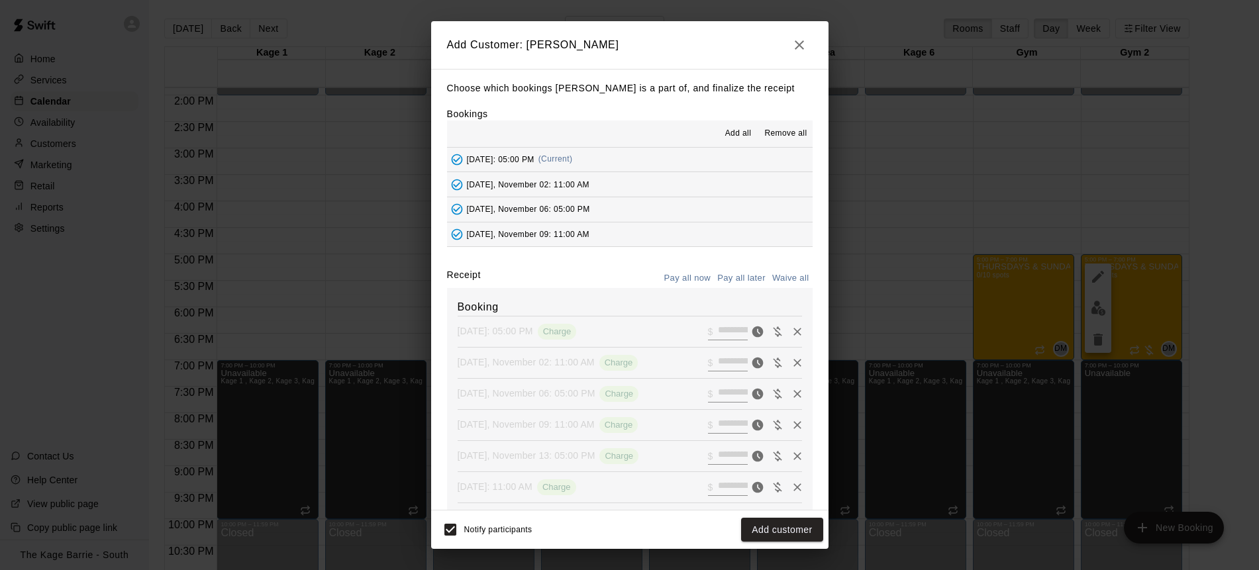
type input "*"
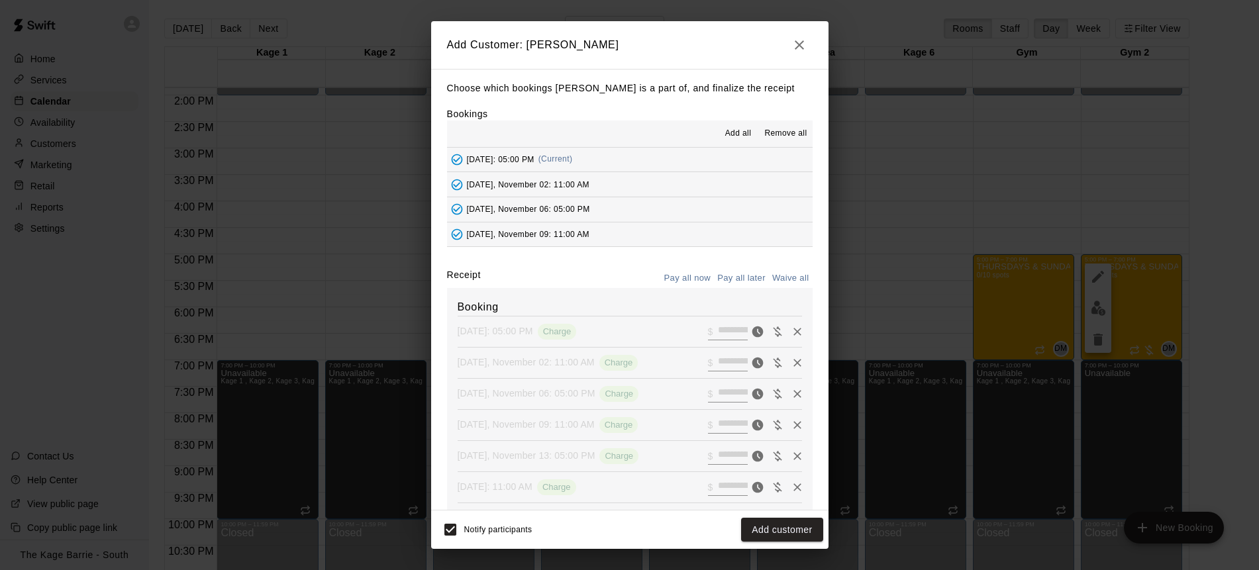
type input "*"
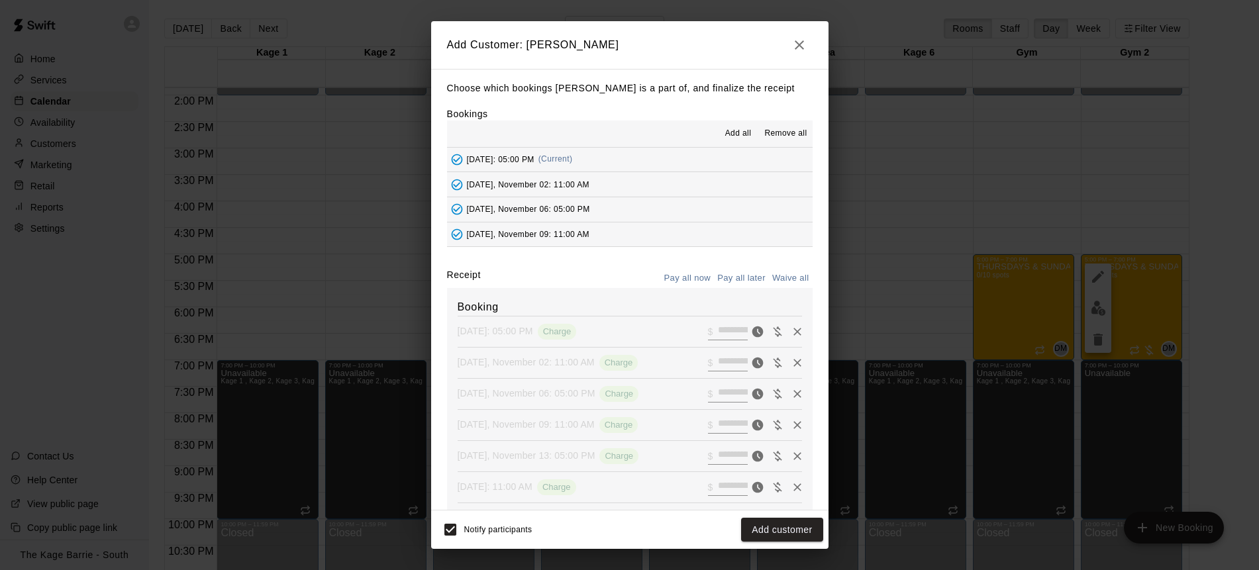
type input "*"
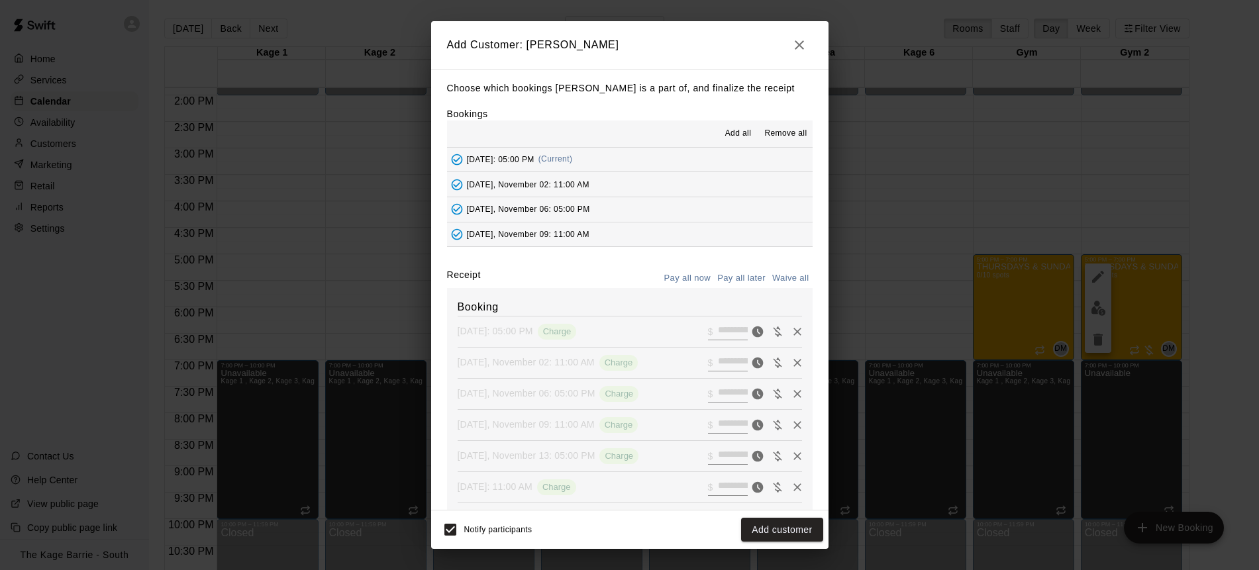
type input "*"
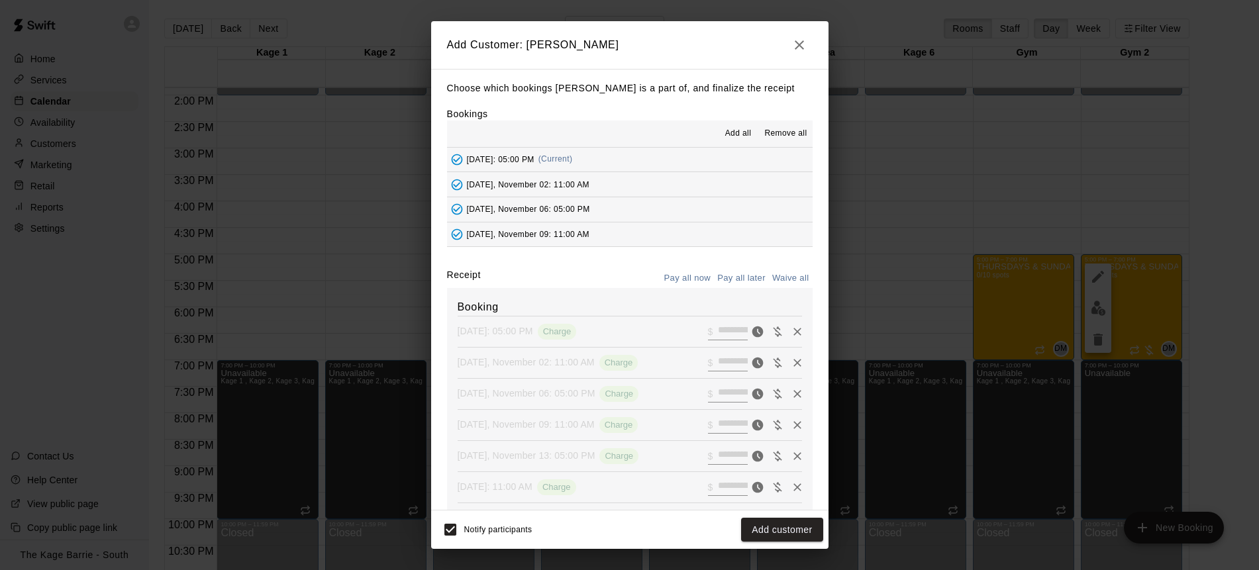
type input "*"
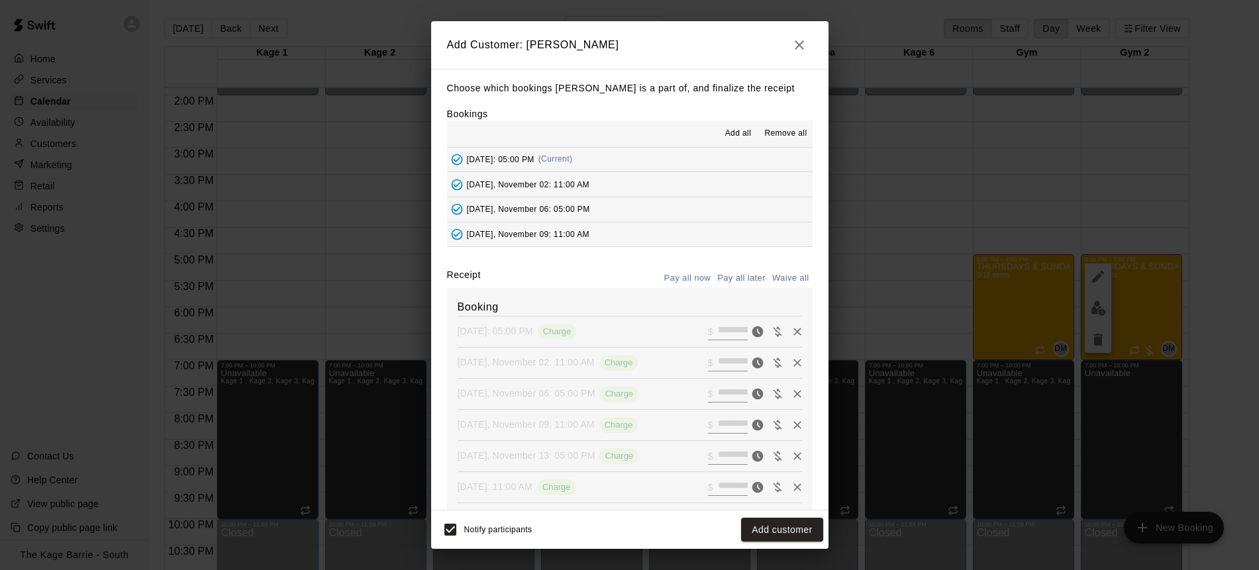
type input "*"
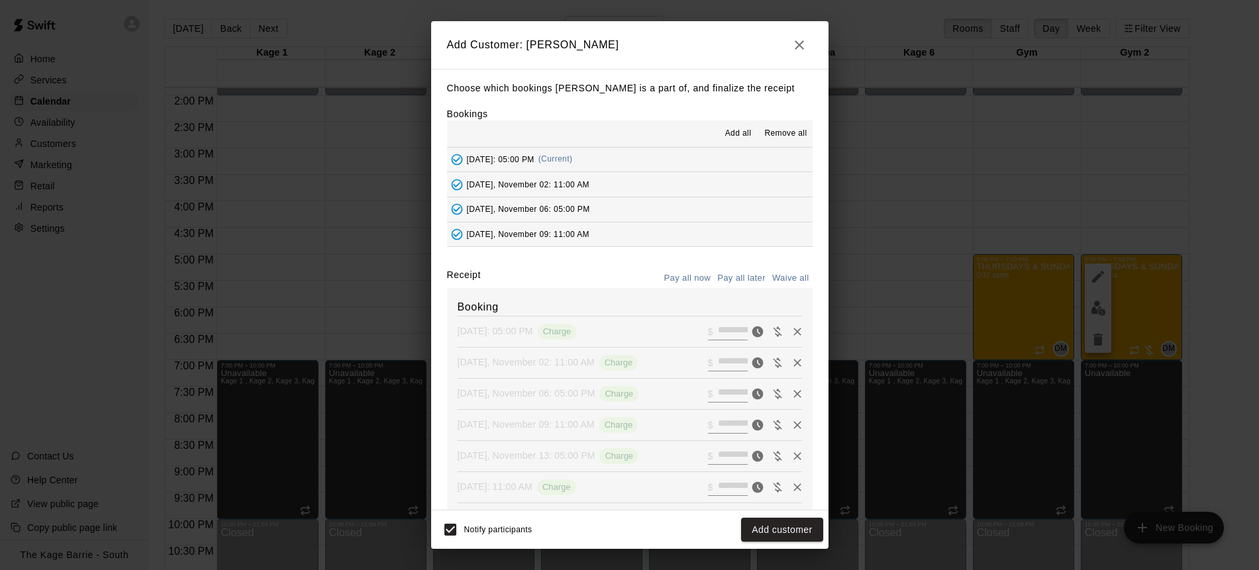
type input "*"
click at [781, 529] on button "Add customer" at bounding box center [781, 530] width 81 height 25
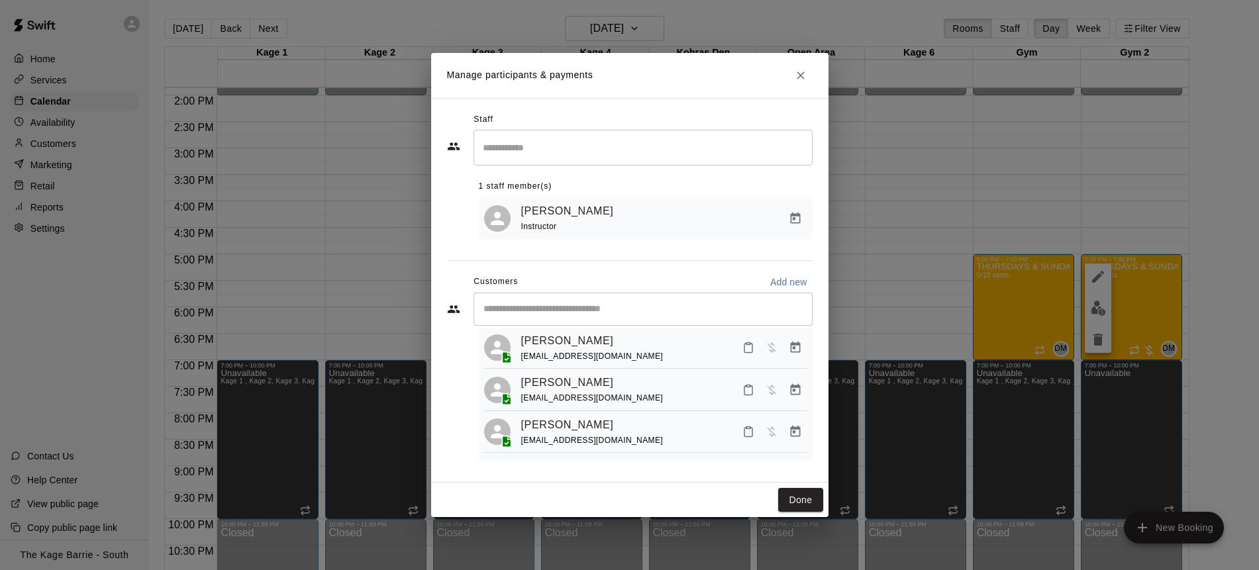
scroll to position [0, 0]
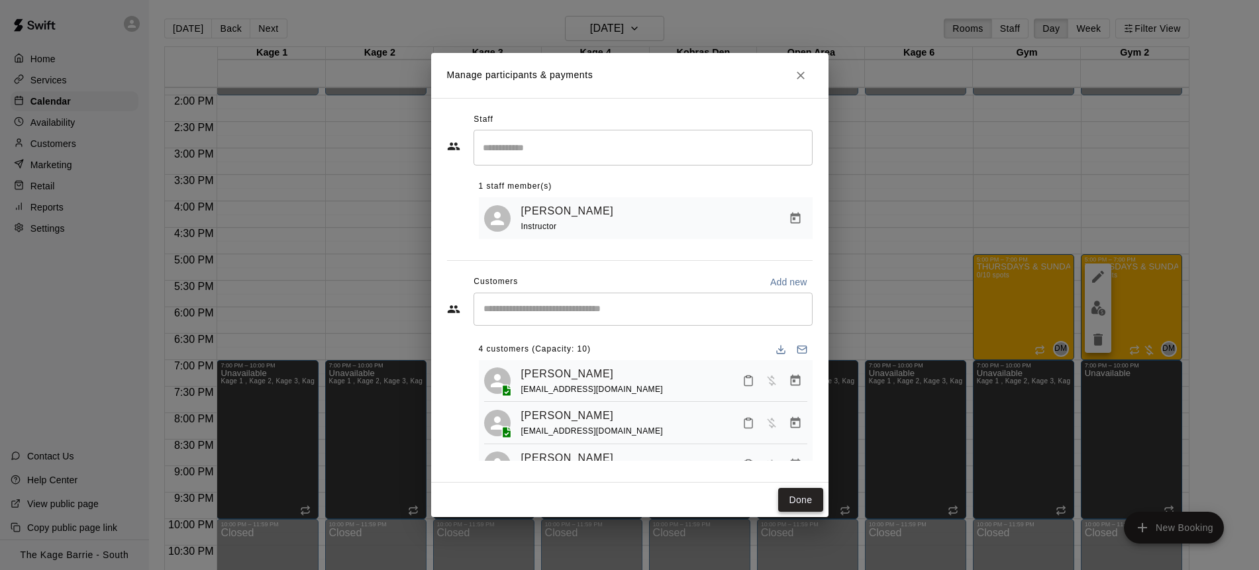
click at [807, 501] on button "Done" at bounding box center [800, 500] width 44 height 25
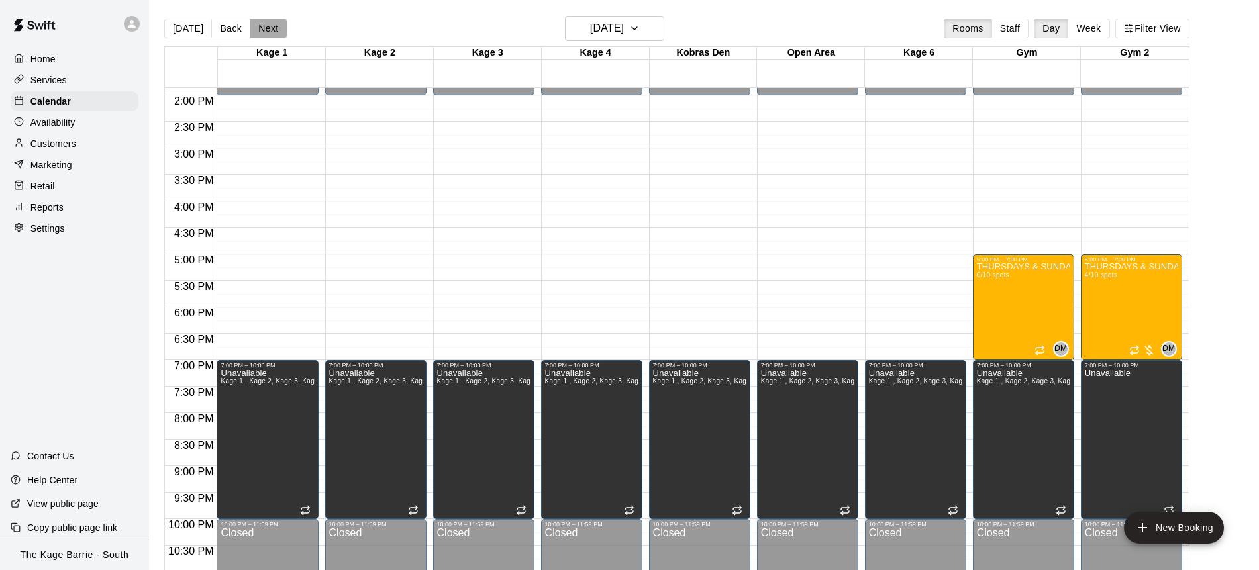
click at [262, 30] on button "Next" at bounding box center [268, 29] width 37 height 20
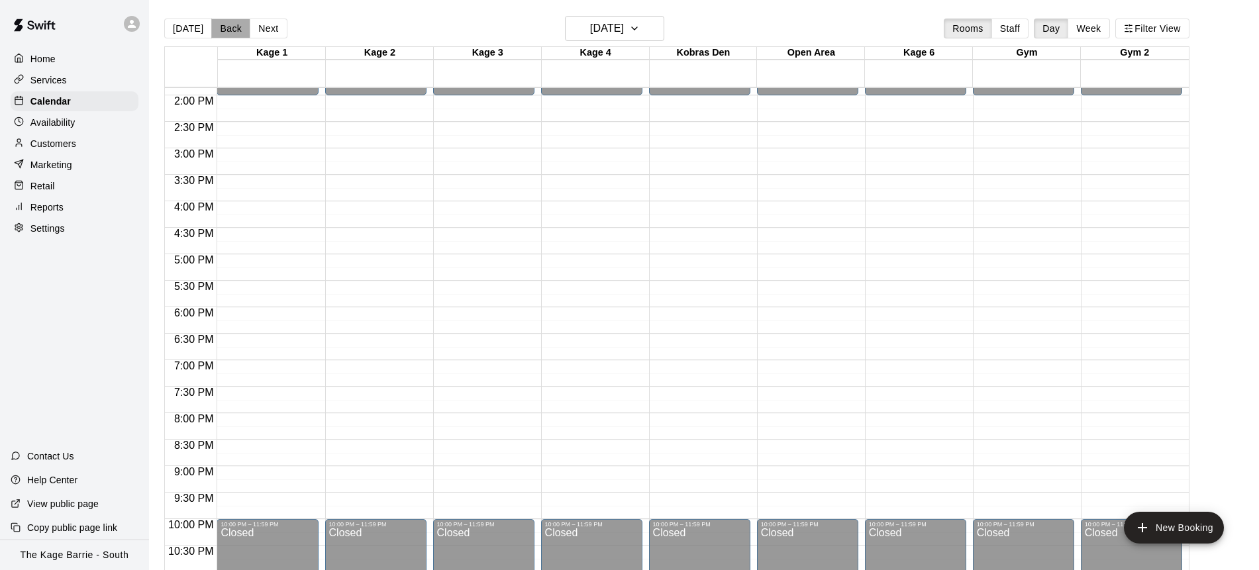
click at [231, 32] on button "Back" at bounding box center [230, 29] width 39 height 20
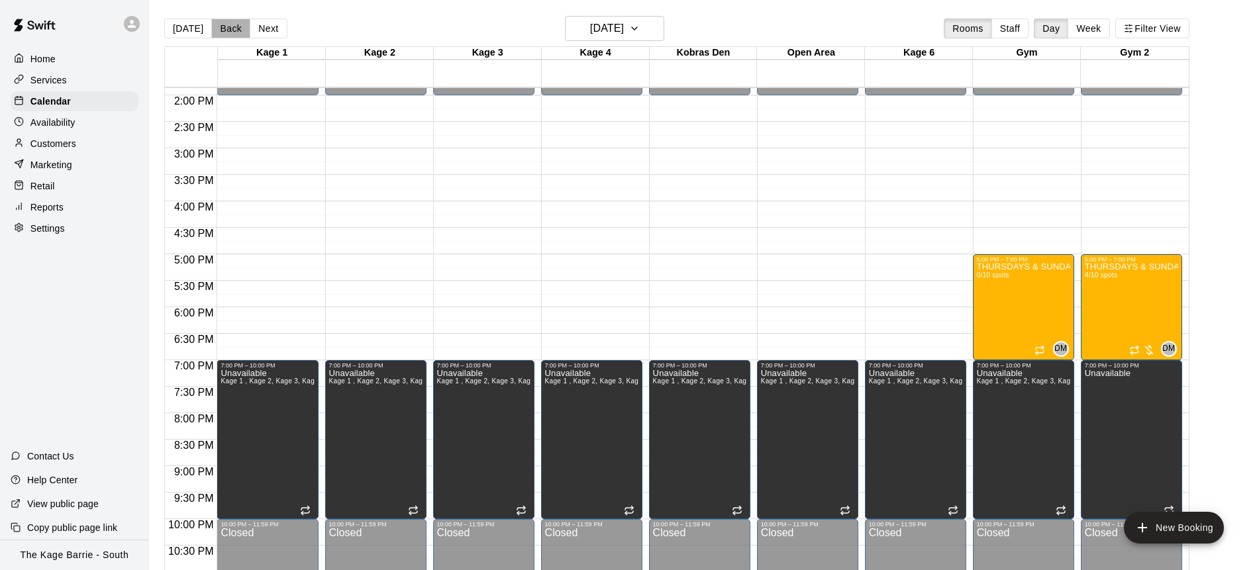
click at [231, 32] on button "Back" at bounding box center [230, 29] width 39 height 20
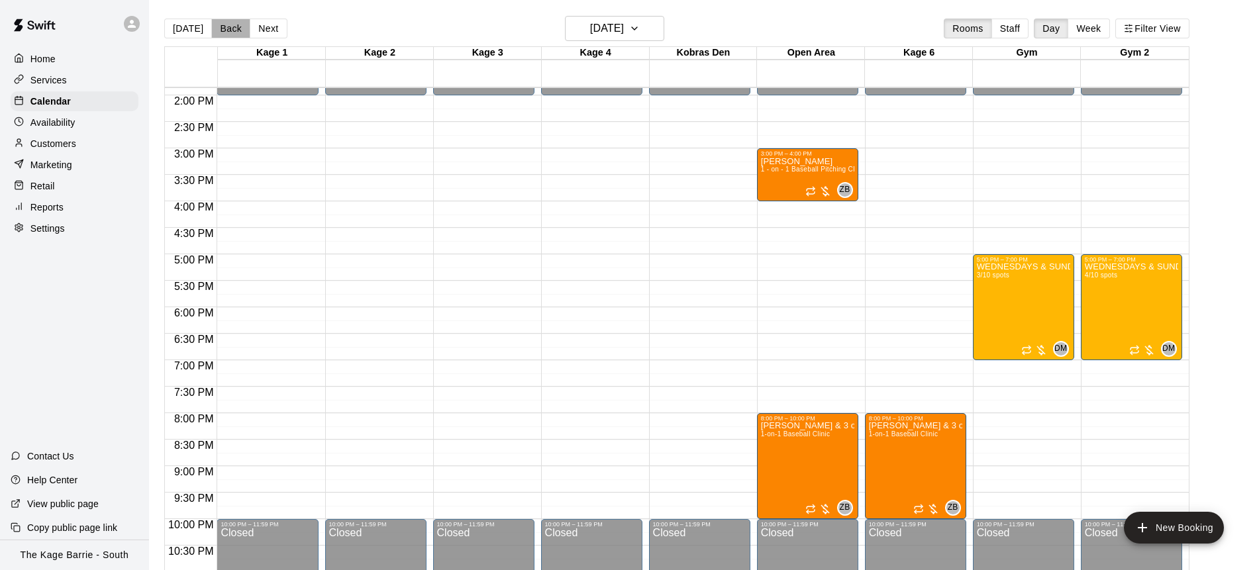
click at [231, 32] on button "Back" at bounding box center [230, 29] width 39 height 20
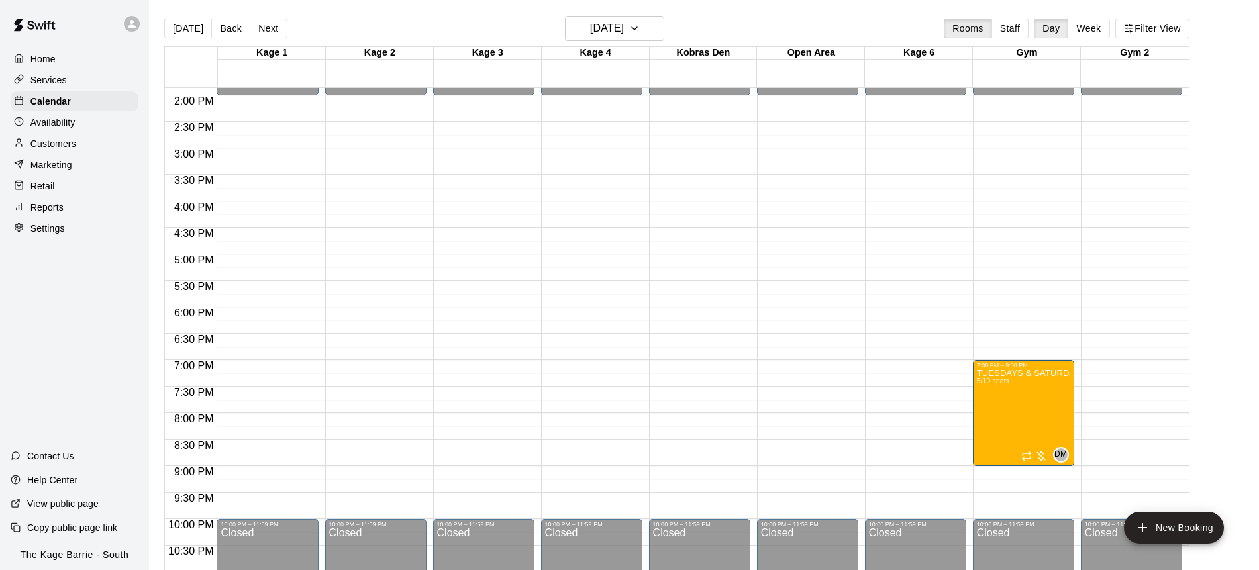
click at [231, 32] on button "Back" at bounding box center [230, 29] width 39 height 20
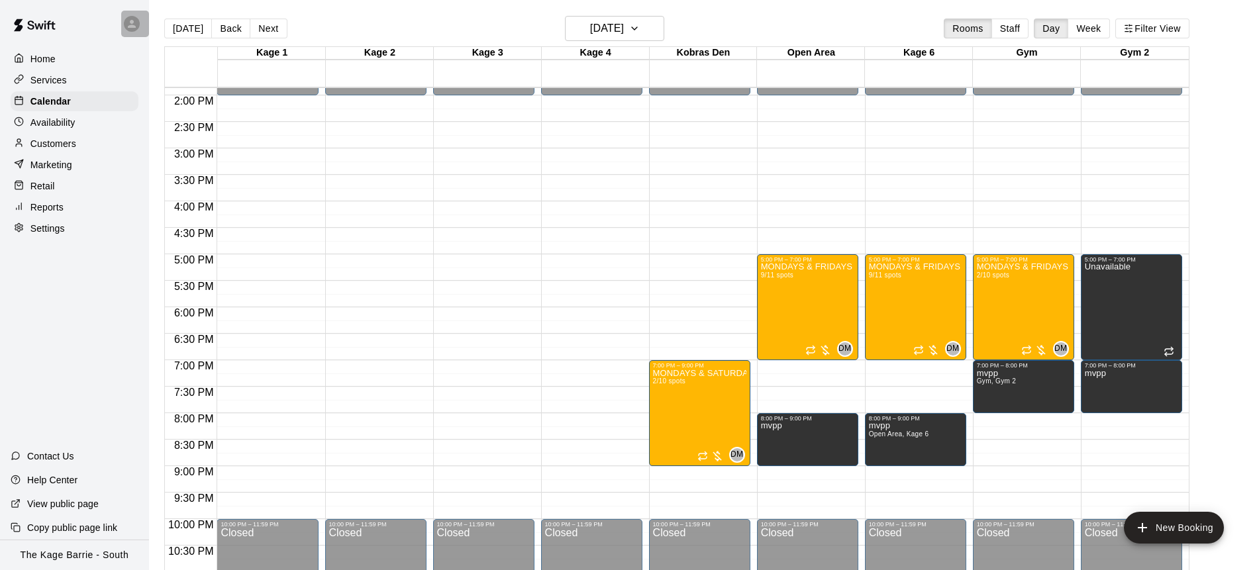
click at [134, 25] on icon at bounding box center [132, 24] width 8 height 8
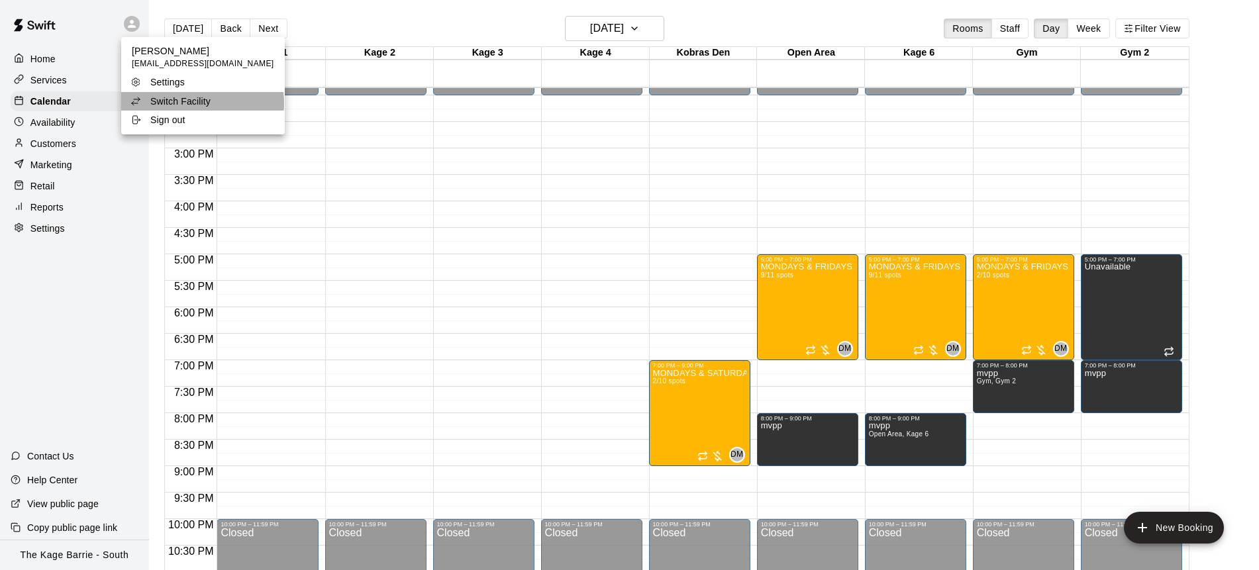
click at [198, 105] on p "Switch Facility" at bounding box center [180, 101] width 60 height 13
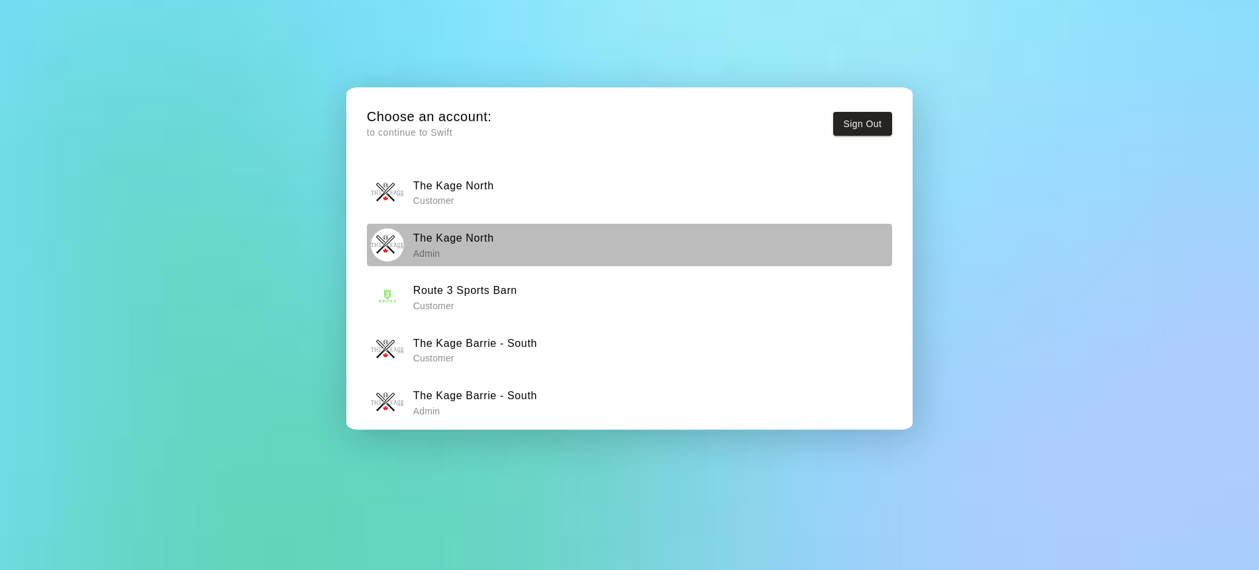
click at [526, 246] on div "The Kage North Admin" at bounding box center [629, 245] width 517 height 33
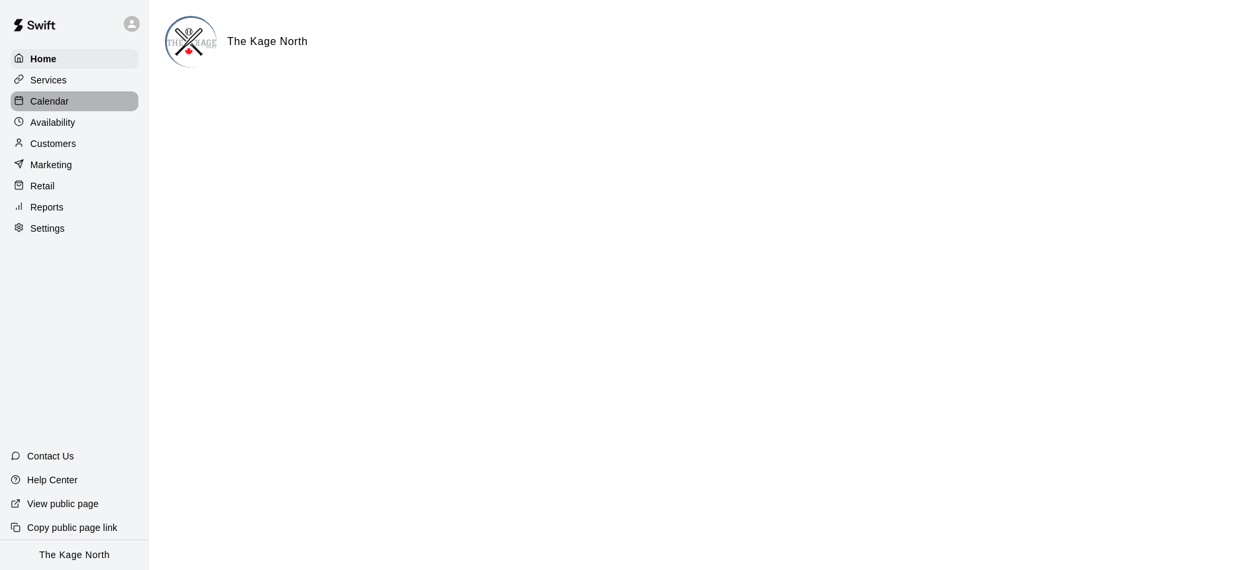
click at [103, 99] on div "Calendar" at bounding box center [75, 101] width 128 height 20
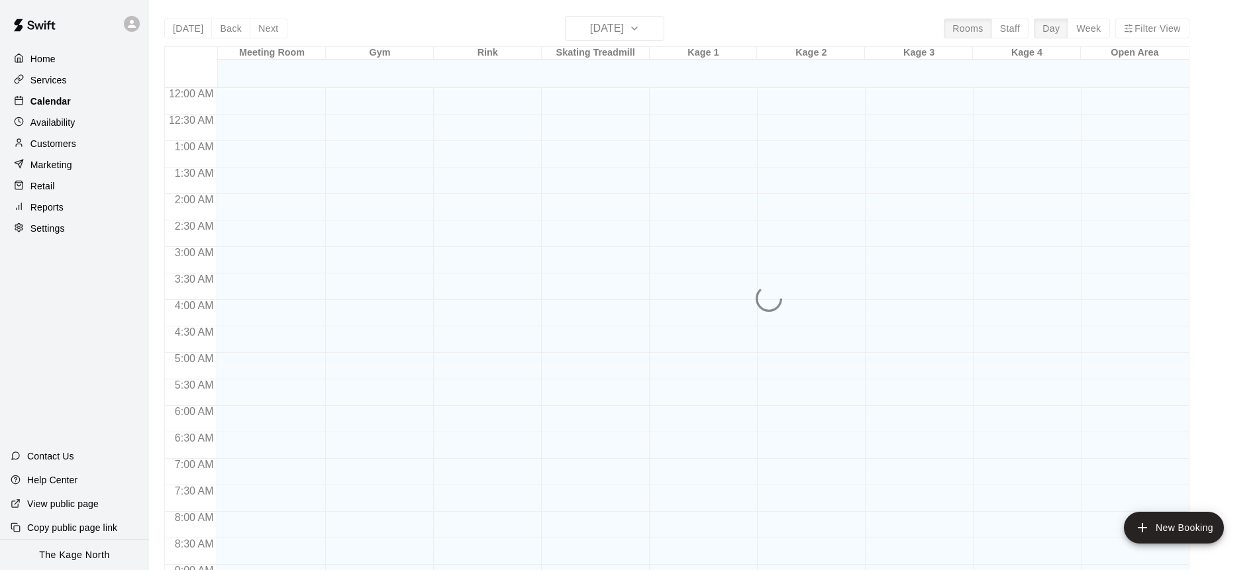
scroll to position [735, 0]
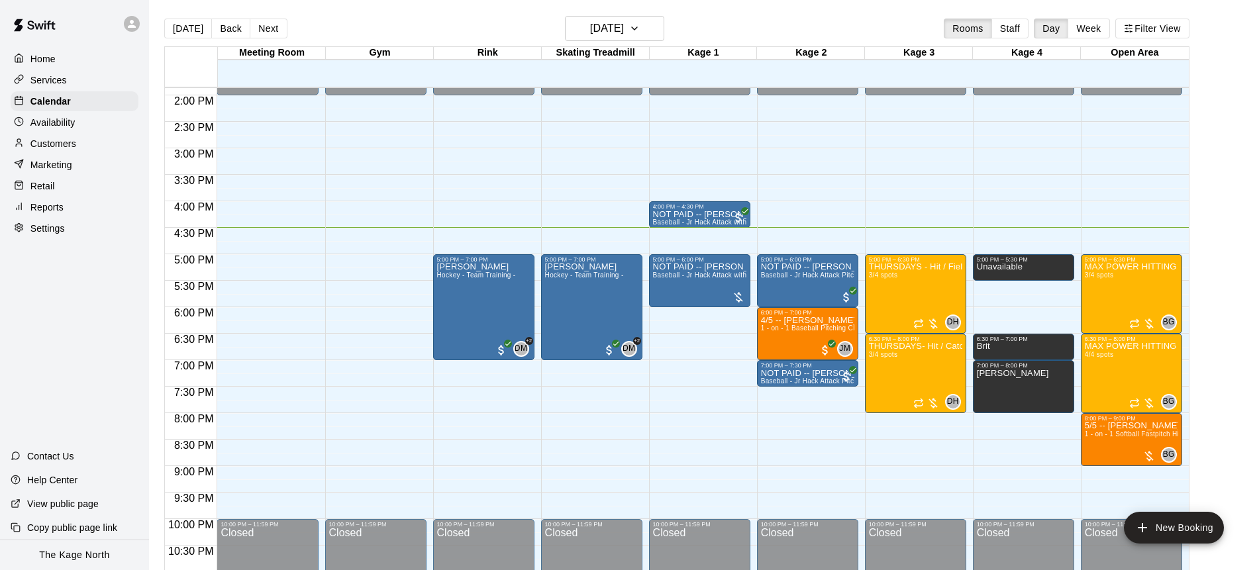
click at [132, 30] on div at bounding box center [132, 24] width 16 height 16
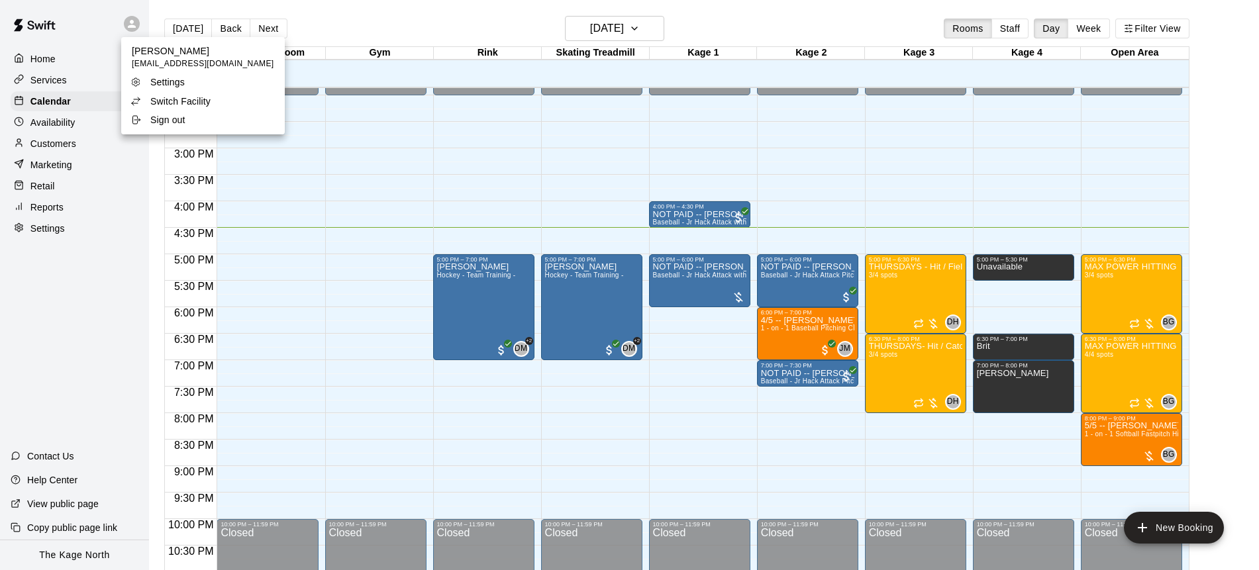
click at [185, 97] on p "Switch Facility" at bounding box center [180, 101] width 60 height 13
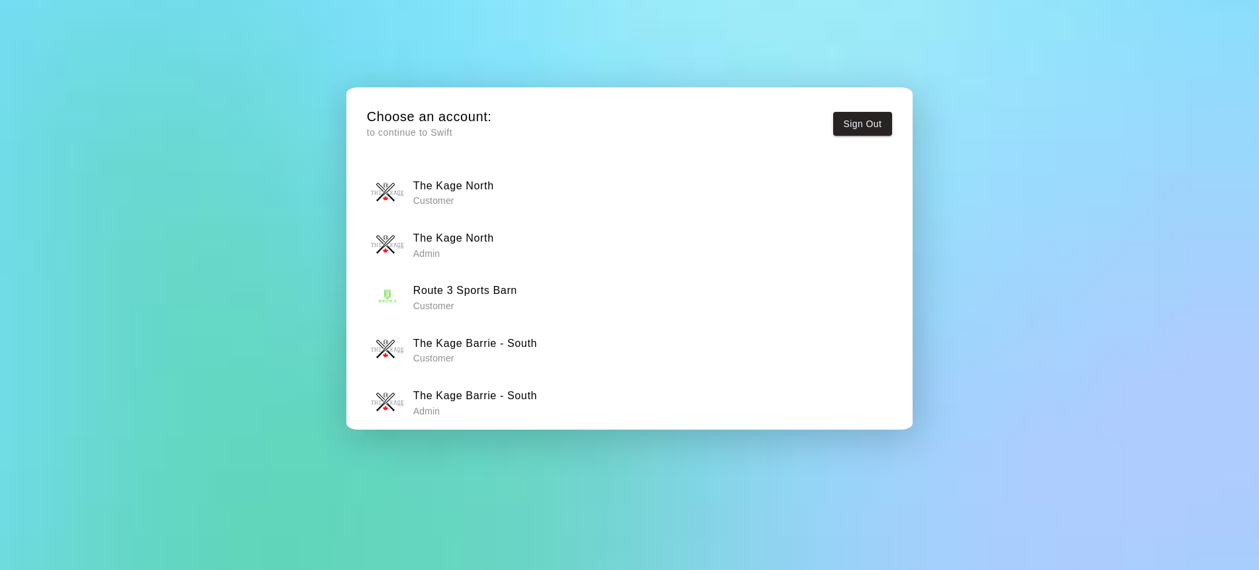
scroll to position [10, 0]
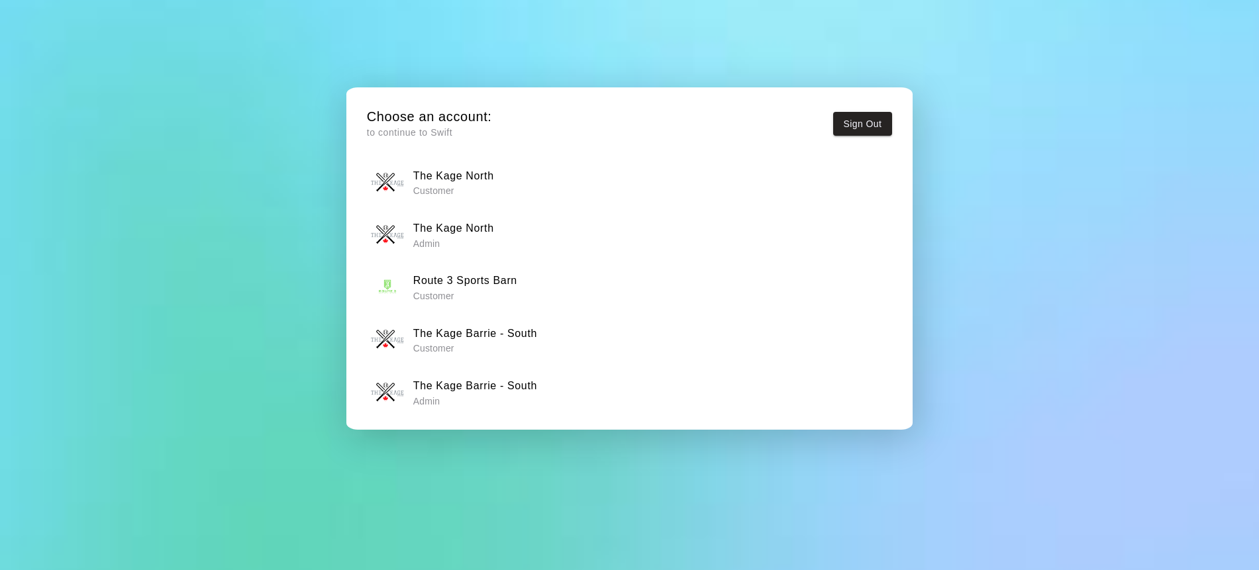
click at [522, 385] on h6 "The Kage Barrie - South" at bounding box center [475, 386] width 124 height 17
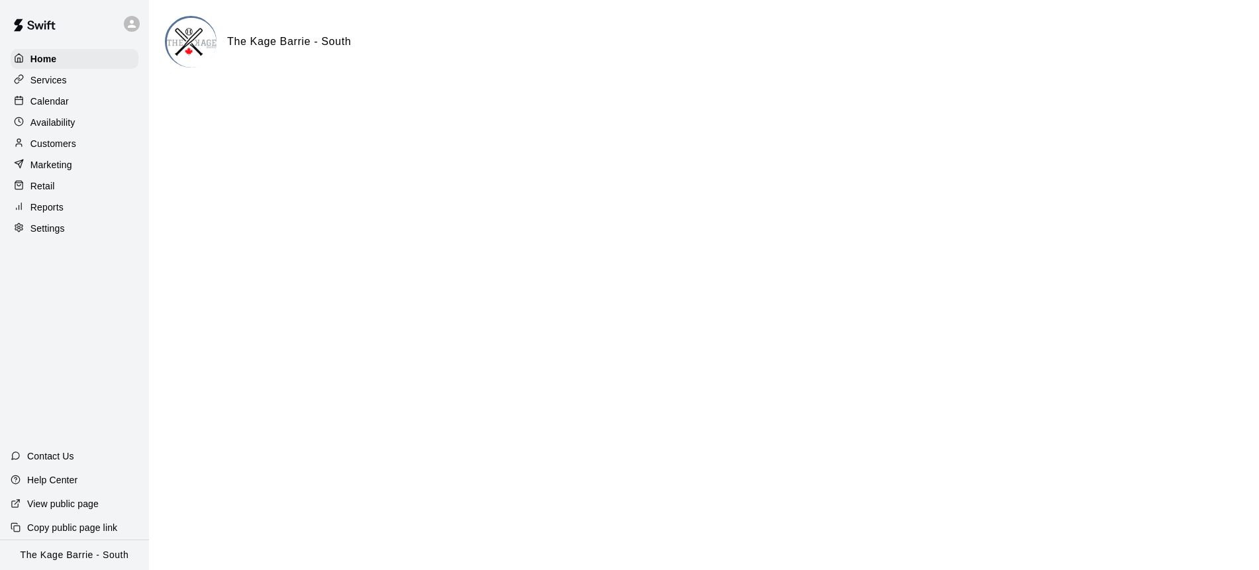
click at [93, 104] on div "Calendar" at bounding box center [75, 101] width 128 height 20
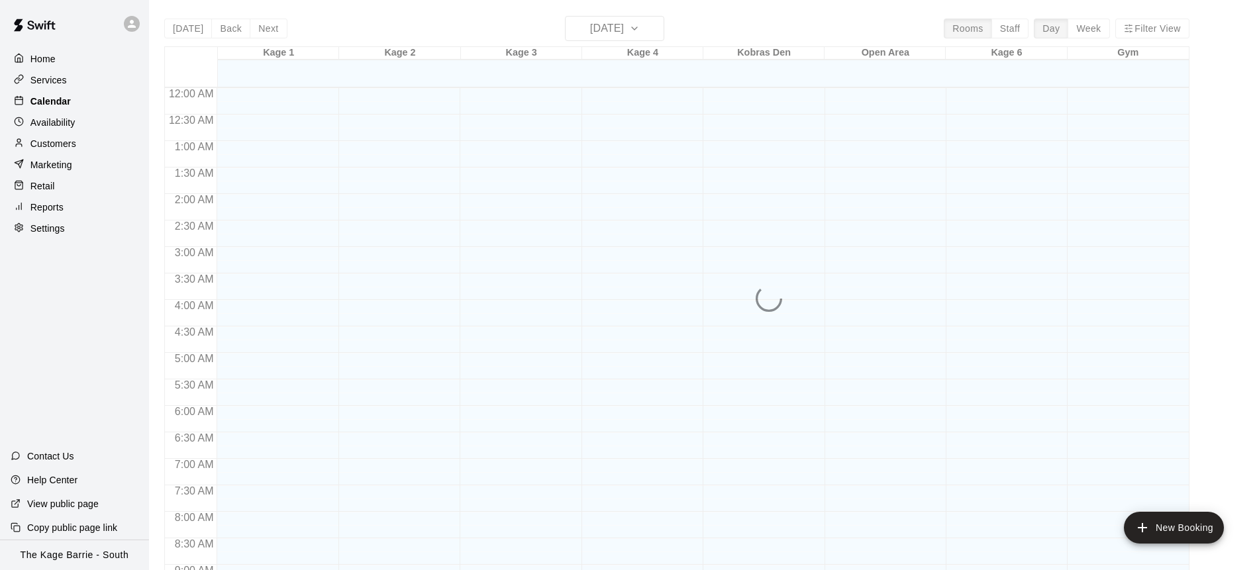
scroll to position [735, 0]
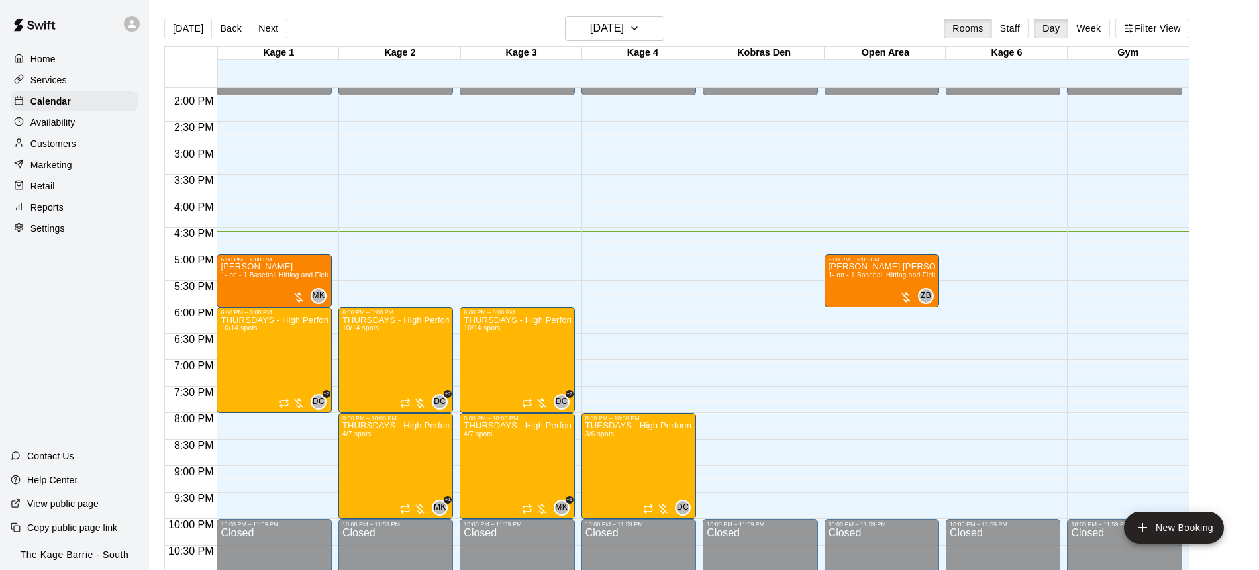
click at [78, 142] on div "Customers" at bounding box center [75, 144] width 128 height 20
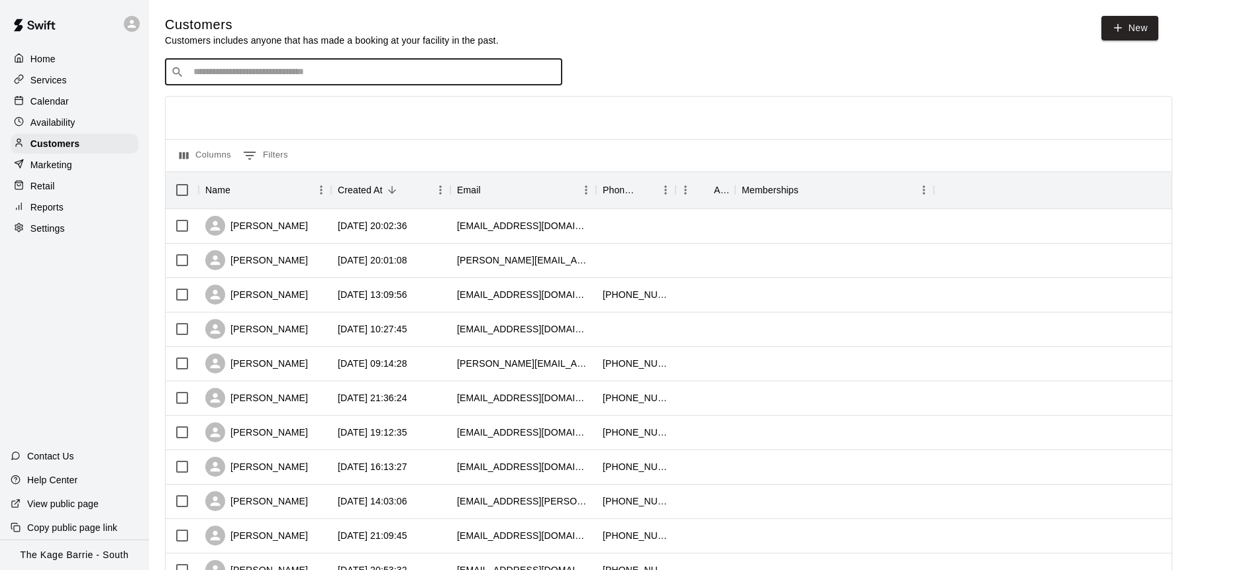
click at [373, 77] on input "Search customers by name or email" at bounding box center [372, 72] width 367 height 13
type input "******"
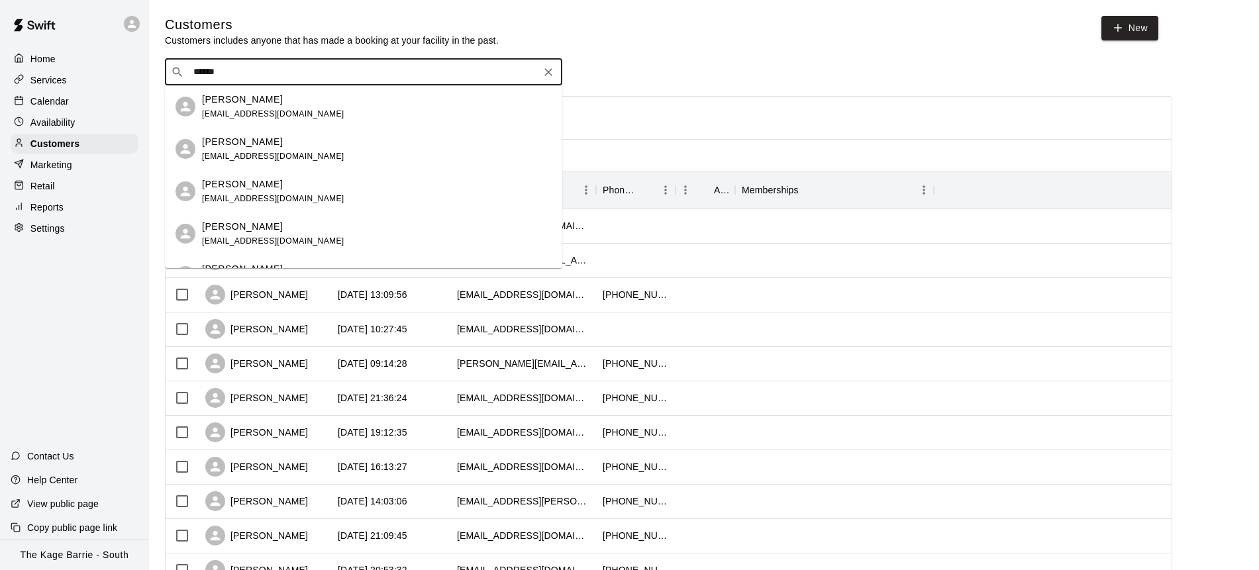
click at [315, 193] on div "Stewart Barton stewbarton@msn.com" at bounding box center [377, 192] width 350 height 28
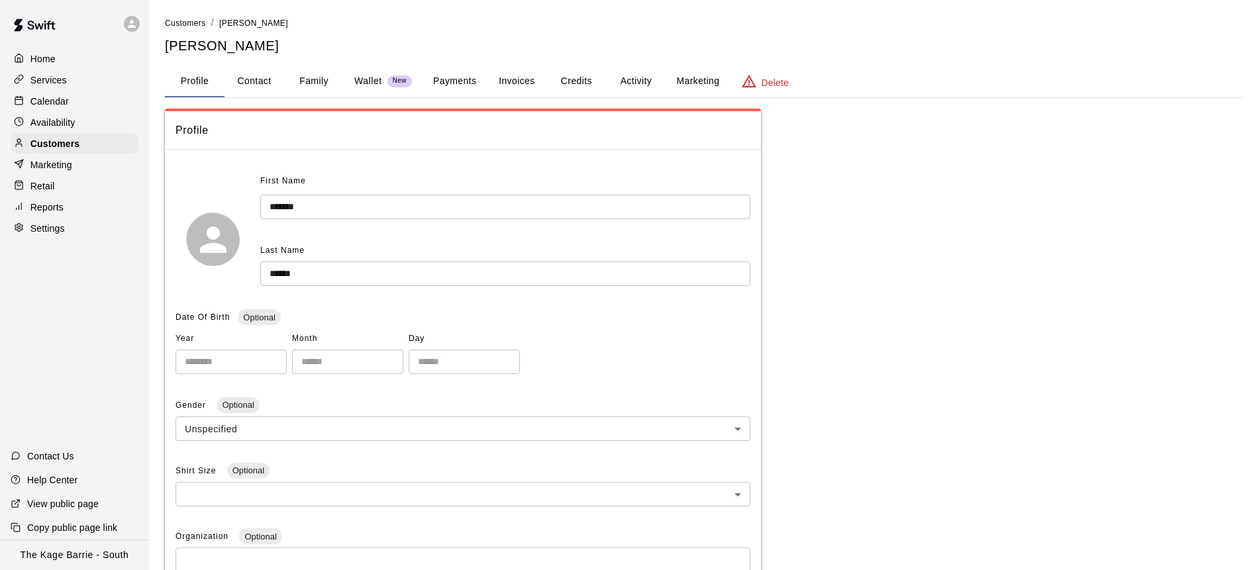
click at [266, 83] on button "Contact" at bounding box center [255, 82] width 60 height 32
select select "**"
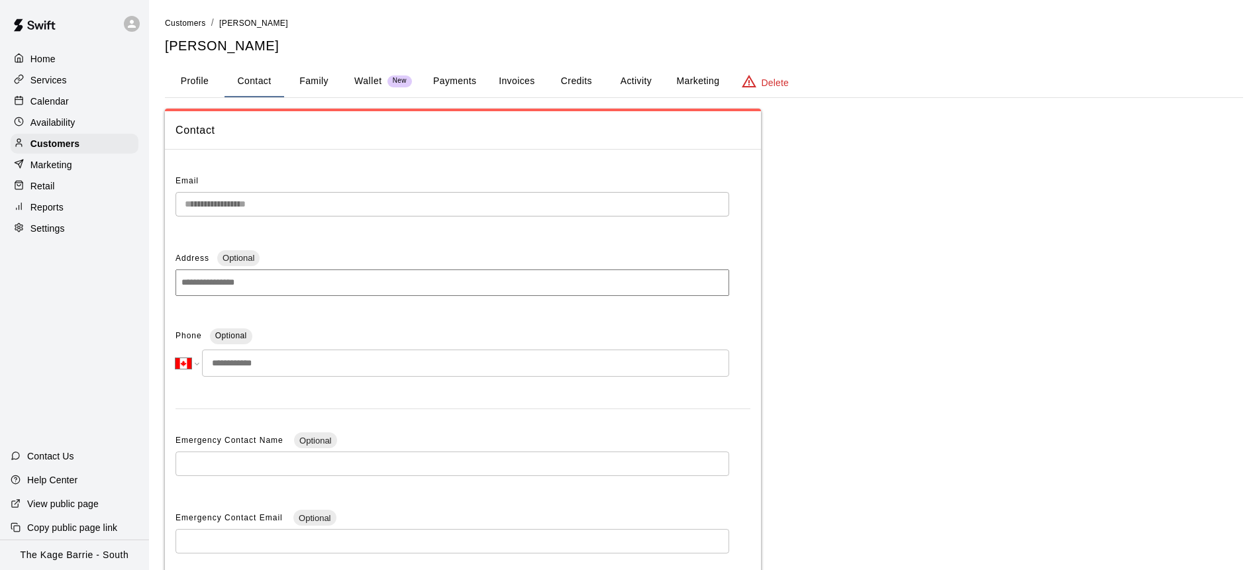
click at [639, 79] on button "Activity" at bounding box center [636, 82] width 60 height 32
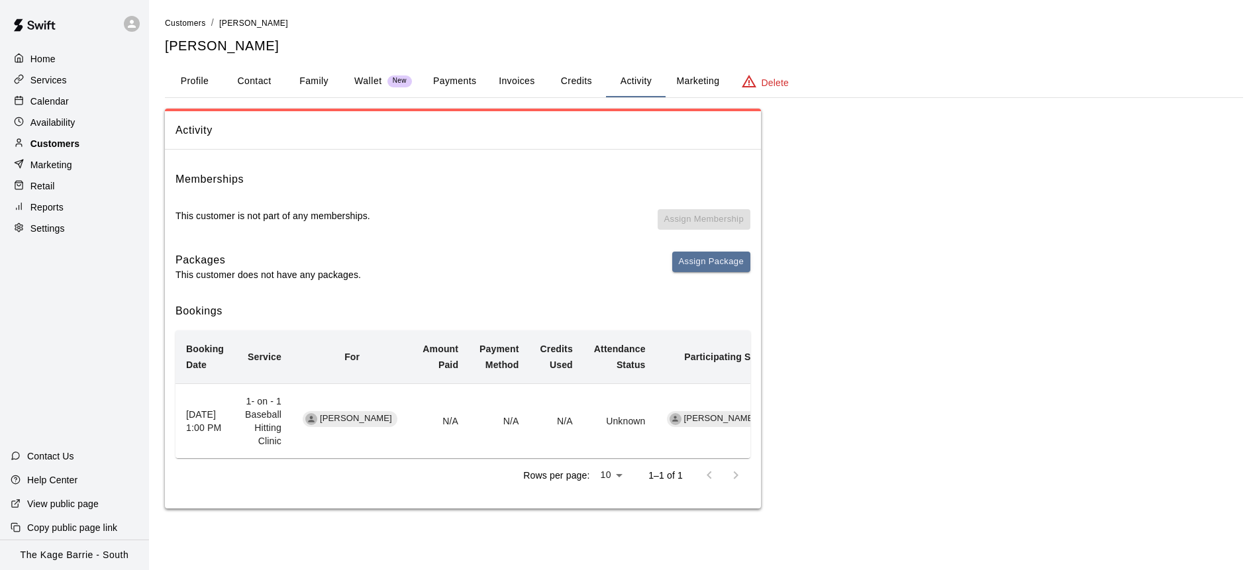
click at [87, 143] on div "Customers" at bounding box center [75, 144] width 128 height 20
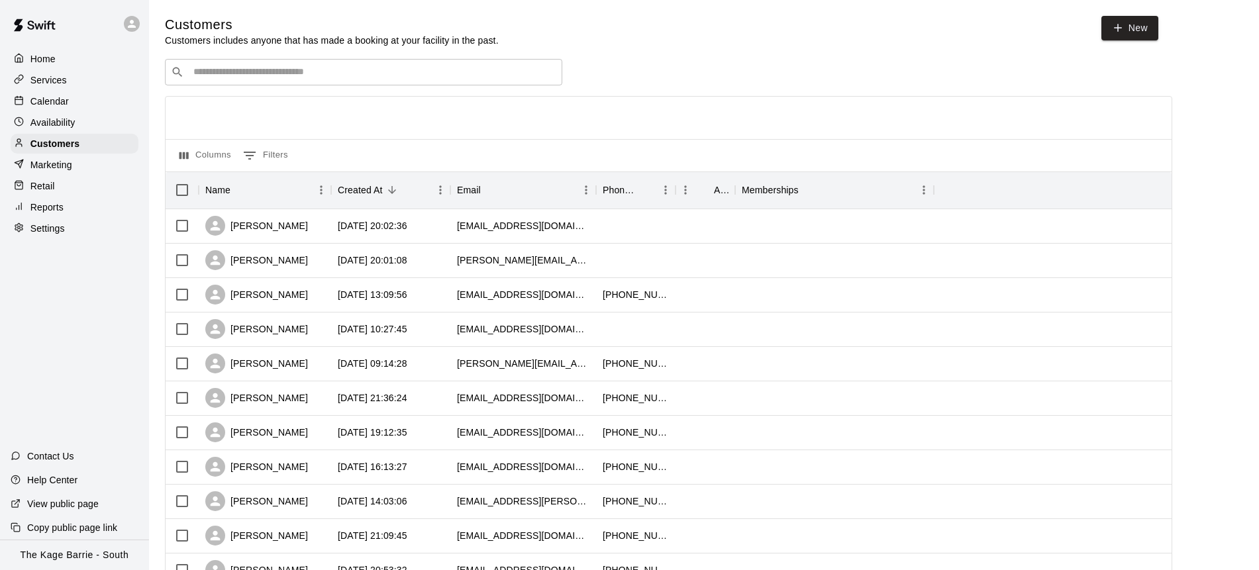
click at [255, 73] on input "Search customers by name or email" at bounding box center [372, 72] width 367 height 13
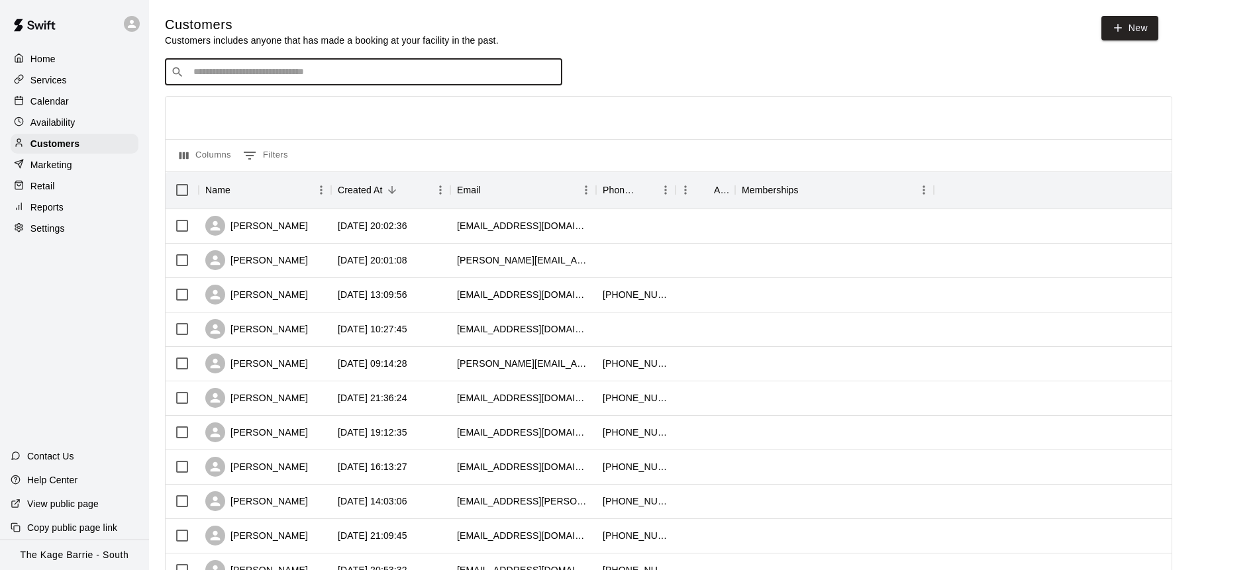
click at [255, 73] on input "Search customers by name or email" at bounding box center [372, 72] width 367 height 13
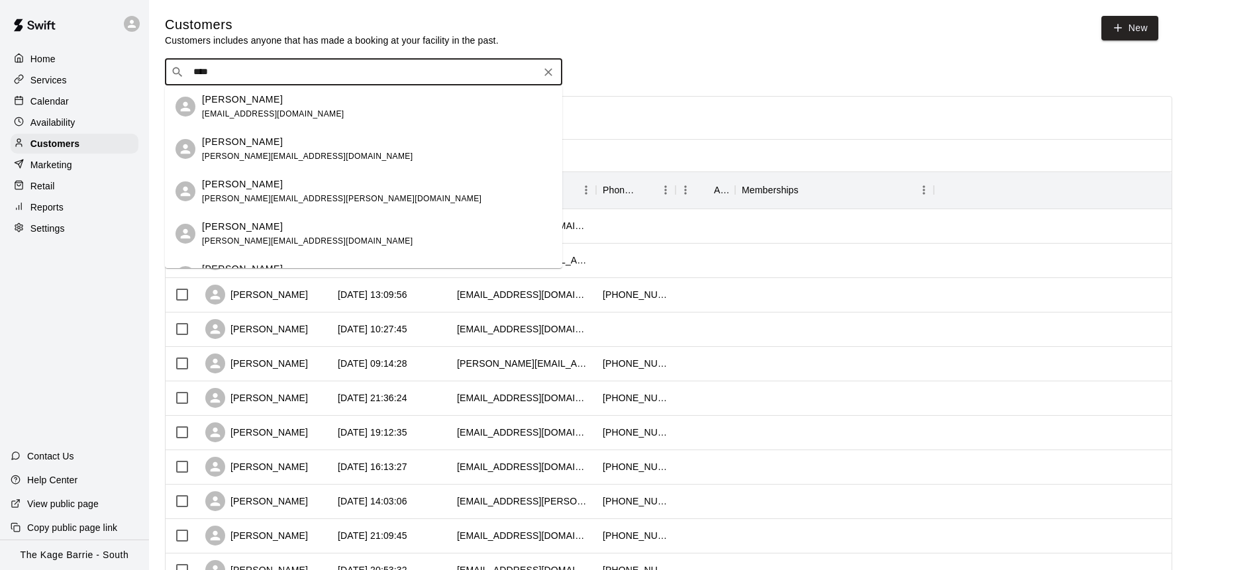
type input "*****"
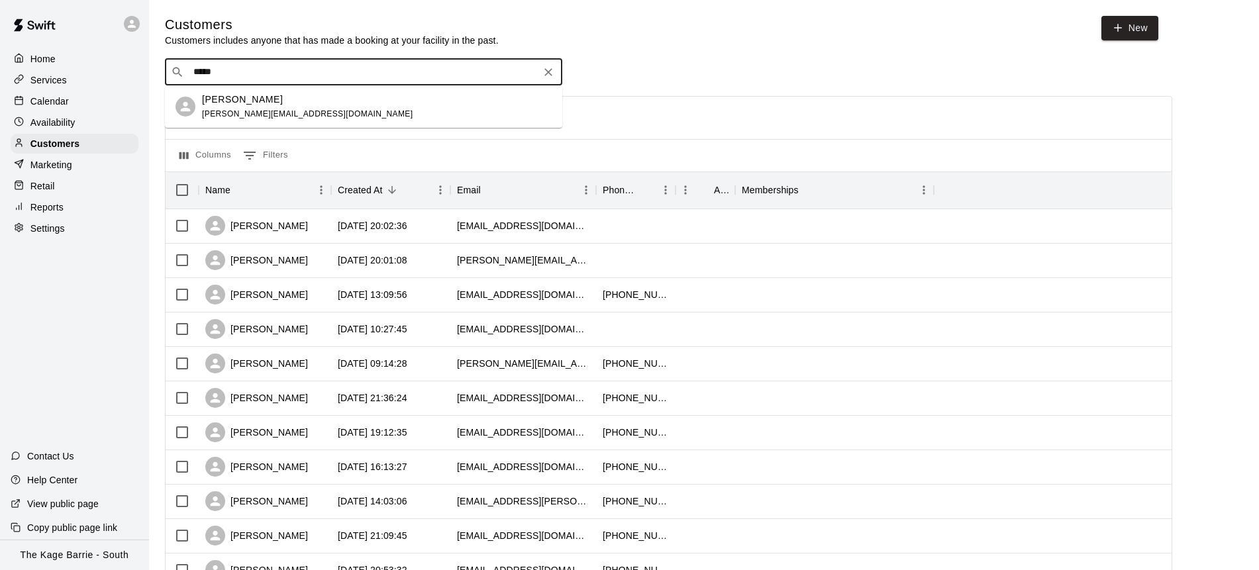
click at [274, 106] on div "Keenan Howard howard_teddy@hotmail.com" at bounding box center [307, 107] width 211 height 28
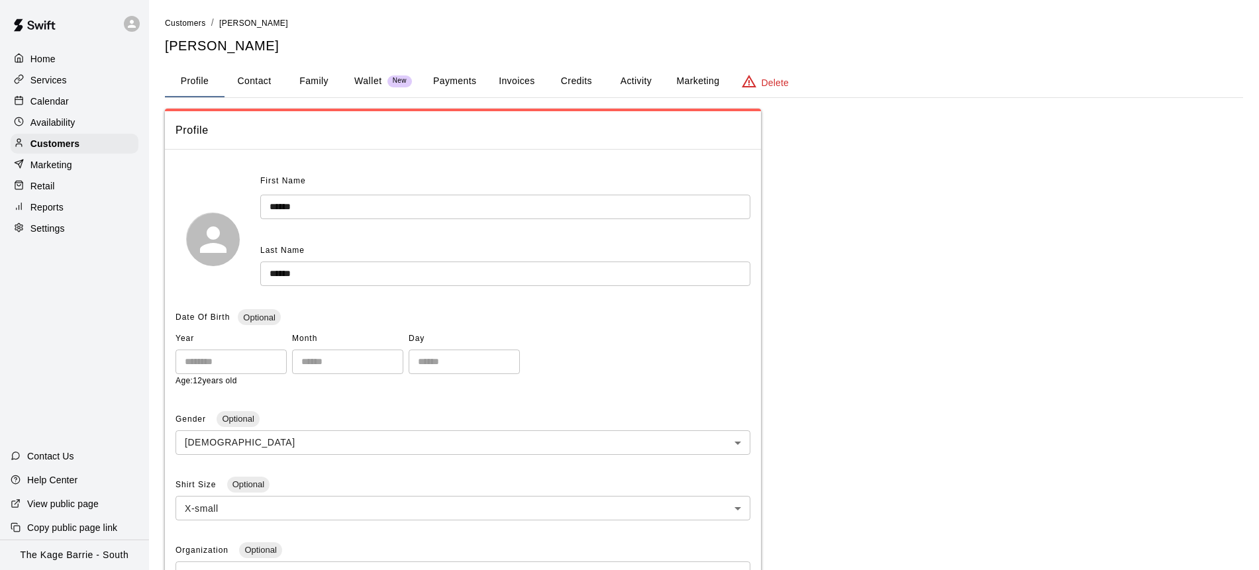
click at [256, 82] on button "Contact" at bounding box center [255, 82] width 60 height 32
select select "**"
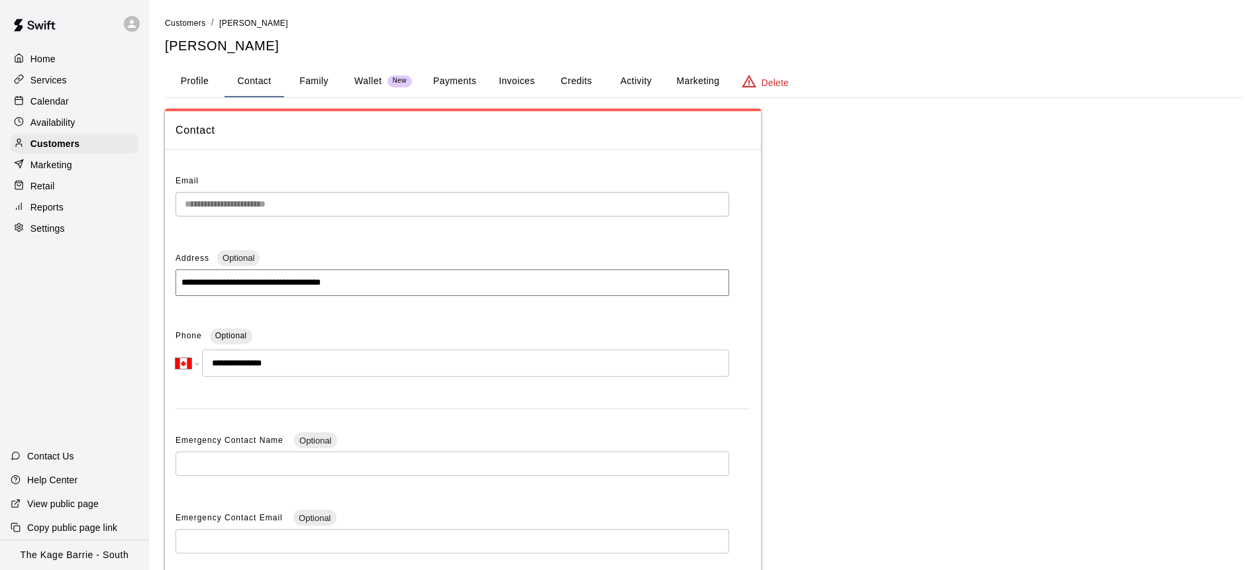
click at [209, 80] on button "Profile" at bounding box center [195, 82] width 60 height 32
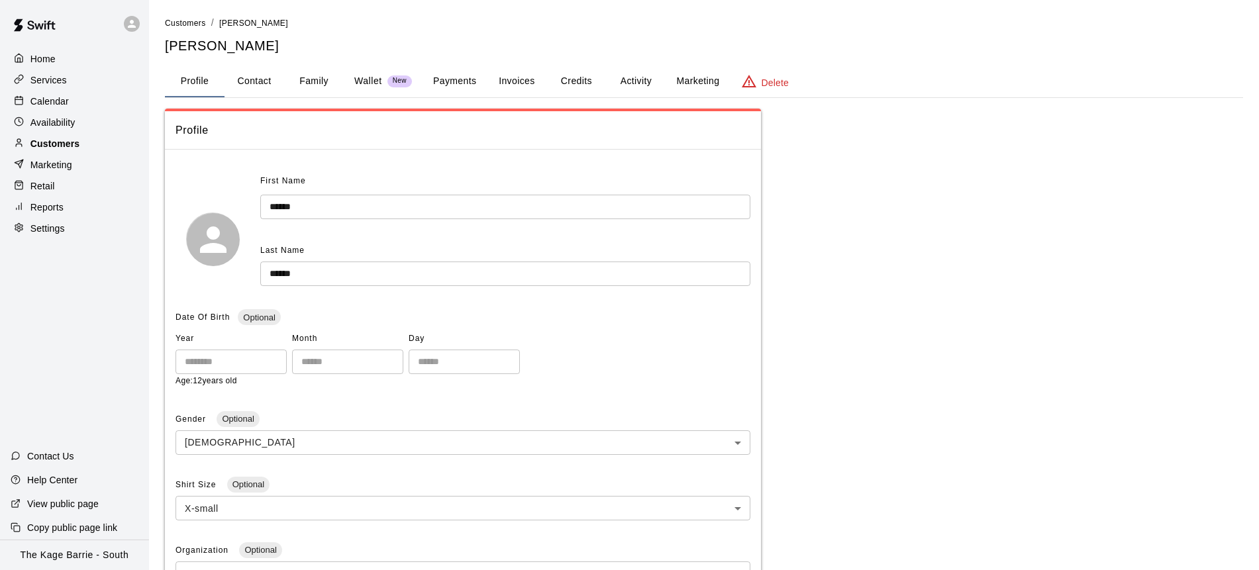
click at [91, 144] on div "Customers" at bounding box center [75, 144] width 128 height 20
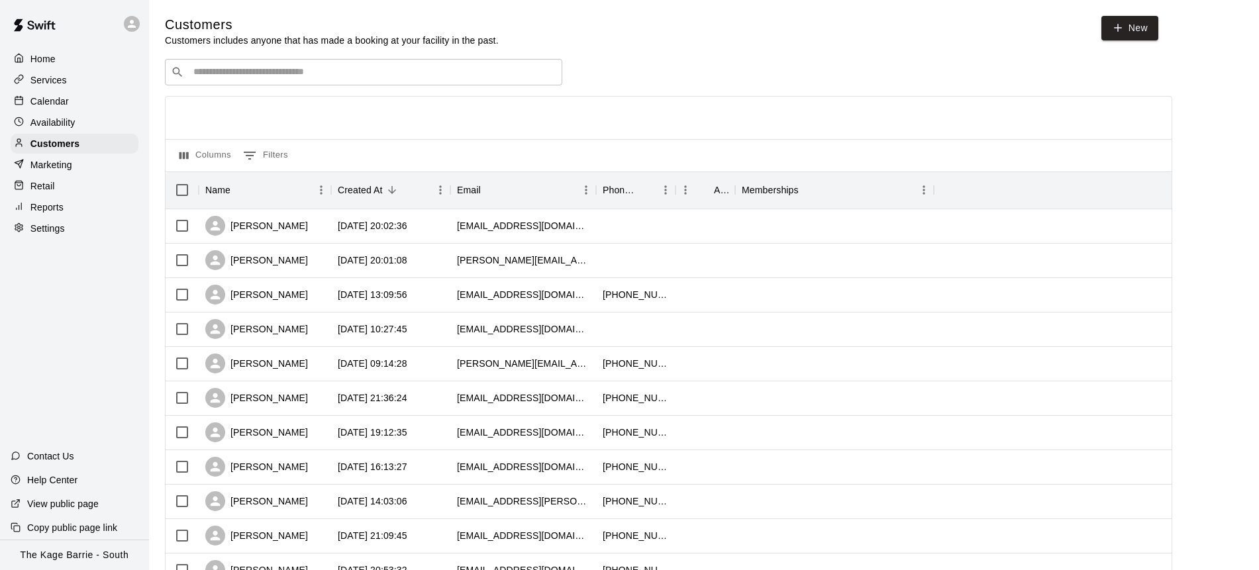
click at [371, 80] on div "​ ​" at bounding box center [363, 72] width 397 height 26
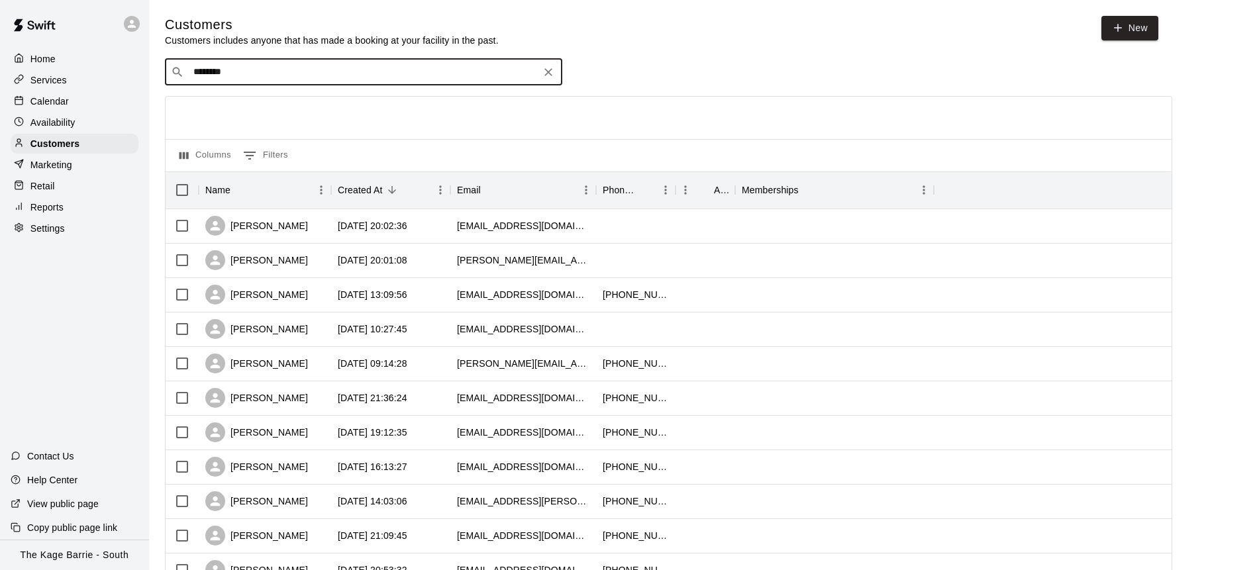
type input "*********"
click at [398, 113] on div "Jake Penney pennedavid@gmail.com" at bounding box center [377, 107] width 350 height 28
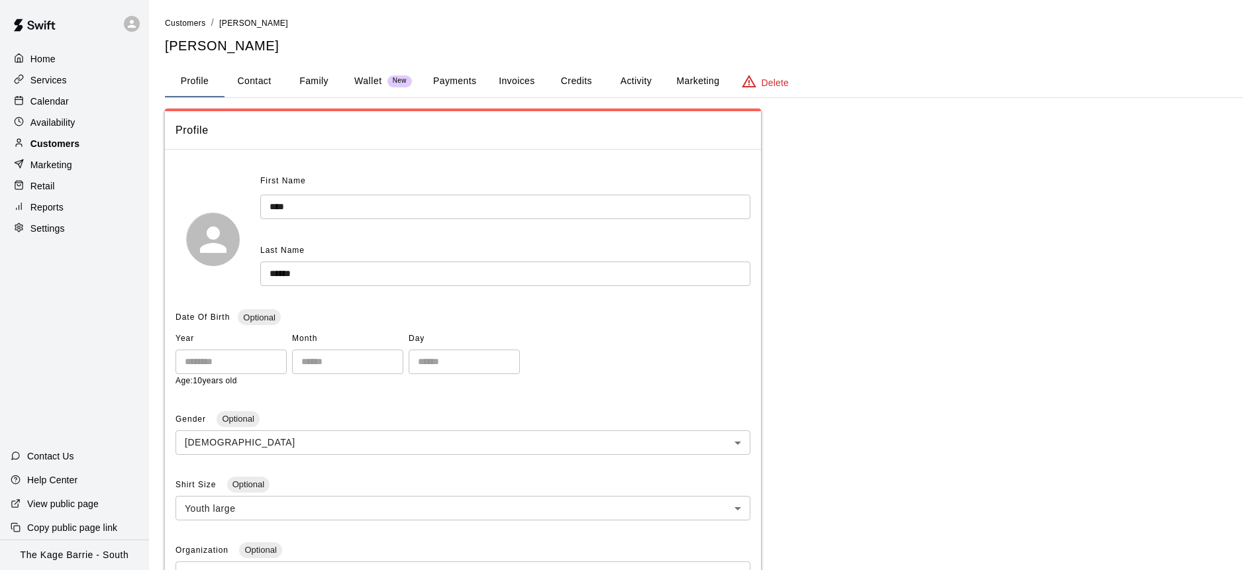
click at [83, 142] on div "Customers" at bounding box center [75, 144] width 128 height 20
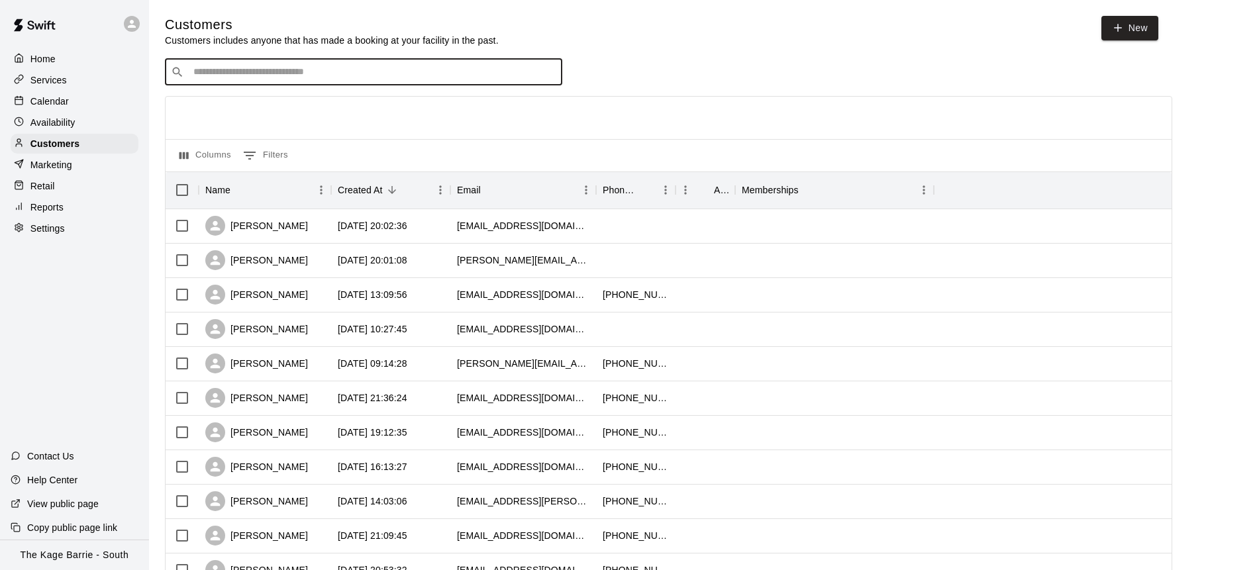
click at [340, 70] on input "Search customers by name or email" at bounding box center [372, 72] width 367 height 13
paste input "**********"
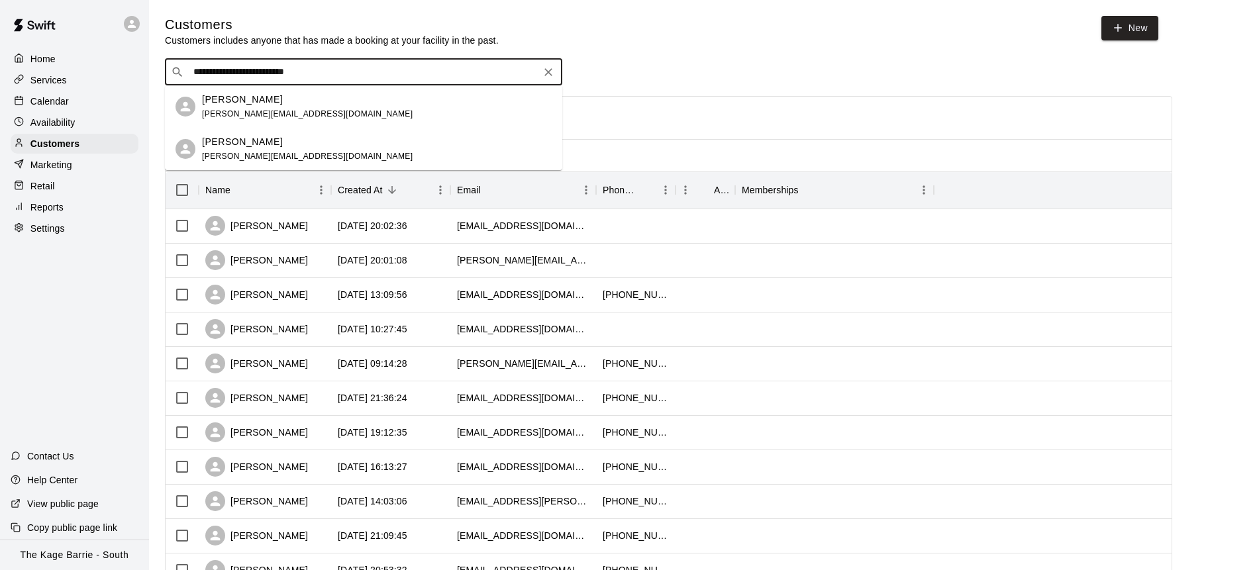
scroll to position [4, 0]
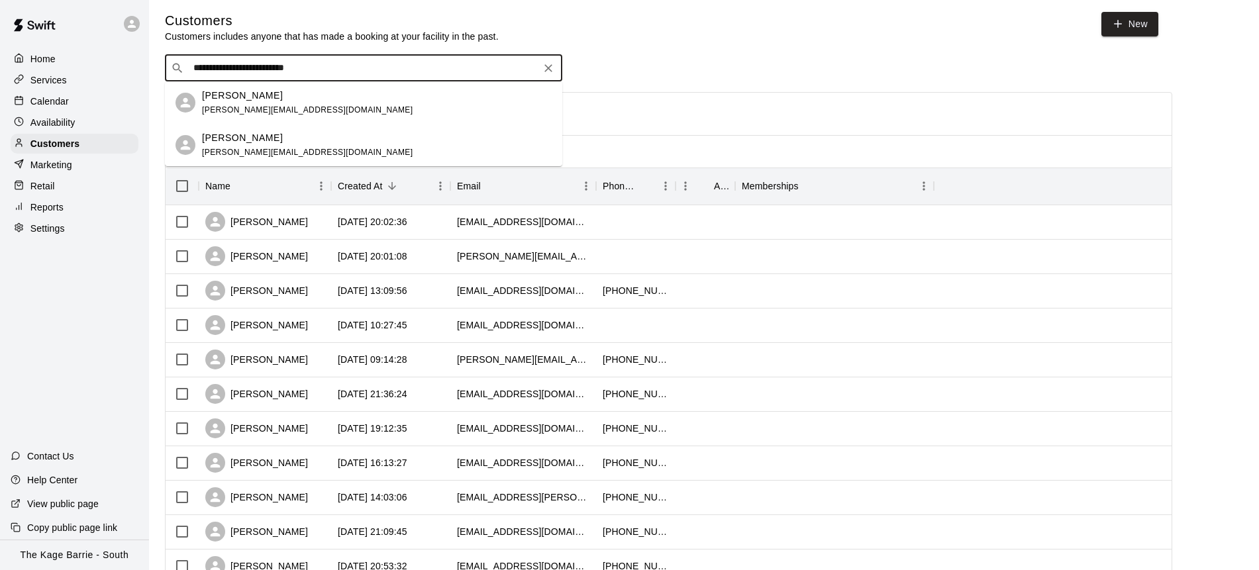
drag, startPoint x: 334, startPoint y: 67, endPoint x: 230, endPoint y: 64, distance: 104.0
click at [230, 64] on input "**********" at bounding box center [362, 68] width 347 height 13
drag, startPoint x: 389, startPoint y: 79, endPoint x: 383, endPoint y: 74, distance: 8.5
click at [384, 76] on div "**********" at bounding box center [363, 68] width 397 height 26
drag, startPoint x: 317, startPoint y: 69, endPoint x: 156, endPoint y: 68, distance: 160.3
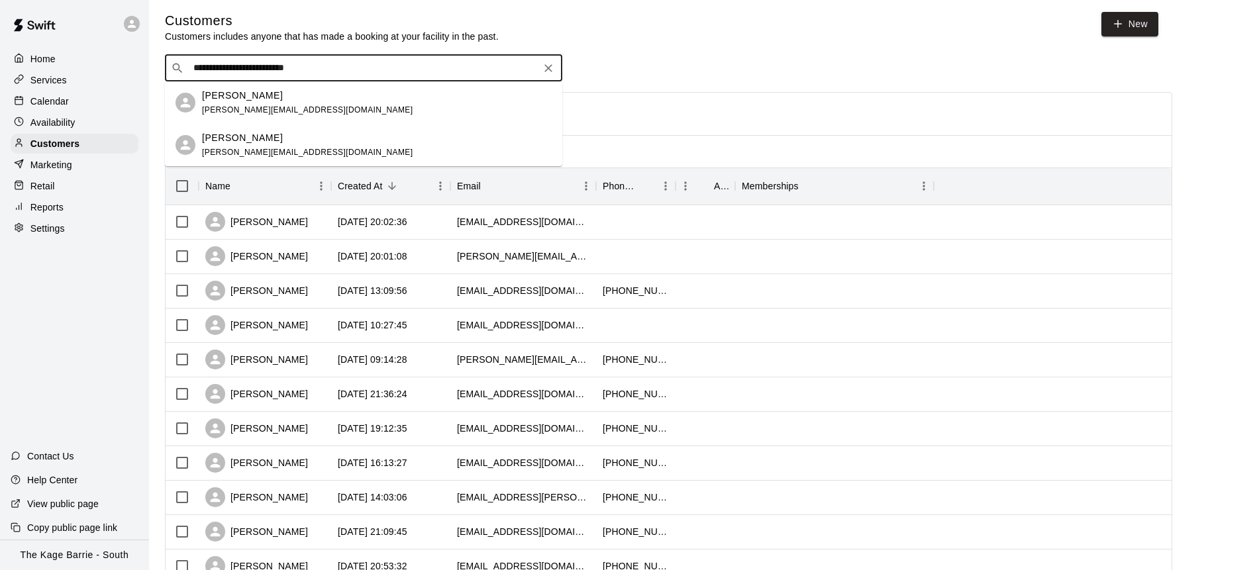
click at [156, 68] on div "**********" at bounding box center [704, 557] width 1100 height 1090
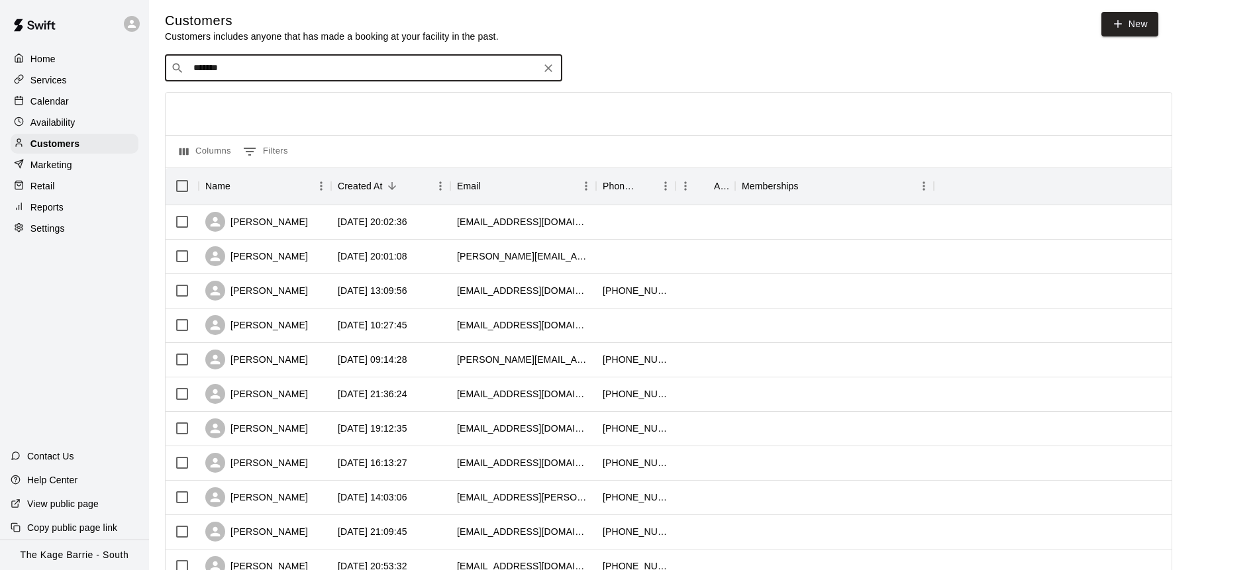
type input "********"
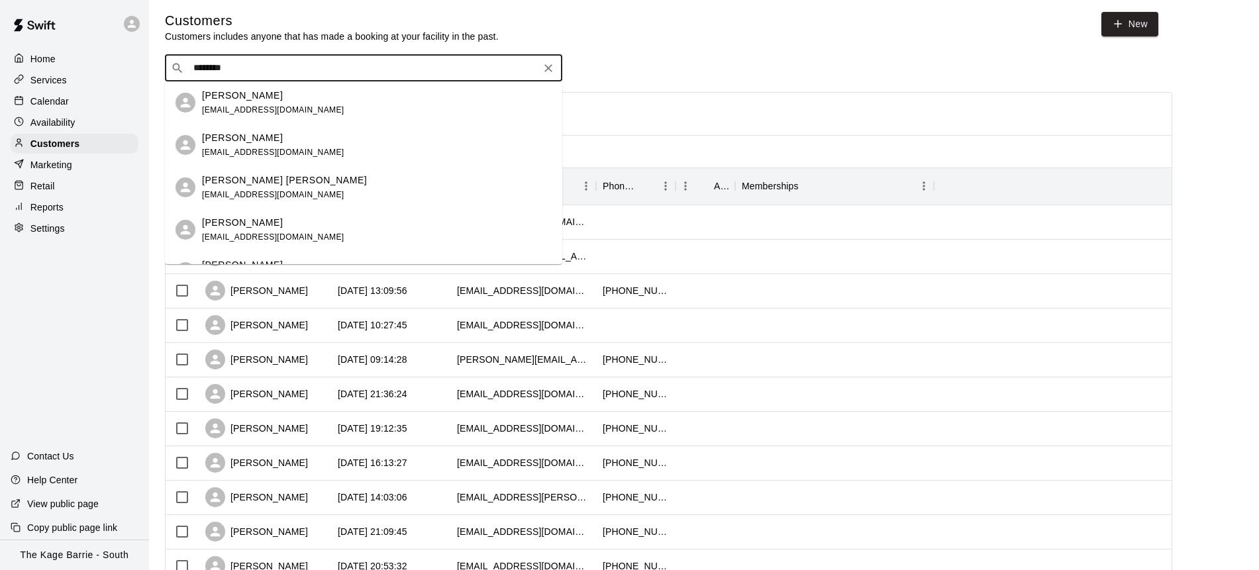
click at [323, 185] on div "Connor McDermid rhoulieff@yahoo.ca" at bounding box center [377, 188] width 350 height 28
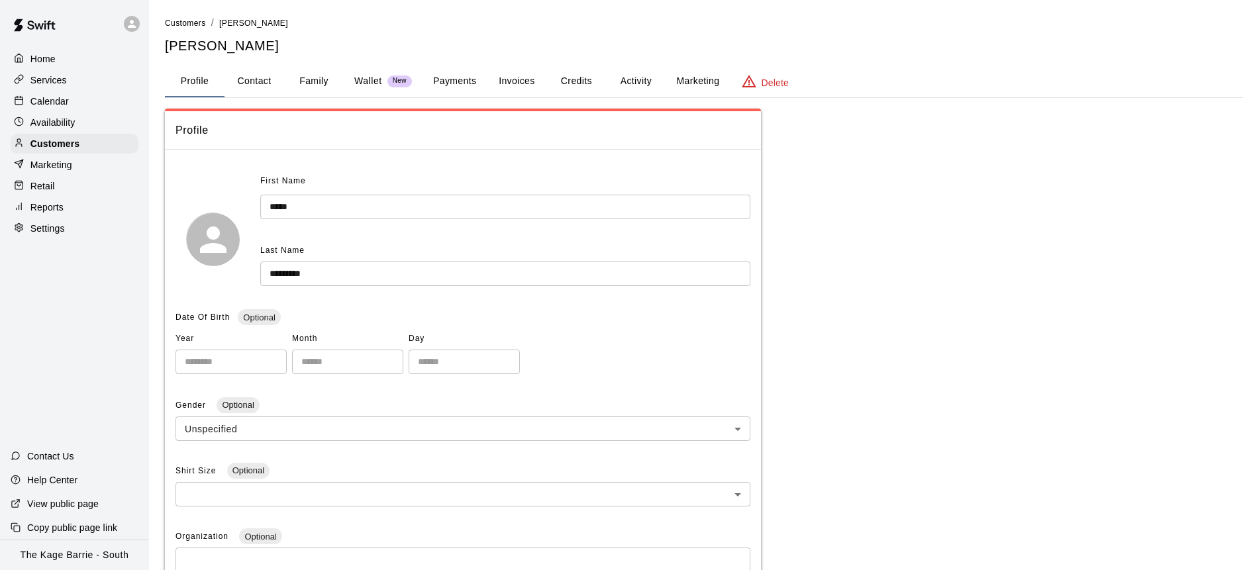
click at [318, 83] on button "Family" at bounding box center [314, 82] width 60 height 32
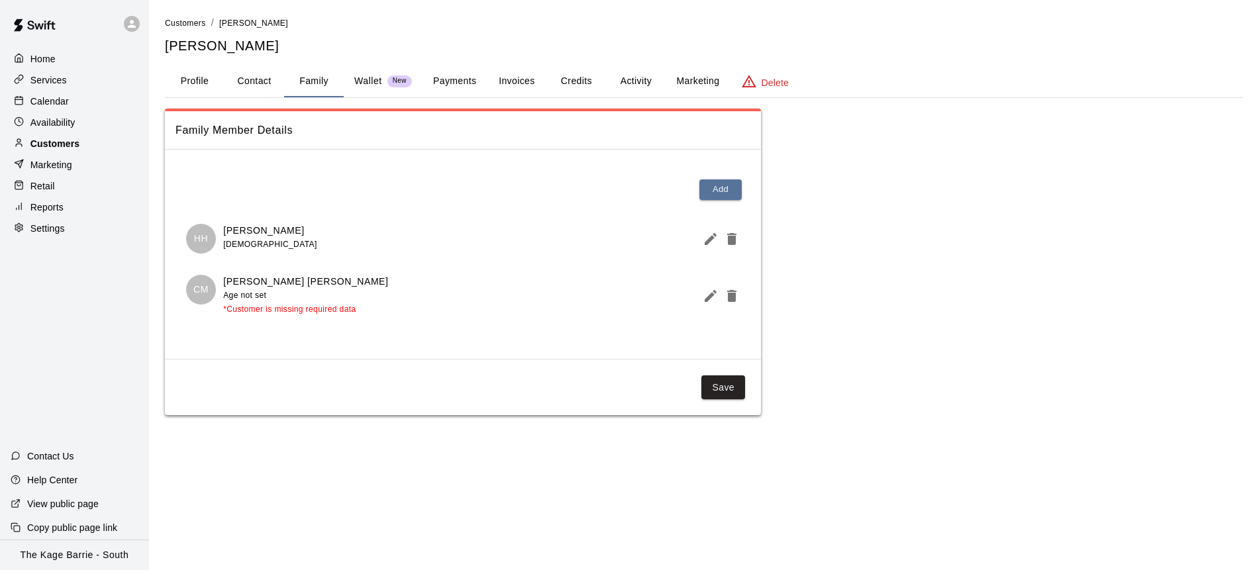
click at [63, 142] on p "Customers" at bounding box center [54, 143] width 49 height 13
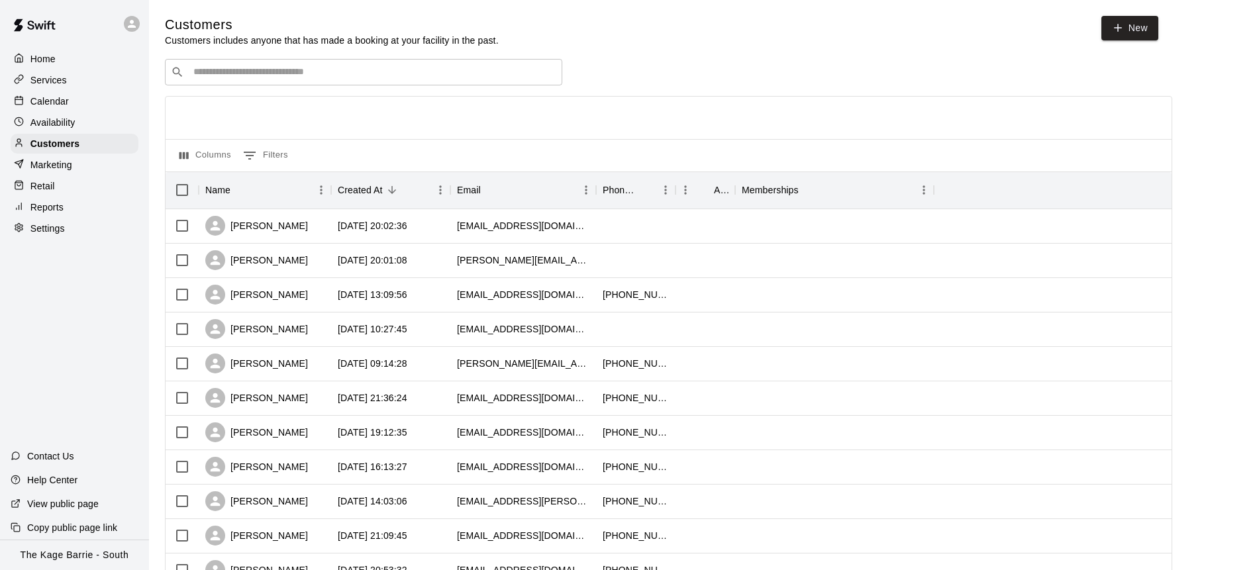
click at [246, 78] on input "Search customers by name or email" at bounding box center [372, 72] width 367 height 13
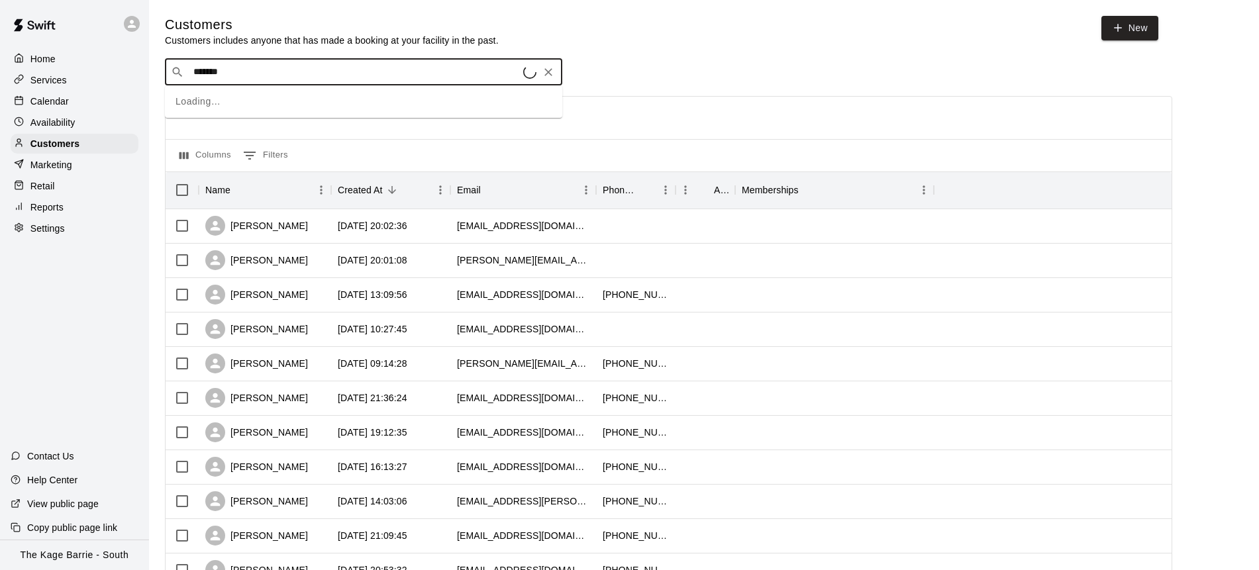
type input "********"
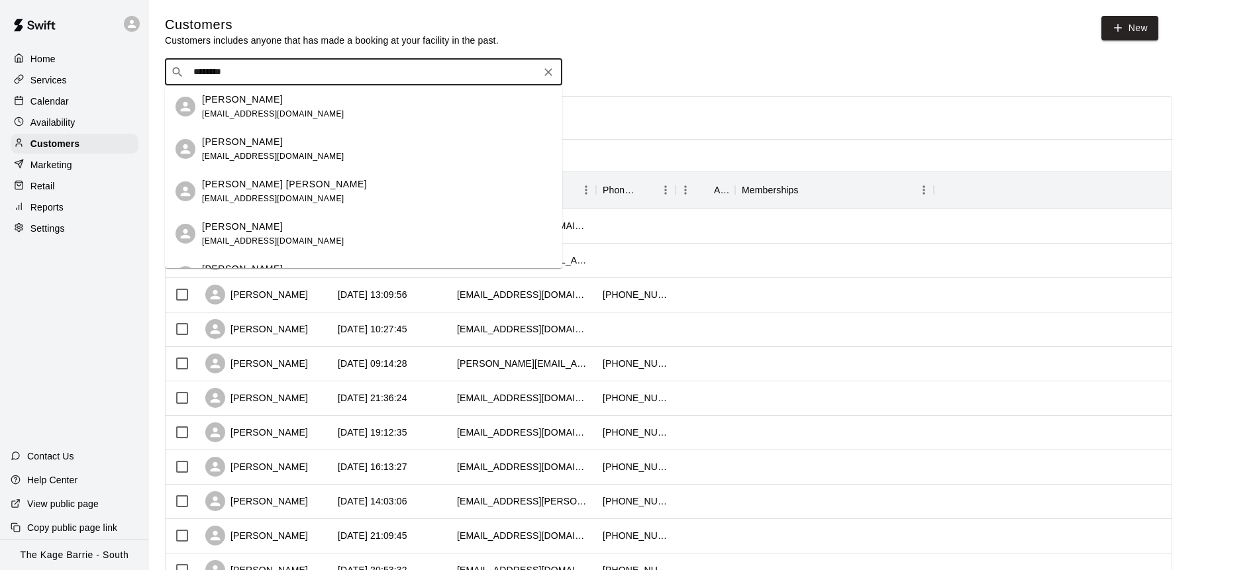
click at [271, 144] on p "Jennifer McDermid" at bounding box center [242, 142] width 81 height 14
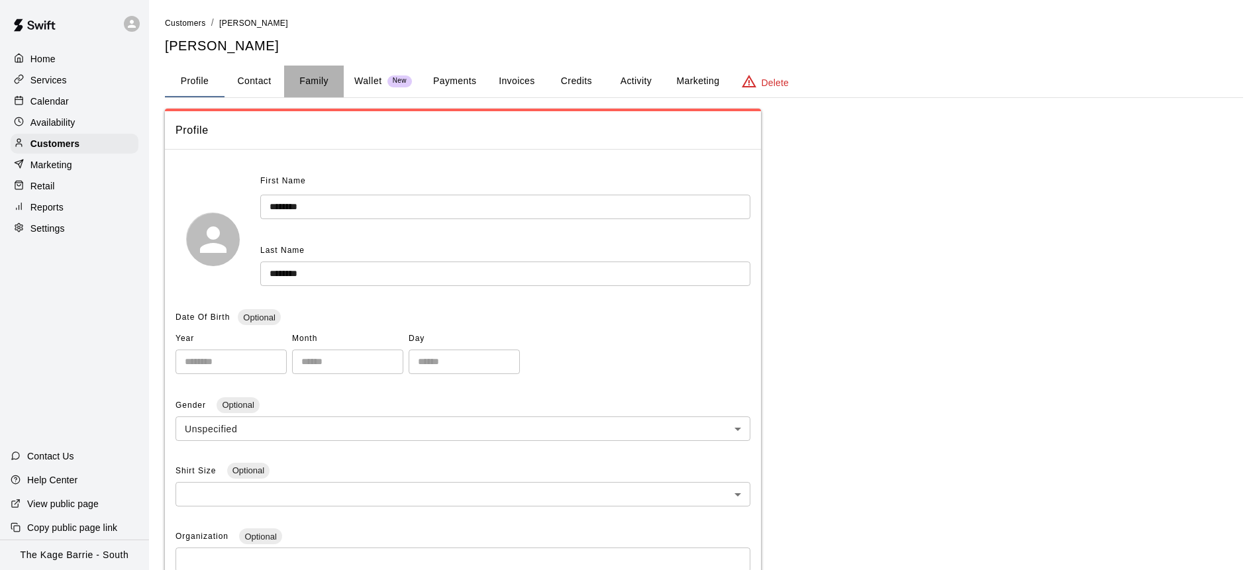
click at [321, 77] on button "Family" at bounding box center [314, 82] width 60 height 32
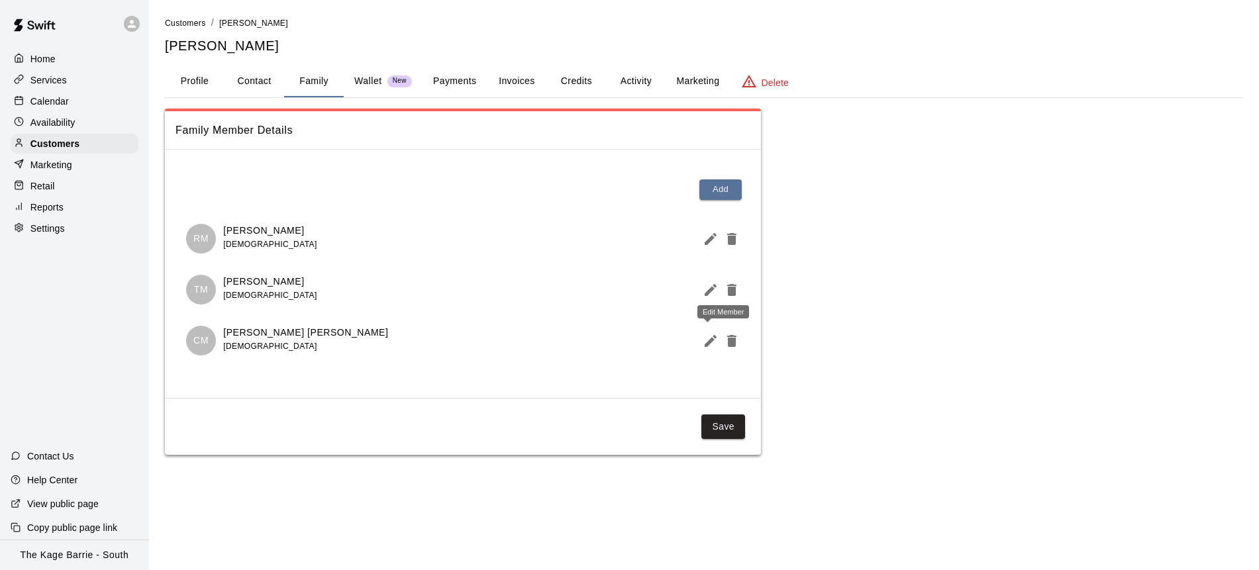
click at [705, 340] on icon "Edit Member" at bounding box center [711, 341] width 16 height 16
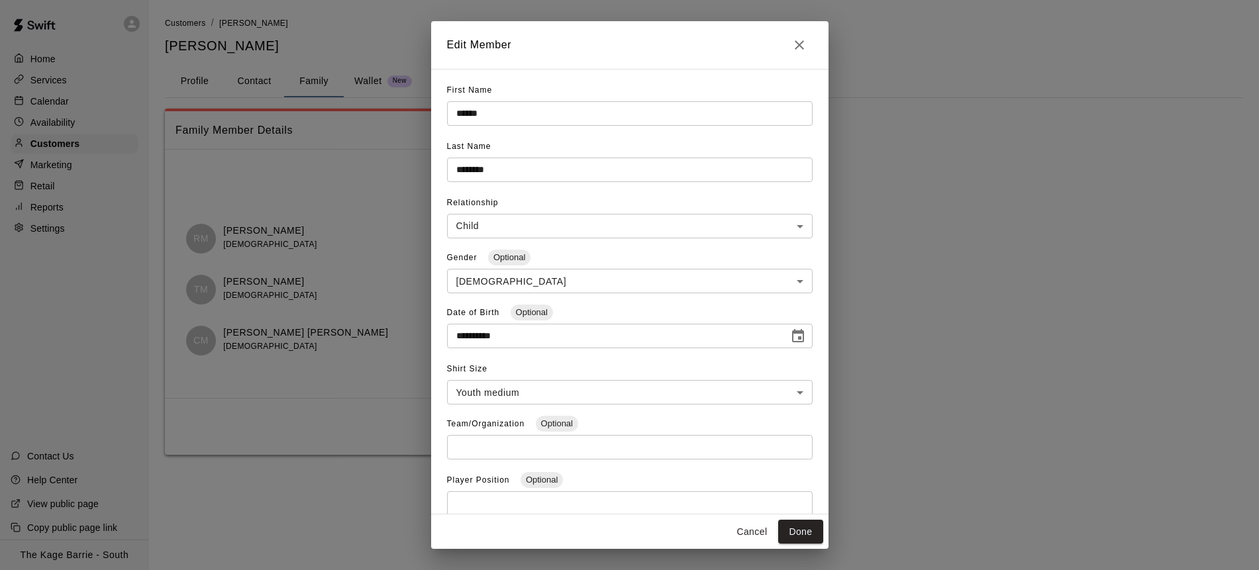
click at [801, 48] on icon "Close" at bounding box center [800, 45] width 16 height 16
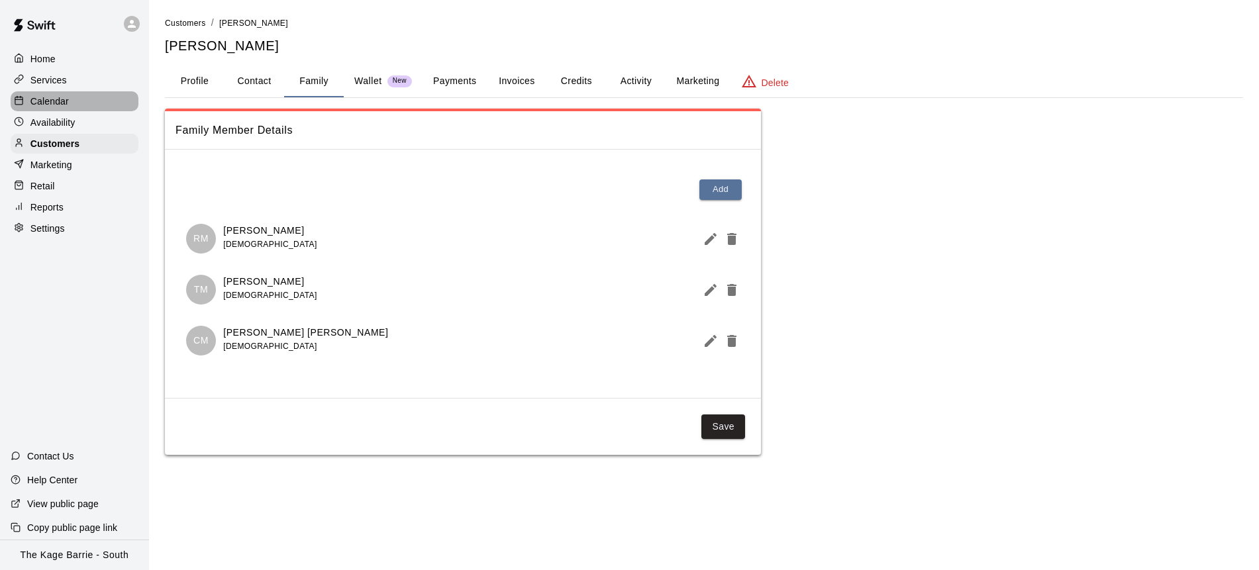
click at [74, 100] on div "Calendar" at bounding box center [75, 101] width 128 height 20
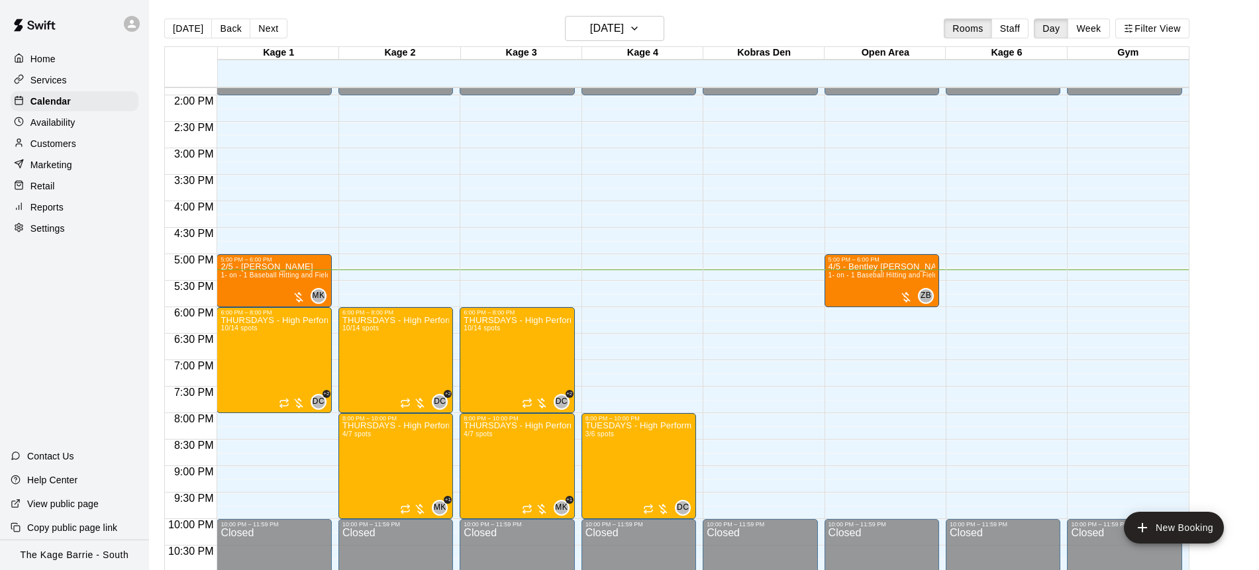
scroll to position [774, 0]
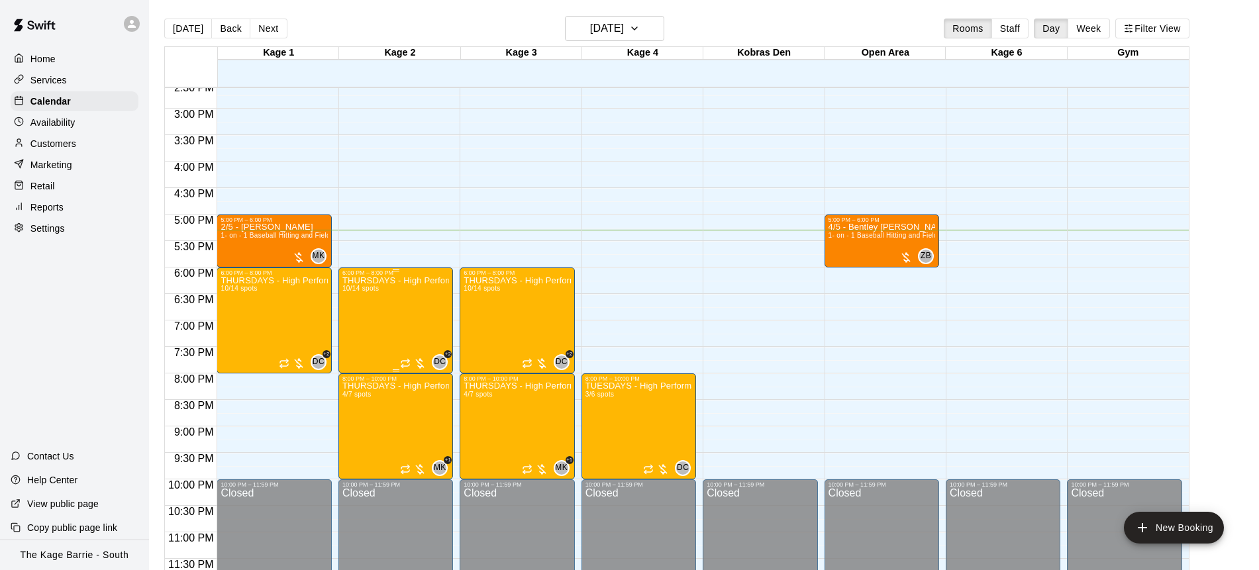
click at [384, 318] on div "THURSDAYS - High Performance Hitting Program - Baseball Program - 12U - 14U 10/…" at bounding box center [395, 561] width 107 height 570
click at [366, 323] on button "edit" at bounding box center [356, 322] width 26 height 26
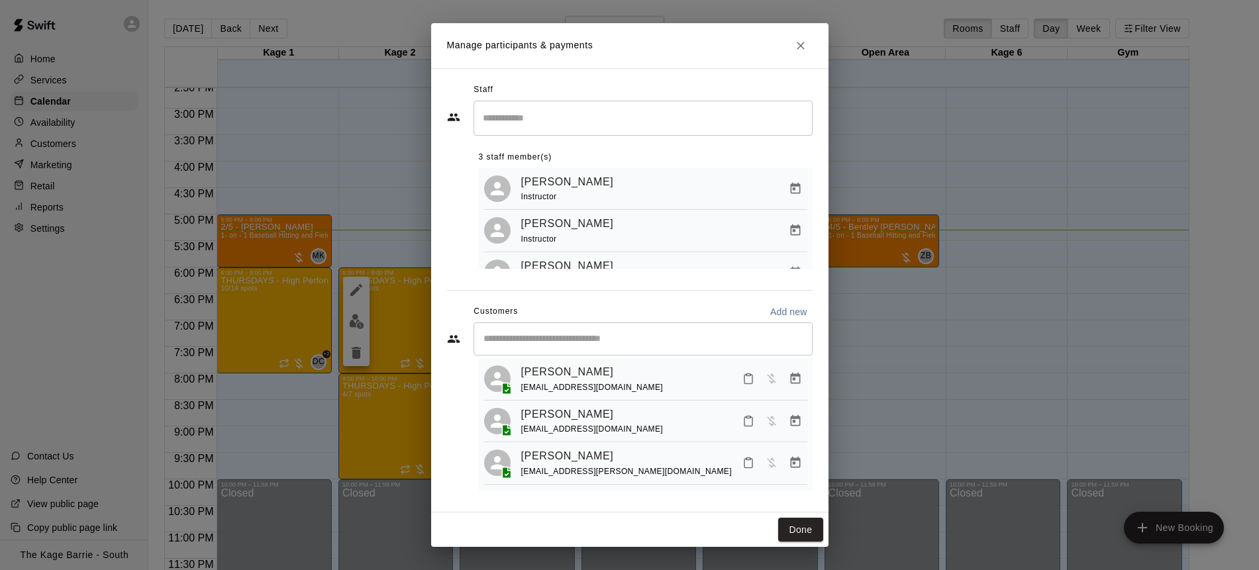
scroll to position [326, 0]
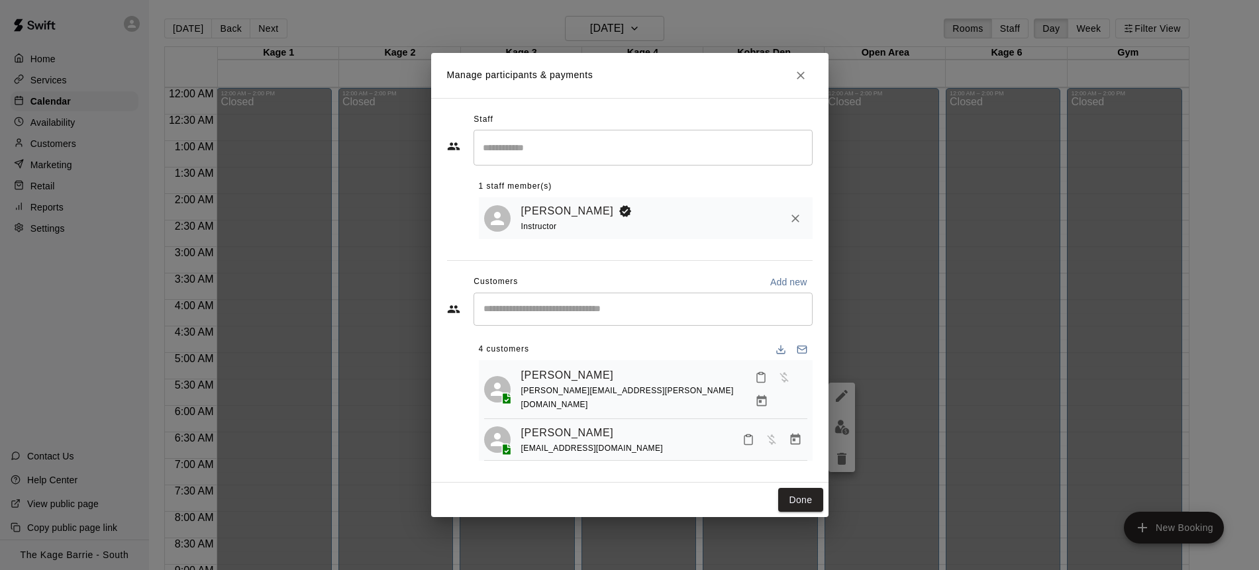
scroll to position [774, 0]
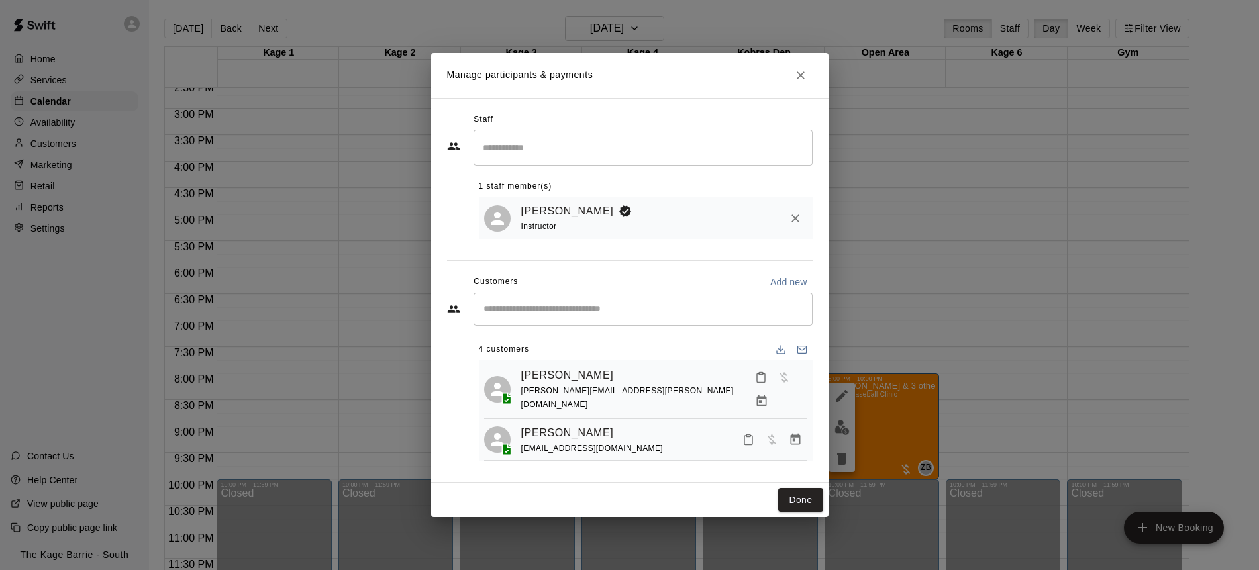
click at [806, 74] on icon "Close" at bounding box center [800, 75] width 13 height 13
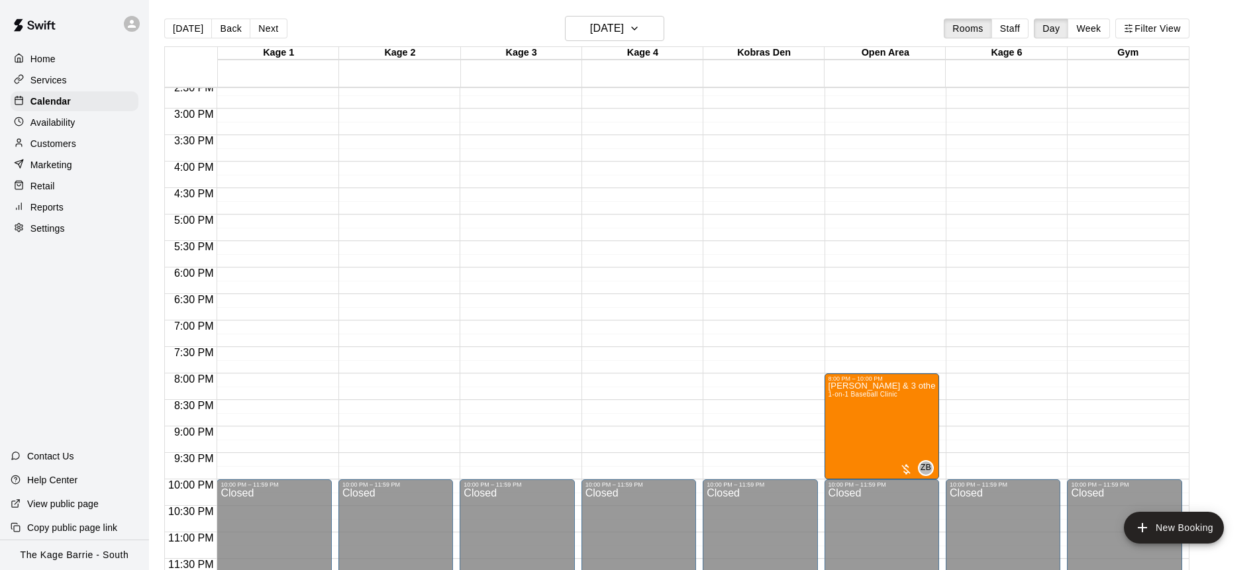
click at [89, 146] on div "Customers" at bounding box center [75, 144] width 128 height 20
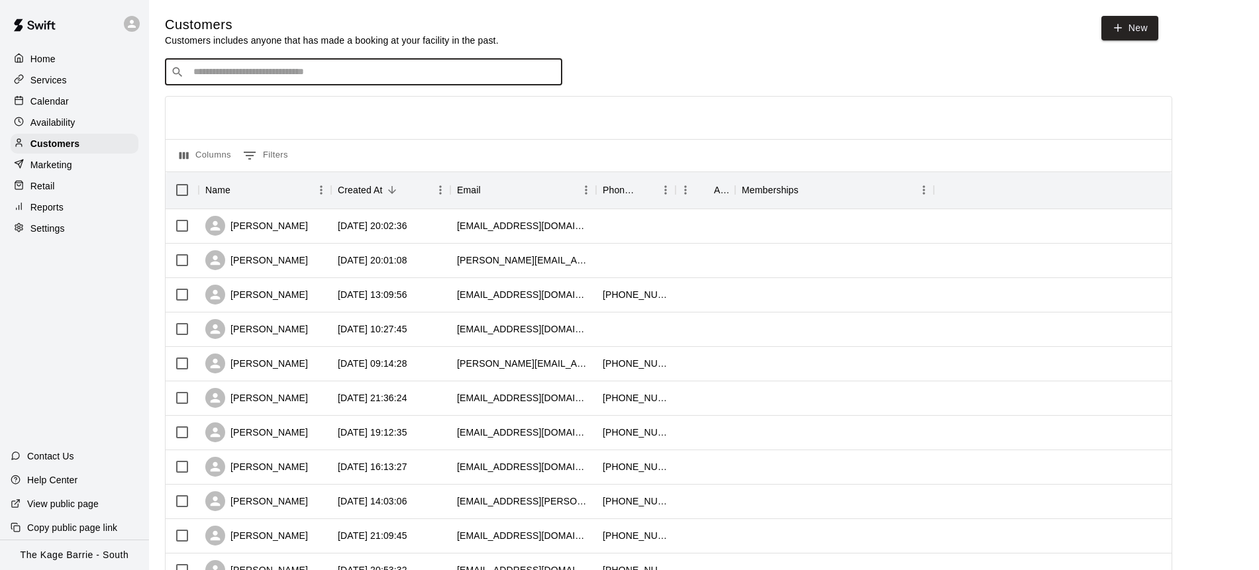
click at [297, 75] on input "Search customers by name or email" at bounding box center [372, 72] width 367 height 13
type input "*****"
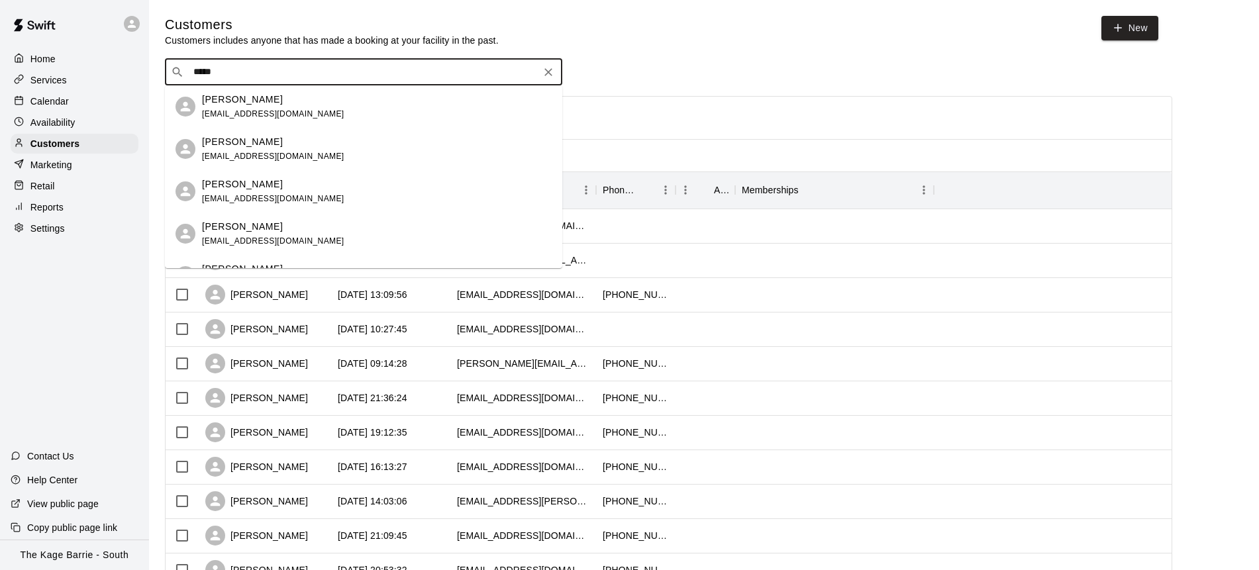
click at [299, 103] on div "[PERSON_NAME] [PERSON_NAME][EMAIL_ADDRESS][DOMAIN_NAME]" at bounding box center [377, 107] width 350 height 28
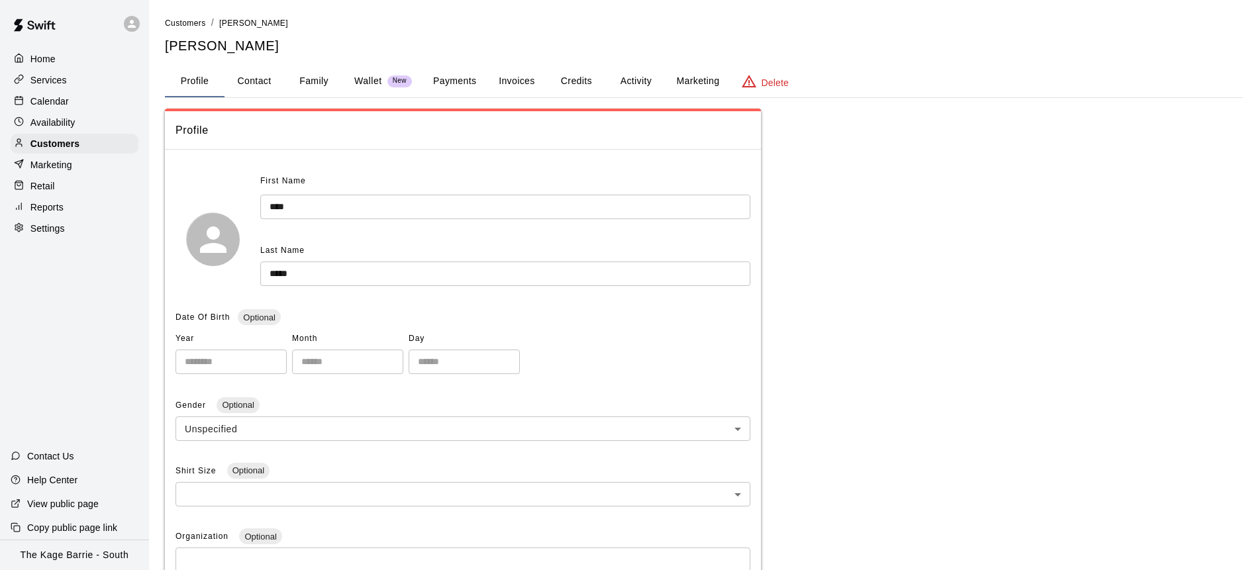
click at [263, 82] on button "Contact" at bounding box center [255, 82] width 60 height 32
select select "**"
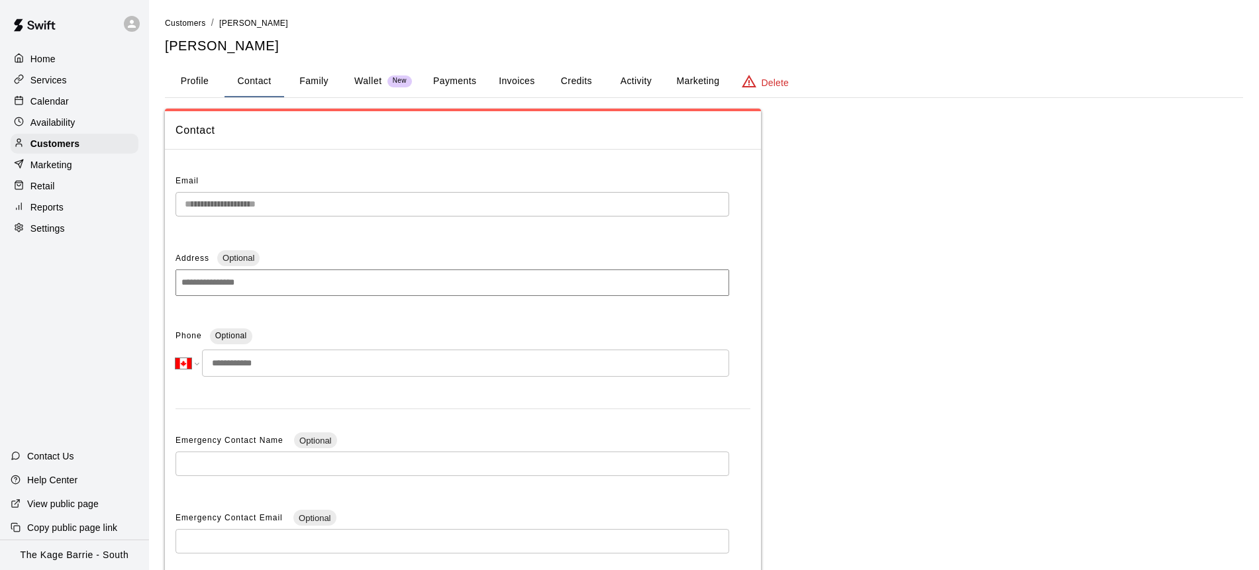
click at [206, 82] on button "Profile" at bounding box center [195, 82] width 60 height 32
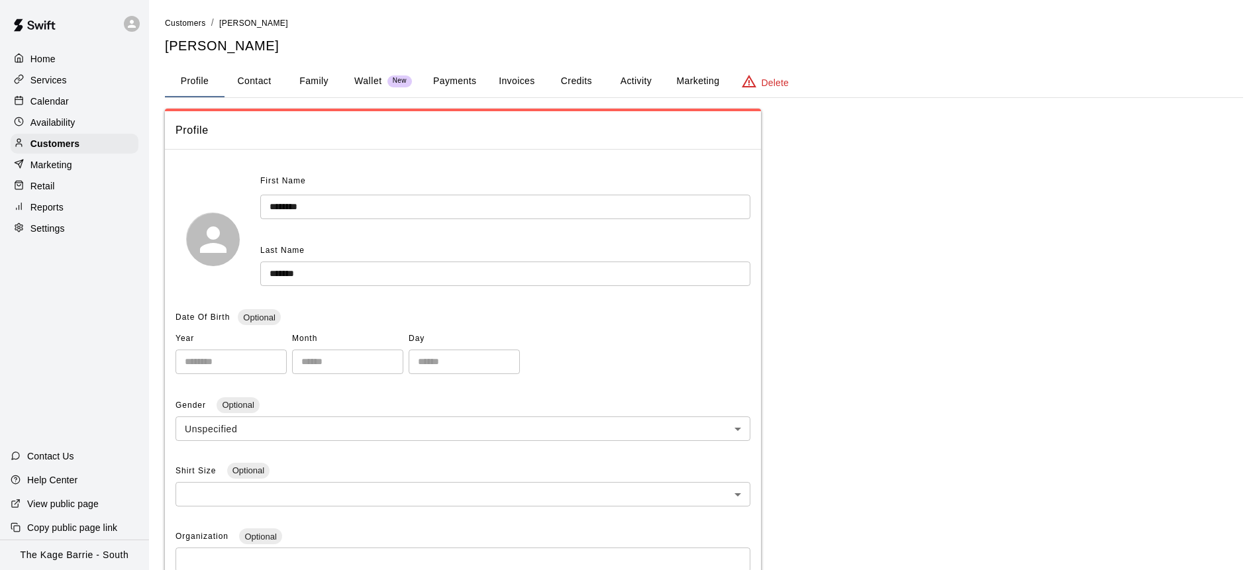
click at [325, 84] on button "Family" at bounding box center [314, 82] width 60 height 32
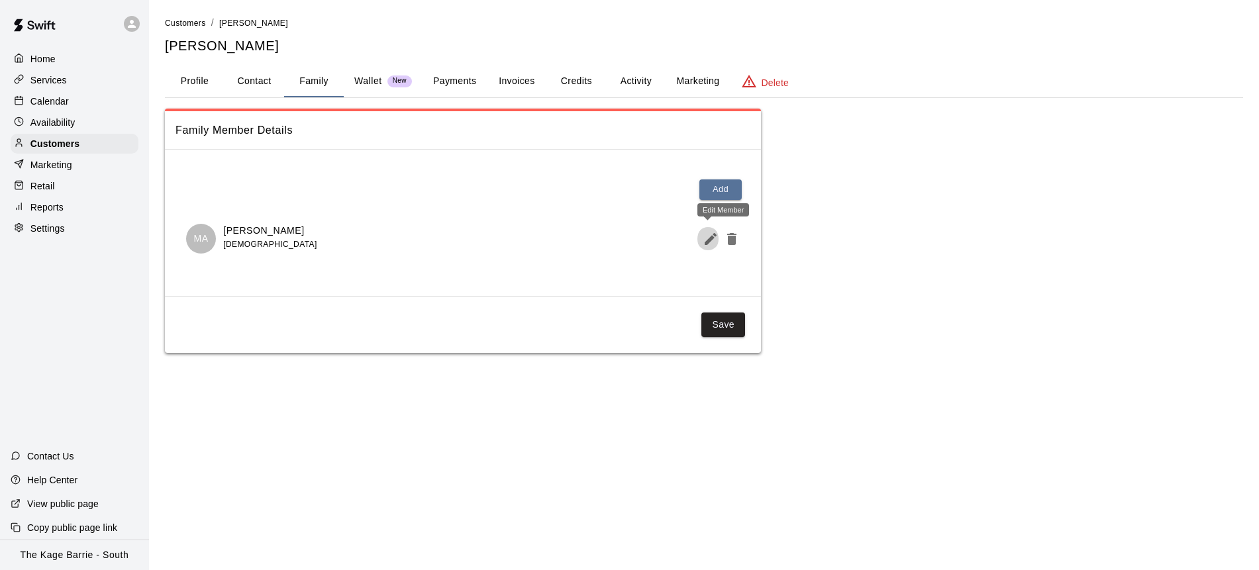
click at [705, 240] on icon "Edit Member" at bounding box center [711, 239] width 16 height 16
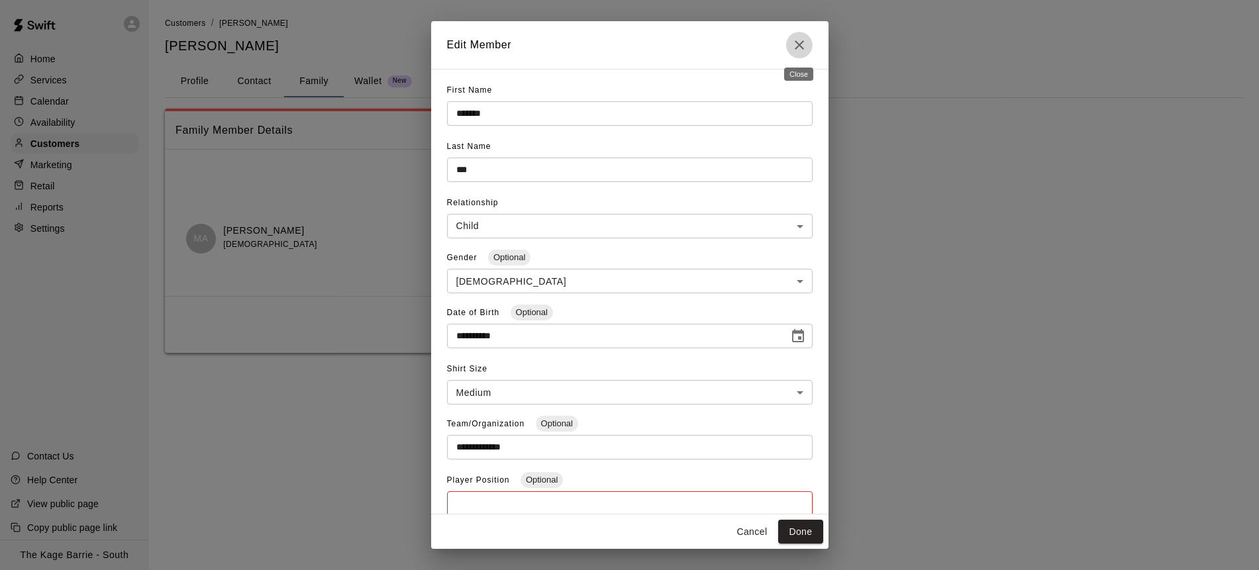
click at [803, 40] on icon "Close" at bounding box center [799, 44] width 9 height 9
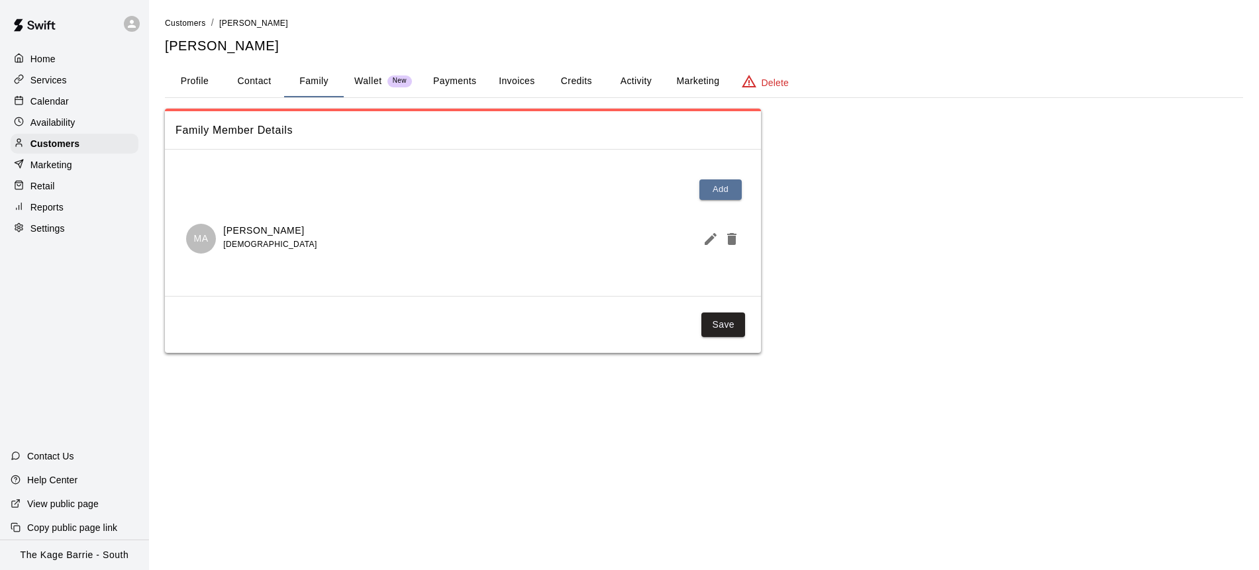
click at [88, 103] on div "Calendar" at bounding box center [75, 101] width 128 height 20
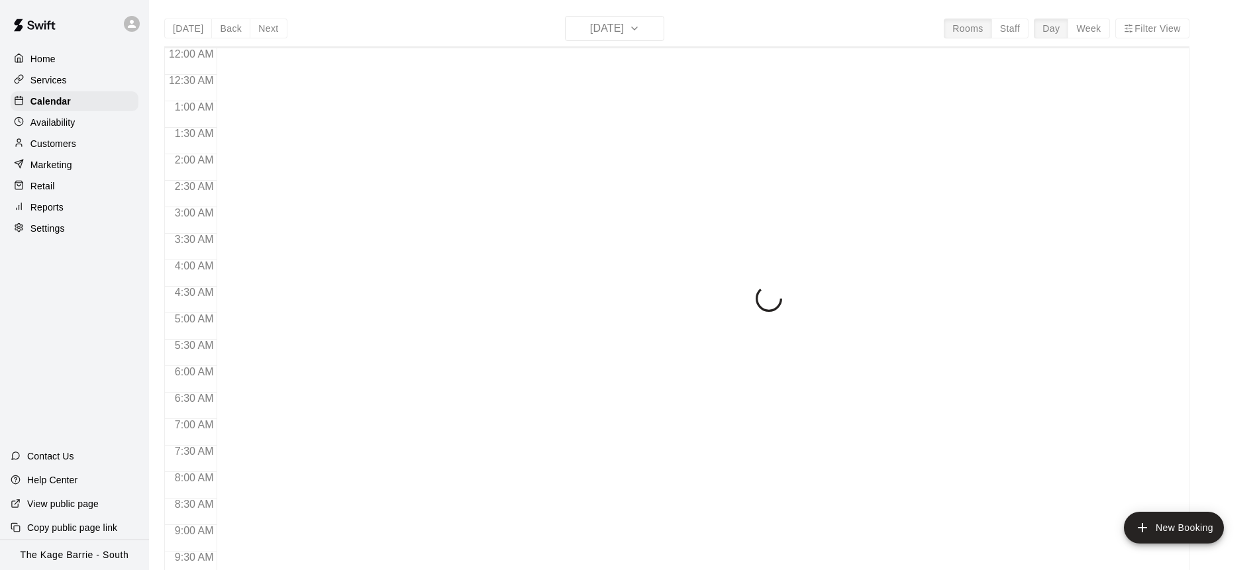
scroll to position [735, 0]
